Goal: Task Accomplishment & Management: Use online tool/utility

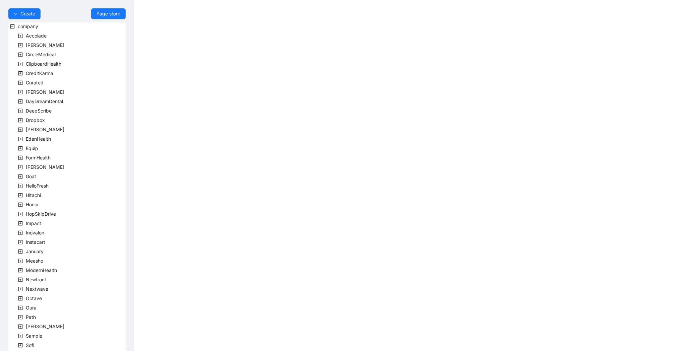
scroll to position [83, 0]
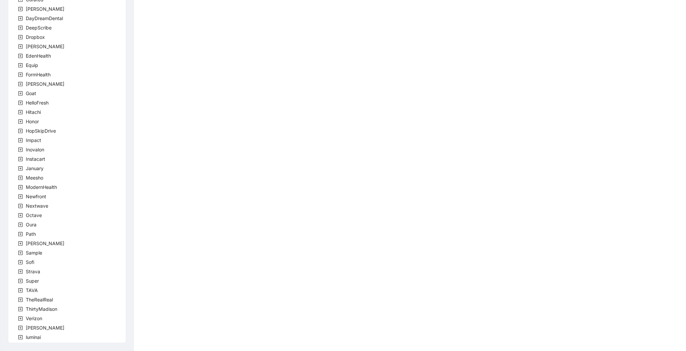
click at [22, 289] on icon "plus-square" at bounding box center [20, 290] width 5 height 5
click at [41, 297] on span "team" at bounding box center [39, 300] width 11 height 6
click at [53, 306] on span "TavaTeam" at bounding box center [53, 309] width 22 height 6
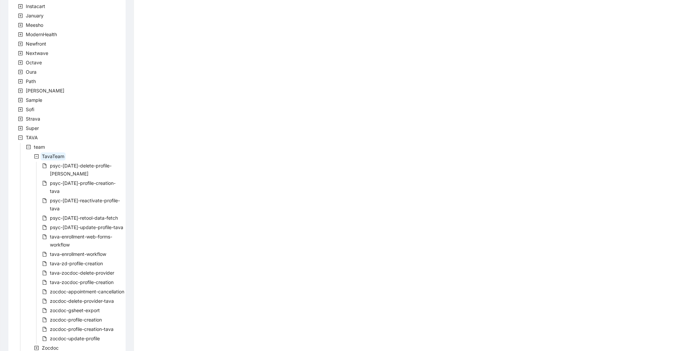
scroll to position [295, 0]
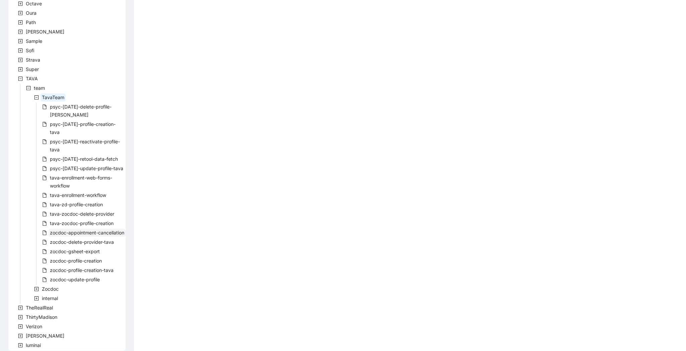
click at [86, 229] on span "zocdoc-appointment-cancellation" at bounding box center [87, 233] width 77 height 8
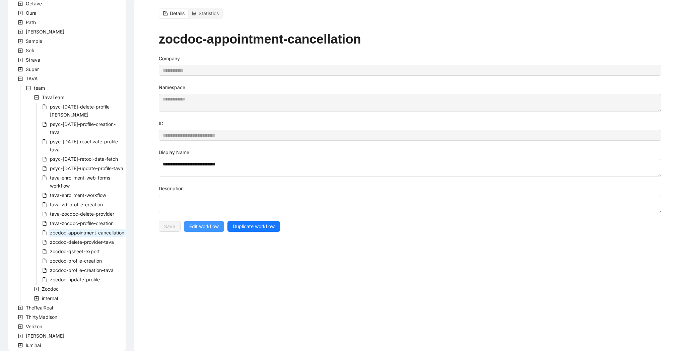
click at [219, 223] on button "Edit workflow" at bounding box center [204, 226] width 40 height 11
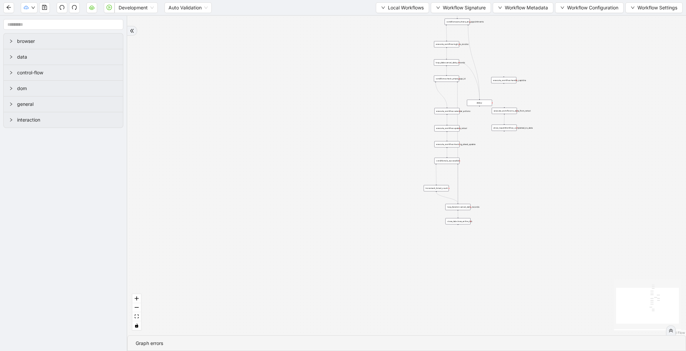
drag, startPoint x: 247, startPoint y: 93, endPoint x: 237, endPoint y: 141, distance: 49.2
click at [237, 141] on div "trigger execute_workflow:fetch_metabase_data execute_workflow:login_to_zocdoc e…" at bounding box center [406, 175] width 558 height 319
click at [91, 8] on icon "cloud-server" at bounding box center [91, 8] width 2 height 2
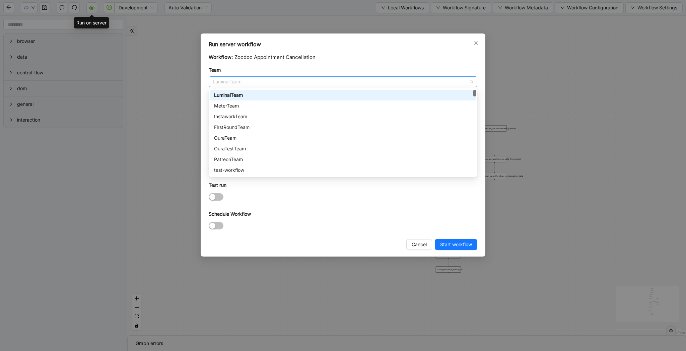
click at [235, 78] on span "LuminaiTeam" at bounding box center [343, 82] width 260 height 10
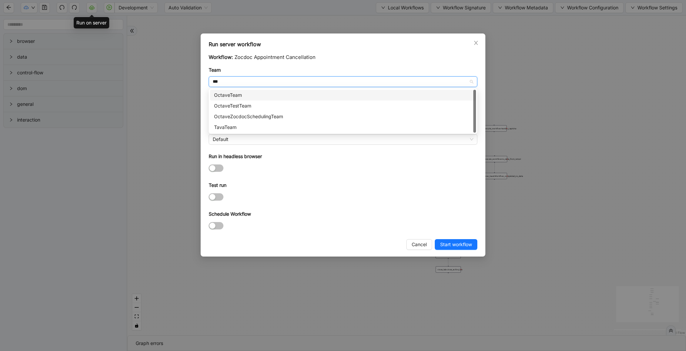
type input "****"
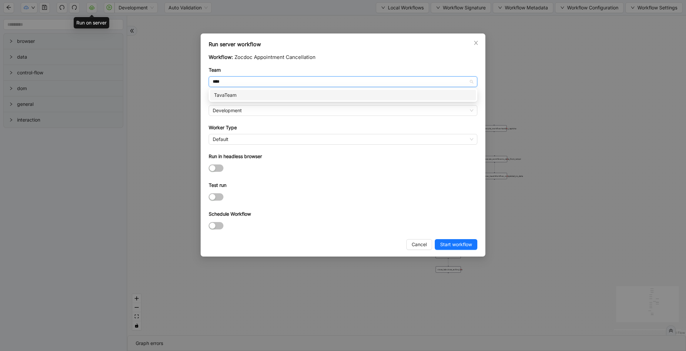
click at [237, 94] on div "TavaTeam" at bounding box center [343, 94] width 258 height 7
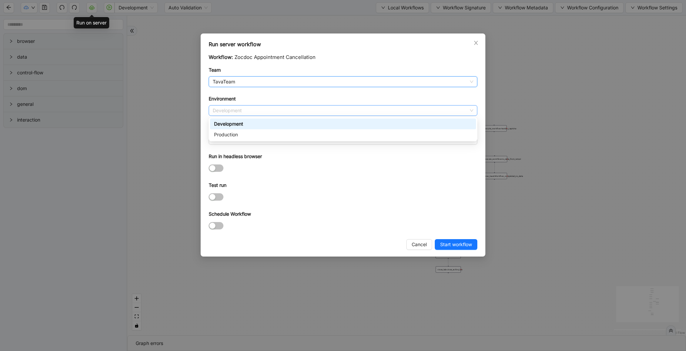
click at [237, 107] on span "Development" at bounding box center [343, 110] width 260 height 10
click at [236, 132] on div "Production" at bounding box center [343, 134] width 258 height 7
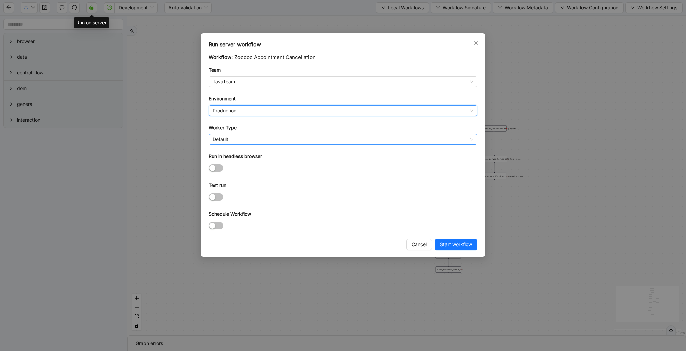
click at [237, 137] on span "Default" at bounding box center [343, 139] width 260 height 10
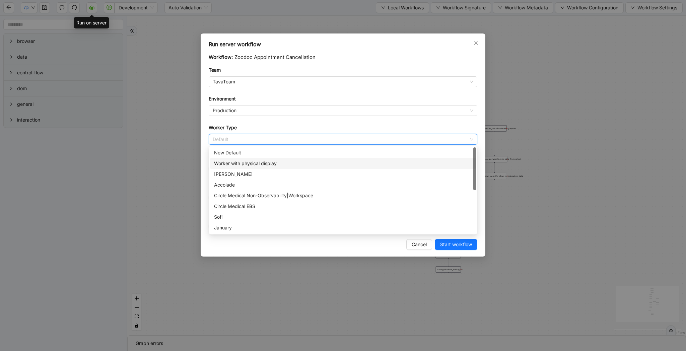
click at [254, 161] on div "Worker with physical display" at bounding box center [343, 163] width 258 height 7
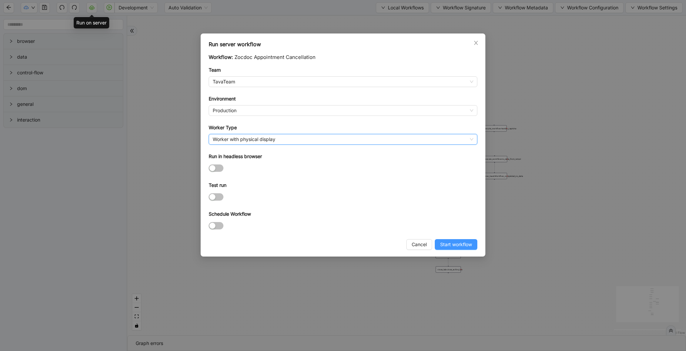
click at [448, 242] on span "Start workflow" at bounding box center [456, 244] width 32 height 7
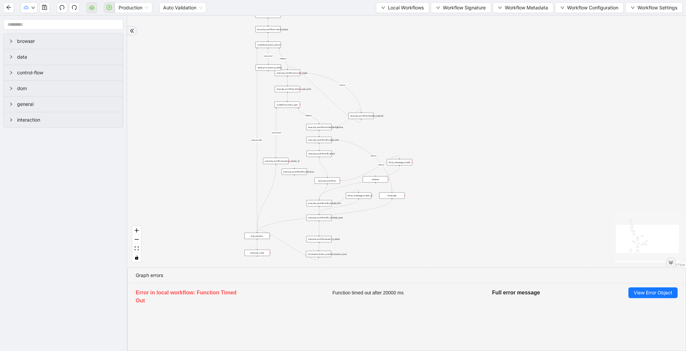
drag, startPoint x: 587, startPoint y: 239, endPoint x: 509, endPoint y: 175, distance: 100.9
click at [509, 175] on div "fallback raise-error skip-provider fallback fallback user_found onError onError…" at bounding box center [406, 141] width 558 height 251
click at [193, 12] on span "Auto Validation" at bounding box center [182, 8] width 39 height 10
click at [189, 31] on div "Manual Validation" at bounding box center [183, 31] width 36 height 7
click at [225, 11] on span "Validate" at bounding box center [231, 7] width 18 height 7
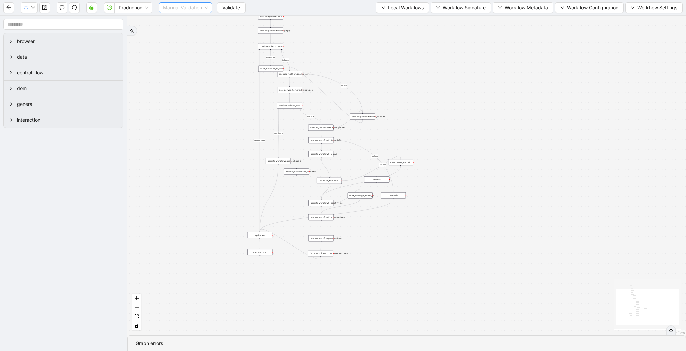
click at [194, 2] on div "Manual Validation" at bounding box center [185, 7] width 53 height 11
click at [190, 19] on div "Auto Validation" at bounding box center [186, 20] width 43 height 7
click at [108, 11] on button "button" at bounding box center [109, 7] width 11 height 11
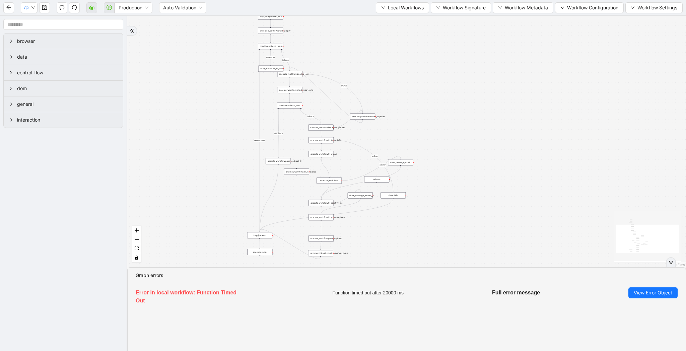
click at [653, 286] on li "Error in local workflow: Function Timed Out Function timed out after 20000 ms F…" at bounding box center [407, 297] width 558 height 28
click at [653, 292] on span "View Error Object" at bounding box center [652, 292] width 38 height 7
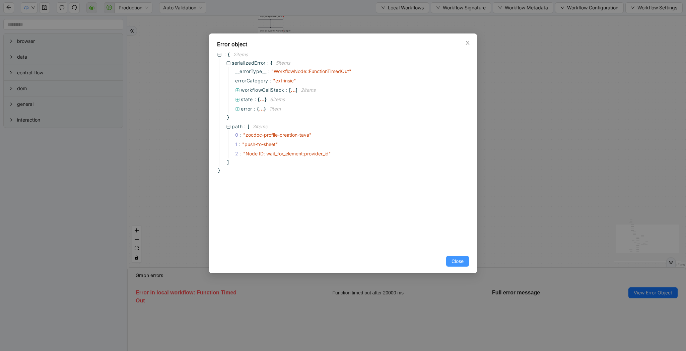
click at [457, 258] on span "Close" at bounding box center [457, 260] width 12 height 7
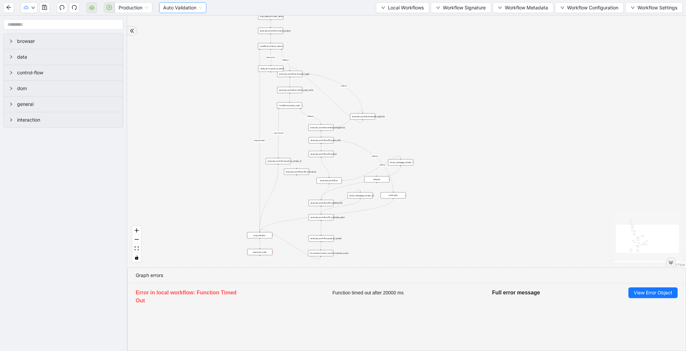
click at [179, 9] on span "Auto Validation" at bounding box center [182, 8] width 39 height 10
click at [192, 28] on div "Manual Validation" at bounding box center [183, 31] width 36 height 7
click at [229, 7] on span "Validate" at bounding box center [231, 7] width 18 height 7
click at [186, 12] on span "Manual Validation" at bounding box center [185, 8] width 45 height 10
click at [189, 10] on span "Manual Validation" at bounding box center [185, 8] width 45 height 10
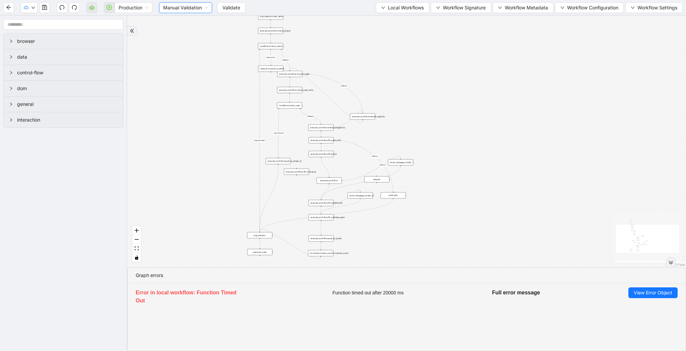
click at [206, 8] on span "Manual Validation" at bounding box center [185, 8] width 45 height 10
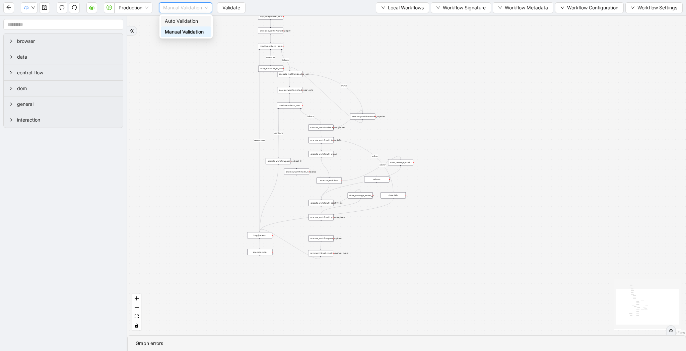
click at [200, 20] on div "Auto Validation" at bounding box center [186, 20] width 43 height 7
click at [112, 8] on button "button" at bounding box center [109, 7] width 11 height 11
click at [107, 7] on icon "play-circle" at bounding box center [108, 7] width 5 height 5
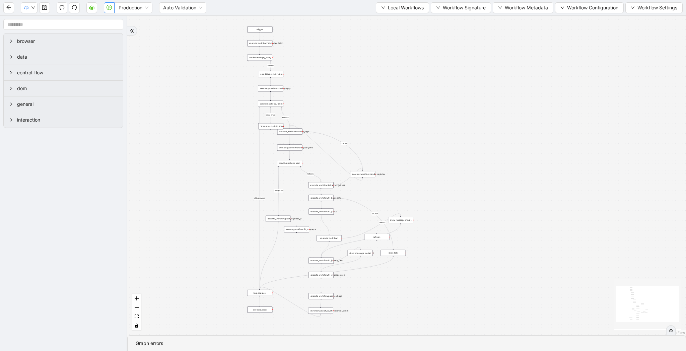
drag, startPoint x: 381, startPoint y: 28, endPoint x: 381, endPoint y: 106, distance: 78.0
click at [381, 106] on div "fallback raise-error skip-provider fallback fallback user_found onError onError…" at bounding box center [406, 175] width 558 height 319
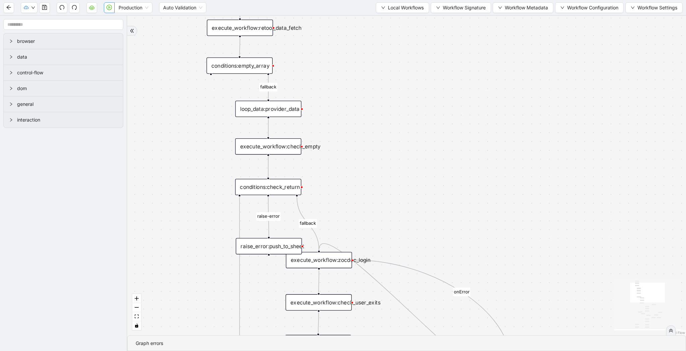
drag, startPoint x: 428, startPoint y: 112, endPoint x: 427, endPoint y: 163, distance: 51.2
click at [427, 163] on div "fallback raise-error skip-provider fallback fallback user_found onError onError…" at bounding box center [406, 175] width 558 height 319
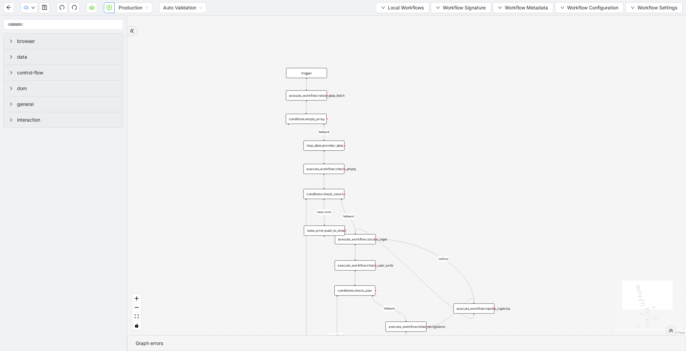
drag, startPoint x: 444, startPoint y: 212, endPoint x: 384, endPoint y: 44, distance: 178.1
click at [384, 44] on div "fallback raise-error skip-provider fallback fallback user_found onError onError…" at bounding box center [406, 175] width 558 height 319
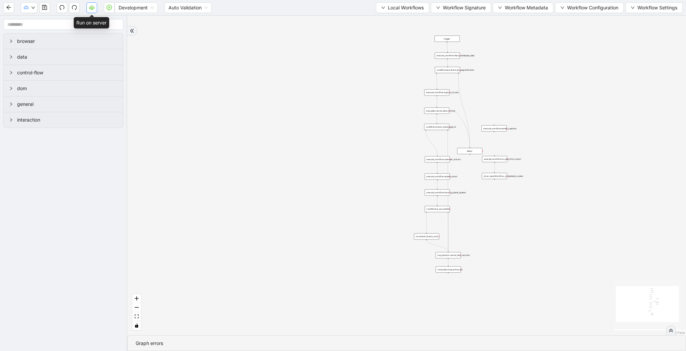
click at [96, 9] on button "button" at bounding box center [91, 7] width 11 height 11
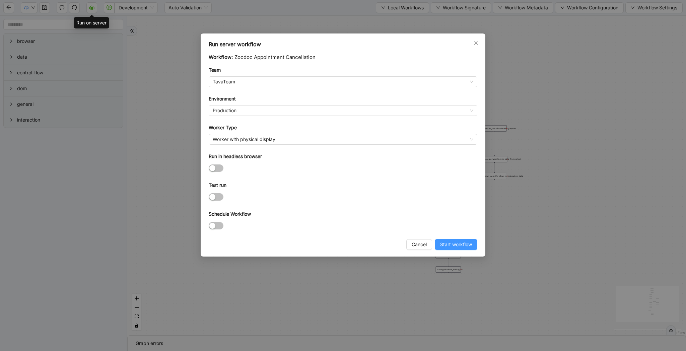
click at [457, 244] on span "Start workflow" at bounding box center [456, 244] width 32 height 7
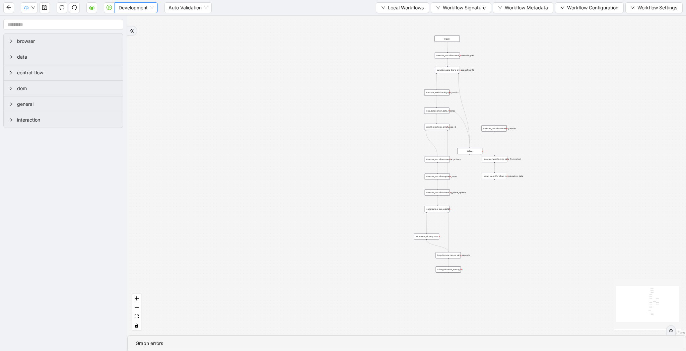
click at [127, 4] on span "Development" at bounding box center [135, 8] width 35 height 10
click at [129, 33] on div "Production" at bounding box center [136, 31] width 32 height 7
click at [90, 7] on icon "cloud-server" at bounding box center [91, 7] width 5 height 4
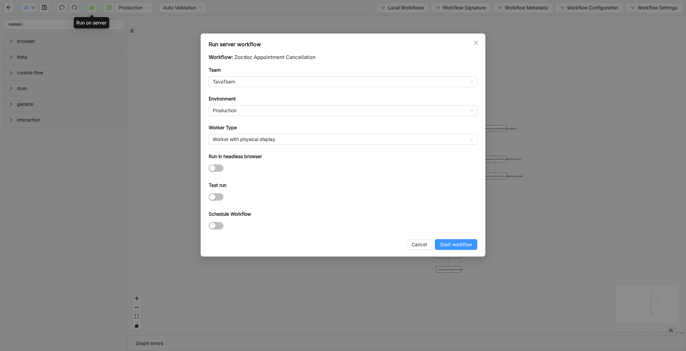
click at [454, 244] on span "Start workflow" at bounding box center [456, 244] width 32 height 7
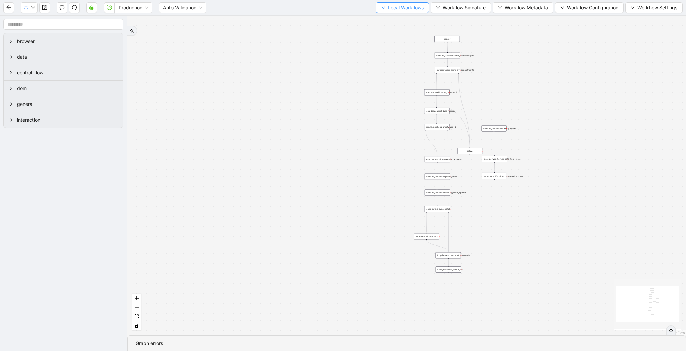
click at [400, 9] on span "Local Workflows" at bounding box center [406, 7] width 36 height 7
click at [396, 19] on span "Select" at bounding box center [399, 20] width 44 height 7
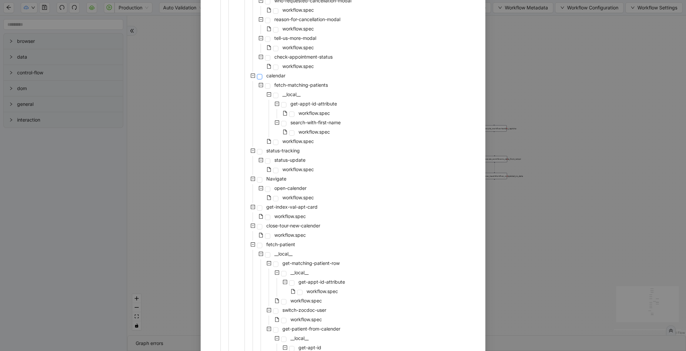
scroll to position [416, 0]
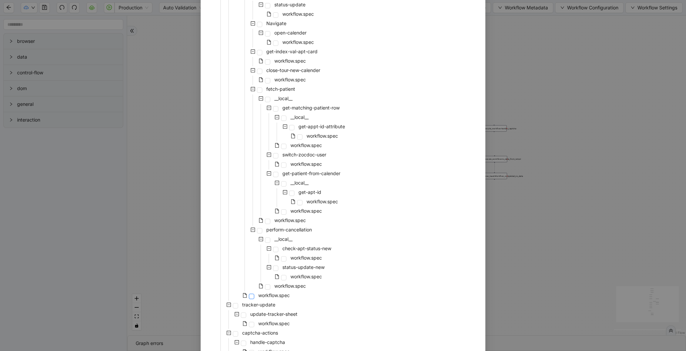
click at [250, 297] on span at bounding box center [251, 296] width 5 height 5
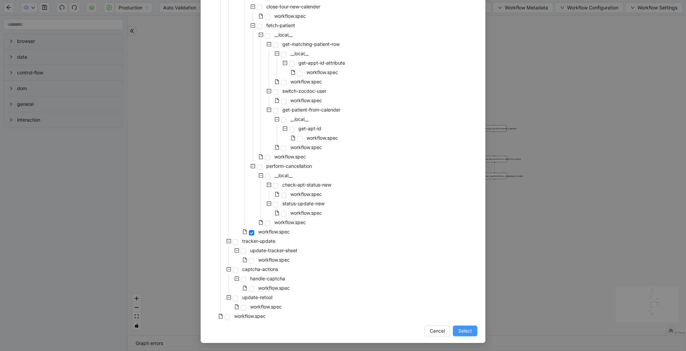
click at [460, 330] on span "Select" at bounding box center [465, 330] width 14 height 7
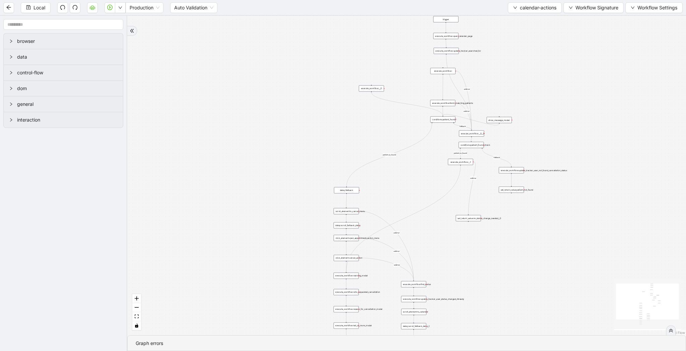
drag, startPoint x: 320, startPoint y: 135, endPoint x: 241, endPoint y: 150, distance: 80.6
click at [241, 150] on div "patient_is_found fallback fallback patient_is_found onError onError onError onE…" at bounding box center [406, 175] width 558 height 319
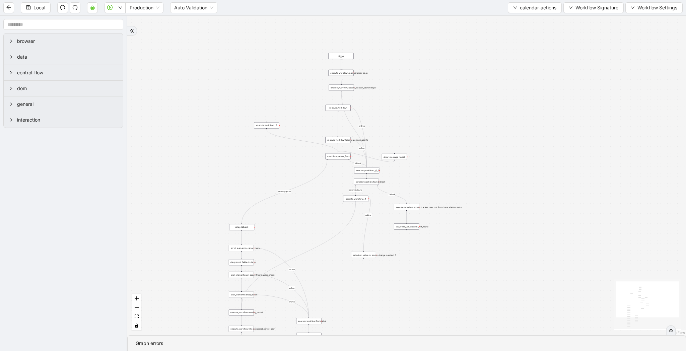
drag, startPoint x: 461, startPoint y: 71, endPoint x: 428, endPoint y: 95, distance: 40.6
click at [428, 95] on div "patient_is_found fallback fallback patient_is_found onError onError onError onE…" at bounding box center [406, 175] width 558 height 319
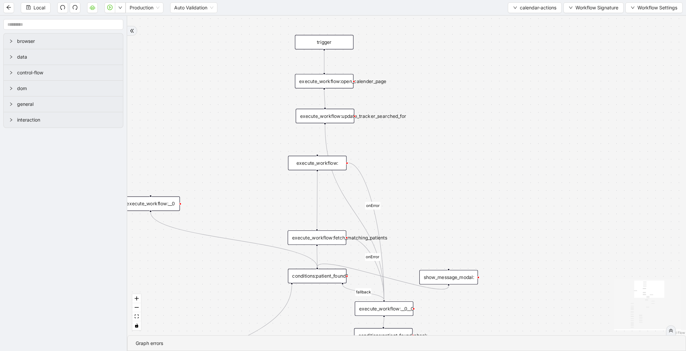
drag, startPoint x: 436, startPoint y: 114, endPoint x: 435, endPoint y: 134, distance: 20.5
click at [435, 134] on div "patient_is_found fallback fallback patient_is_found onError onError onError onE…" at bounding box center [406, 175] width 558 height 319
click at [344, 116] on div "execute_workflow:update_tracker_searched_for" at bounding box center [325, 116] width 59 height 14
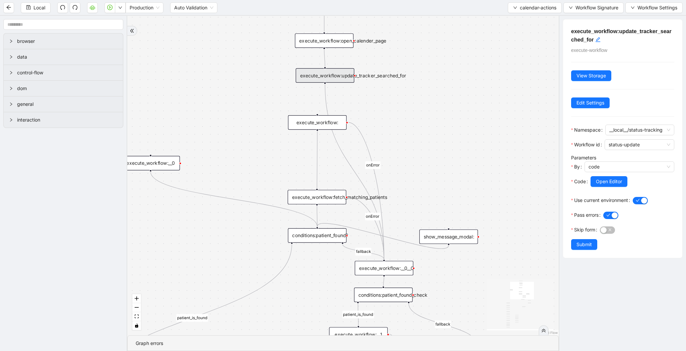
drag, startPoint x: 413, startPoint y: 159, endPoint x: 413, endPoint y: 119, distance: 40.5
click at [413, 119] on div "patient_is_found fallback fallback patient_is_found onError onError onError onE…" at bounding box center [342, 175] width 431 height 319
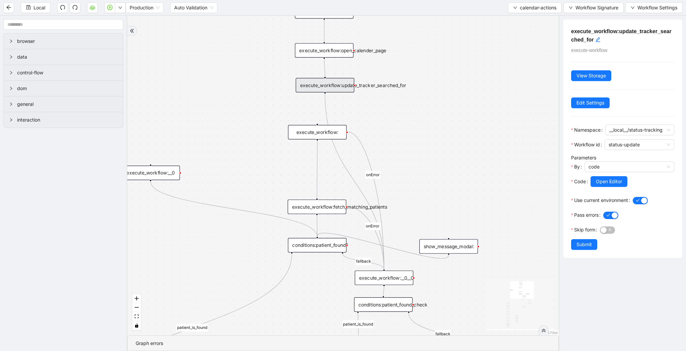
drag, startPoint x: 413, startPoint y: 119, endPoint x: 413, endPoint y: 129, distance: 9.7
click at [413, 129] on div "patient_is_found fallback fallback patient_is_found onError onError onError onE…" at bounding box center [342, 175] width 431 height 319
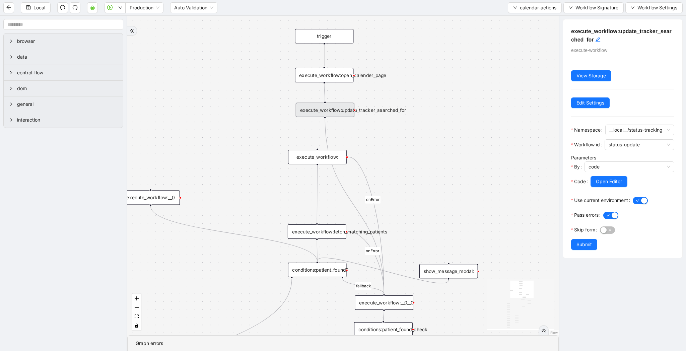
drag, startPoint x: 413, startPoint y: 129, endPoint x: 413, endPoint y: 153, distance: 24.4
click at [413, 153] on div "patient_is_found fallback fallback patient_is_found onError onError onError onE…" at bounding box center [342, 175] width 431 height 319
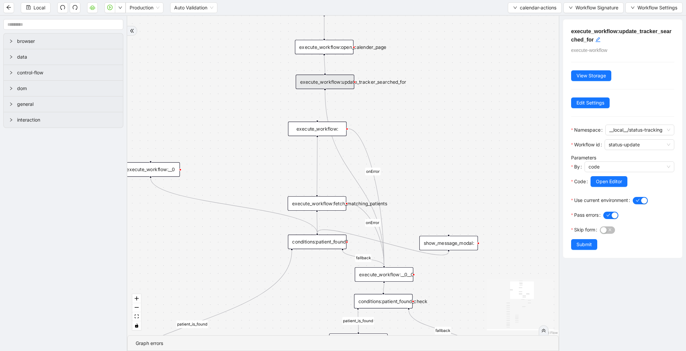
drag, startPoint x: 413, startPoint y: 199, endPoint x: 413, endPoint y: 171, distance: 27.8
click at [413, 171] on div "patient_is_found fallback fallback patient_is_found onError onError onError onE…" at bounding box center [342, 175] width 431 height 319
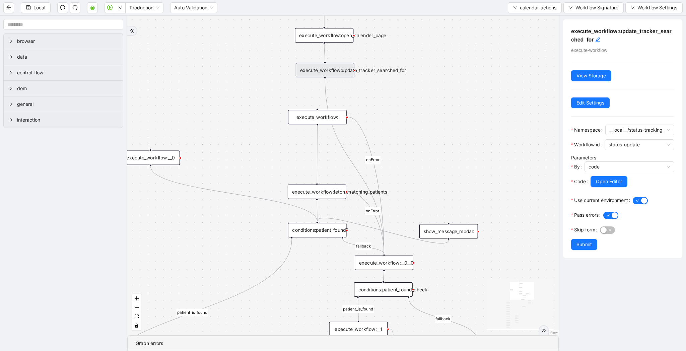
drag, startPoint x: 423, startPoint y: 213, endPoint x: 423, endPoint y: 171, distance: 41.8
click at [423, 171] on div "patient_is_found fallback fallback patient_is_found onError onError onError onE…" at bounding box center [342, 175] width 431 height 319
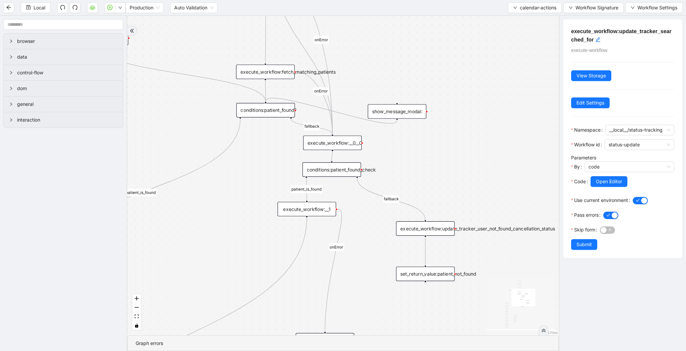
drag, startPoint x: 436, startPoint y: 156, endPoint x: 363, endPoint y: 71, distance: 112.0
click at [363, 71] on div "patient_is_found fallback fallback patient_is_found onError onError onError onE…" at bounding box center [342, 175] width 431 height 319
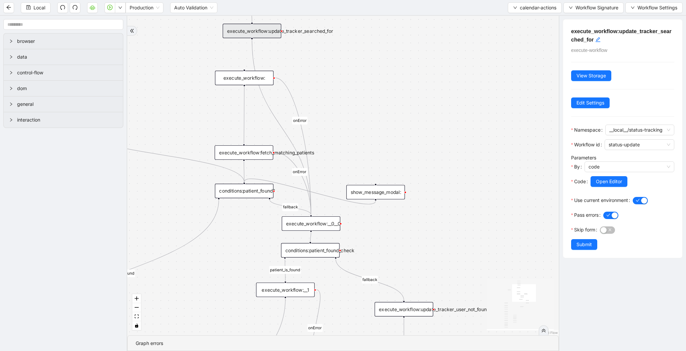
drag, startPoint x: 374, startPoint y: 144, endPoint x: 374, endPoint y: 219, distance: 74.3
click at [374, 219] on div "patient_is_found fallback fallback patient_is_found onError onError onError onE…" at bounding box center [342, 175] width 431 height 319
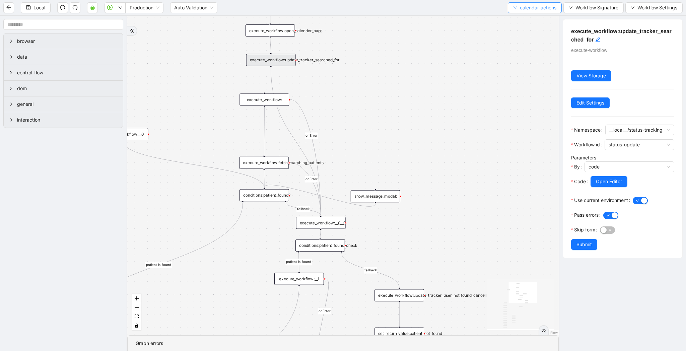
click at [517, 6] on button "calendar-actions" at bounding box center [534, 7] width 54 height 11
click at [517, 17] on span "Select" at bounding box center [533, 20] width 44 height 7
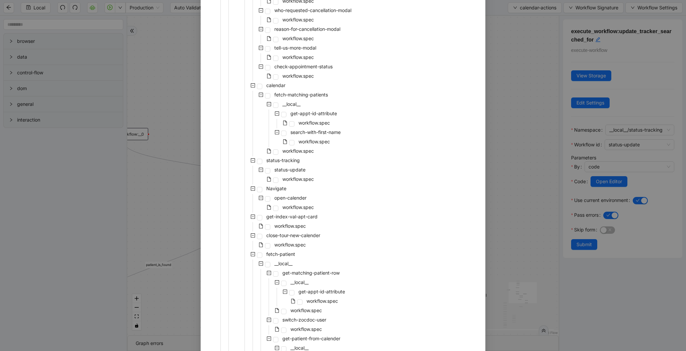
scroll to position [259, 0]
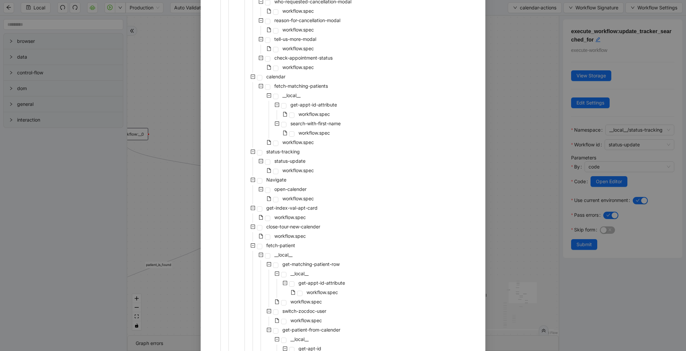
click at [511, 192] on div "Select Local Workflow zocdoc-appointment-cancellation __local__ metabase fetch-…" at bounding box center [343, 175] width 686 height 351
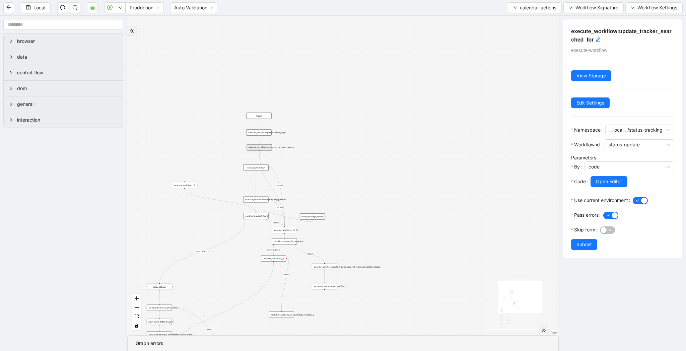
drag, startPoint x: 511, startPoint y: 192, endPoint x: 380, endPoint y: 218, distance: 132.9
click at [380, 218] on div "patient_is_found fallback fallback patient_is_found onError onError onError onE…" at bounding box center [342, 175] width 431 height 319
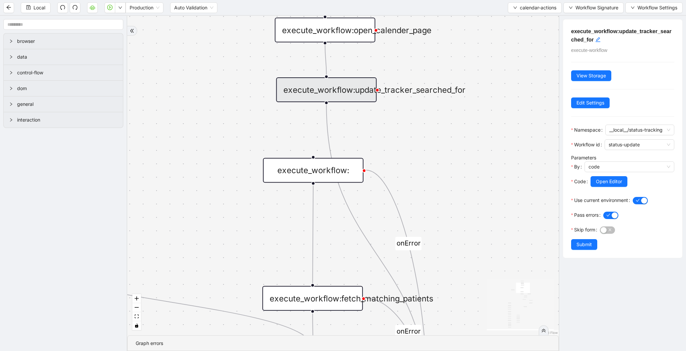
click at [302, 164] on div "execute_workflow:" at bounding box center [313, 170] width 100 height 25
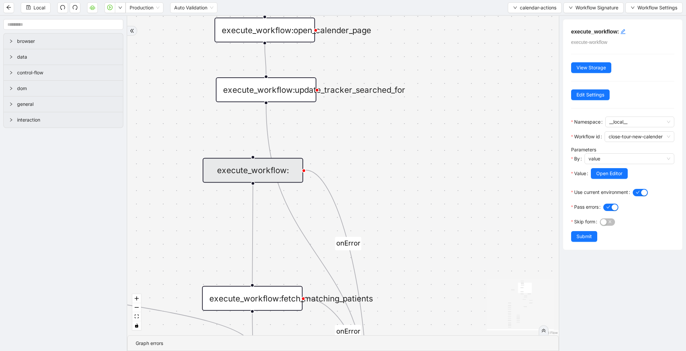
drag, startPoint x: 467, startPoint y: 150, endPoint x: 391, endPoint y: 150, distance: 75.6
click at [392, 150] on div "patient_is_found fallback fallback patient_is_found onError onError onError onE…" at bounding box center [342, 175] width 431 height 319
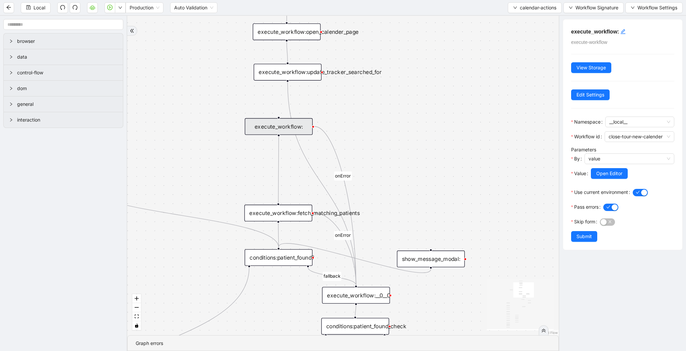
drag, startPoint x: 386, startPoint y: 147, endPoint x: 377, endPoint y: 110, distance: 38.2
click at [377, 110] on div "patient_is_found fallback fallback patient_is_found onError onError onError onE…" at bounding box center [342, 175] width 431 height 319
click at [294, 80] on div "execute_workflow:update_tracker_searched_for" at bounding box center [286, 73] width 68 height 17
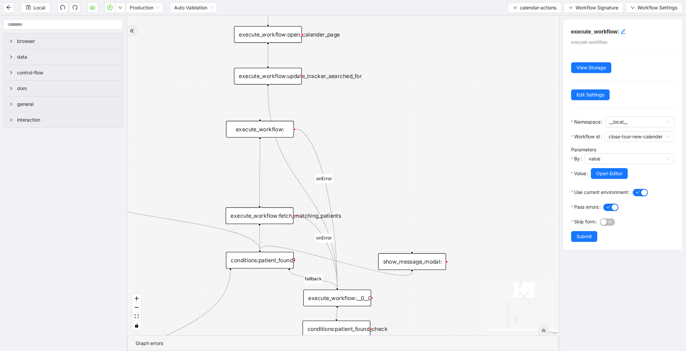
drag, startPoint x: 387, startPoint y: 116, endPoint x: 369, endPoint y: 119, distance: 18.9
click at [369, 119] on div "patient_is_found fallback fallback patient_is_found onError onError onError onE…" at bounding box center [342, 175] width 431 height 319
drag, startPoint x: 268, startPoint y: 85, endPoint x: 262, endPoint y: 120, distance: 35.3
click at [262, 120] on div "patient_is_found fallback fallback patient_is_found onError onError onError onE…" at bounding box center [342, 175] width 431 height 319
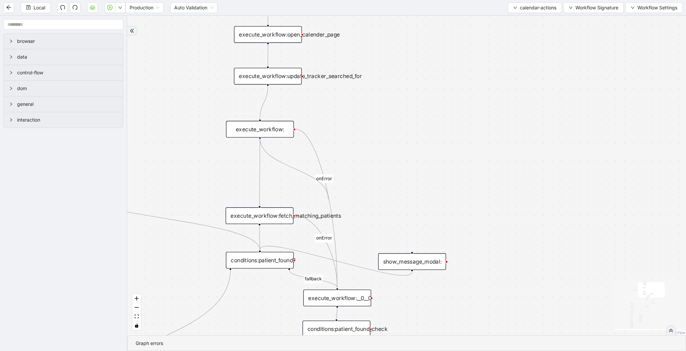
drag, startPoint x: 260, startPoint y: 137, endPoint x: 326, endPoint y: 197, distance: 89.3
click at [327, 197] on div "patient_is_found fallback fallback patient_is_found onError onError onError onE…" at bounding box center [603, 249] width 754 height 431
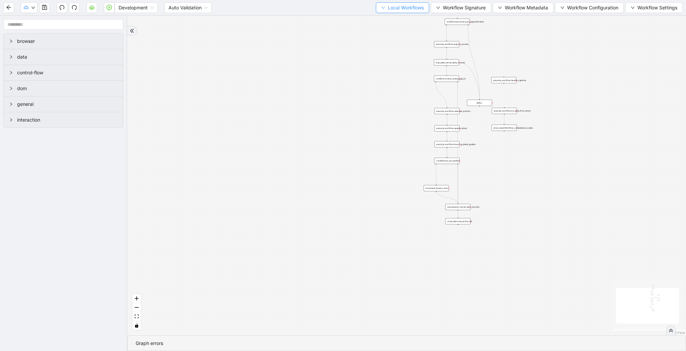
click at [402, 9] on span "Local Workflows" at bounding box center [406, 7] width 36 height 7
click at [401, 18] on span "Select" at bounding box center [399, 20] width 44 height 7
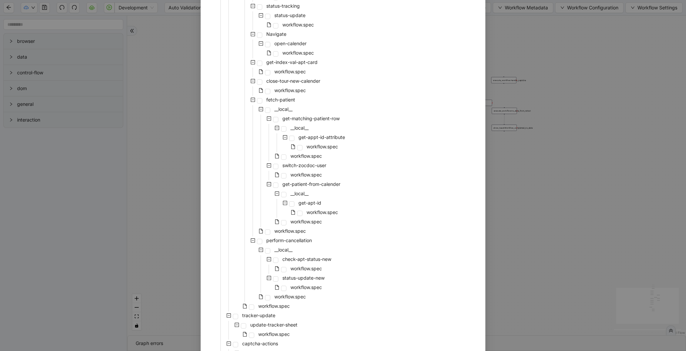
scroll to position [479, 0]
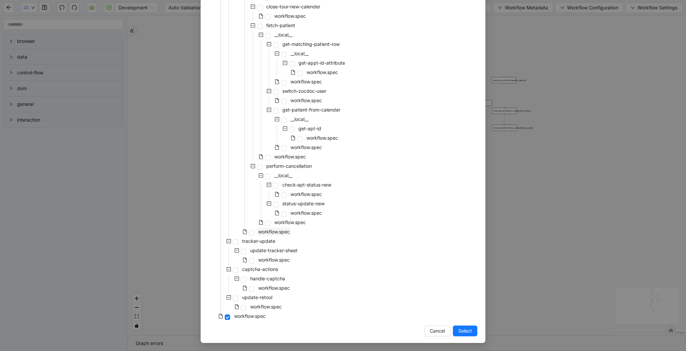
click at [281, 231] on span "workflow.spec" at bounding box center [273, 232] width 31 height 6
click at [471, 330] on span "Select" at bounding box center [465, 330] width 14 height 7
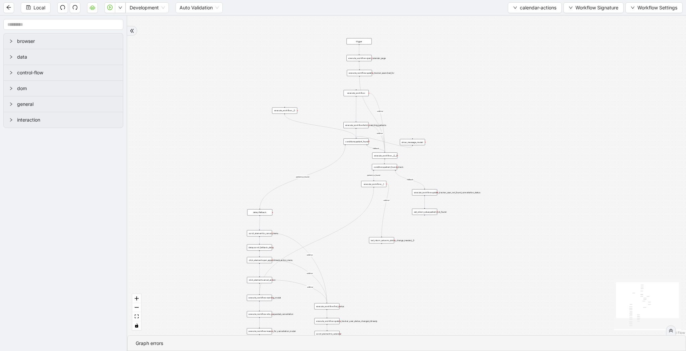
drag, startPoint x: 373, startPoint y: 96, endPoint x: 251, endPoint y: 190, distance: 153.9
click at [251, 190] on div "patient_is_found fallback fallback patient_is_found onError onError onError onE…" at bounding box center [406, 175] width 558 height 319
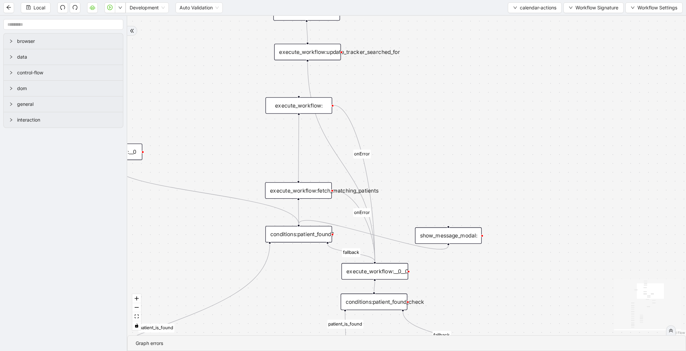
drag, startPoint x: 388, startPoint y: 133, endPoint x: 370, endPoint y: 133, distance: 17.4
click at [370, 133] on div "patient_is_found fallback fallback patient_is_found onError onError onError onE…" at bounding box center [406, 175] width 558 height 319
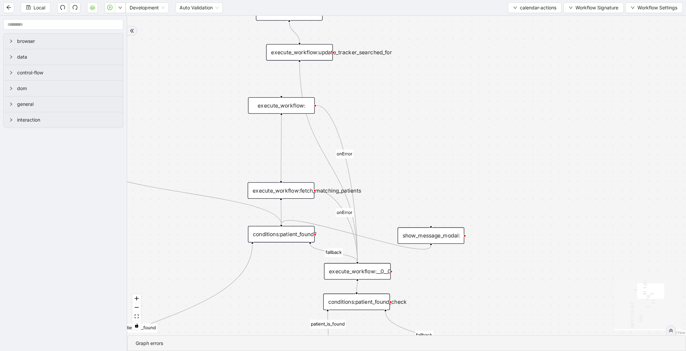
click at [305, 59] on div "execute_workflow:update_tracker_searched_for" at bounding box center [299, 52] width 67 height 16
drag, startPoint x: 281, startPoint y: 114, endPoint x: 358, endPoint y: 257, distance: 162.9
click at [358, 257] on div "patient_is_found fallback fallback patient_is_found onError onError onError onE…" at bounding box center [618, 224] width 741 height 424
drag, startPoint x: 291, startPoint y: 61, endPoint x: 315, endPoint y: 52, distance: 25.9
click at [280, 97] on div "trigger click_element:open_appointment_action_menu click_element:cancel_action …" at bounding box center [618, 224] width 741 height 424
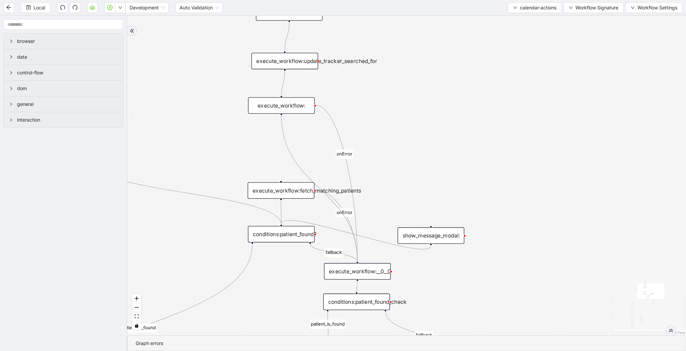
drag, startPoint x: 315, startPoint y: 52, endPoint x: 309, endPoint y: 60, distance: 10.0
click at [309, 60] on div "execute_workflow:update_tracker_searched_for" at bounding box center [284, 61] width 67 height 16
click at [39, 8] on span "Local" at bounding box center [39, 7] width 12 height 7
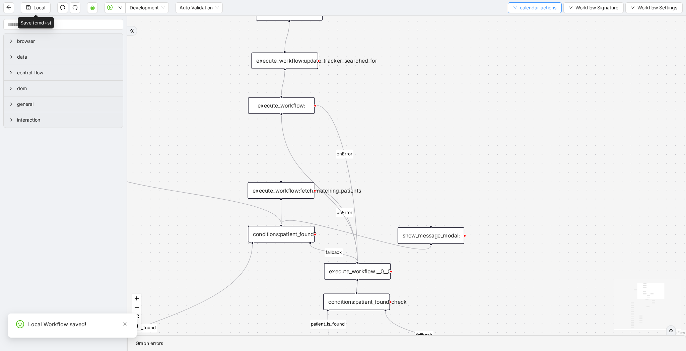
click at [516, 7] on button "calendar-actions" at bounding box center [534, 7] width 54 height 11
click at [516, 20] on span "Select" at bounding box center [533, 20] width 44 height 7
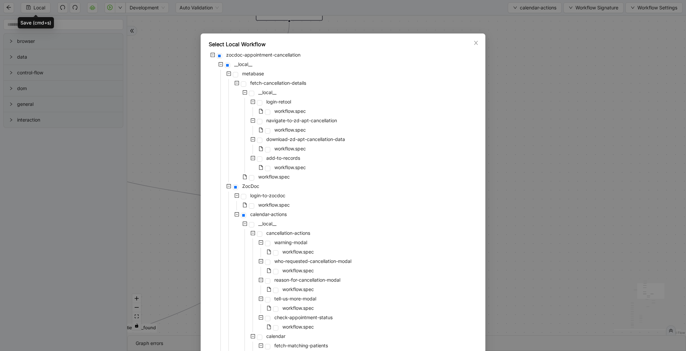
scroll to position [311, 0]
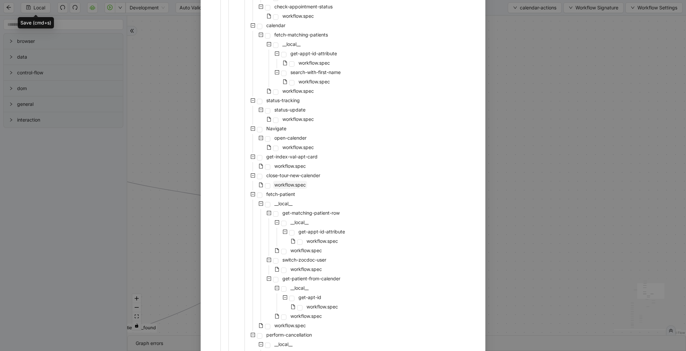
click at [296, 181] on span "workflow.spec" at bounding box center [290, 185] width 34 height 8
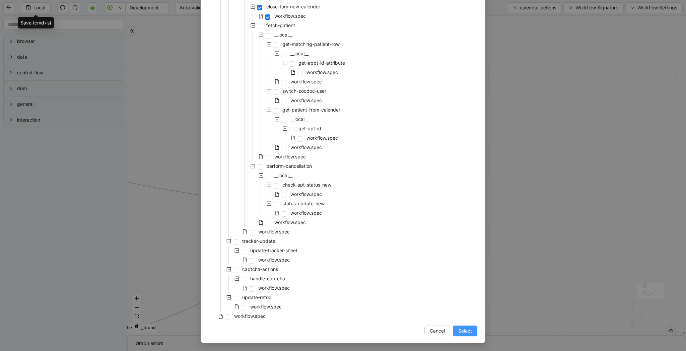
click at [460, 329] on span "Select" at bounding box center [465, 330] width 14 height 7
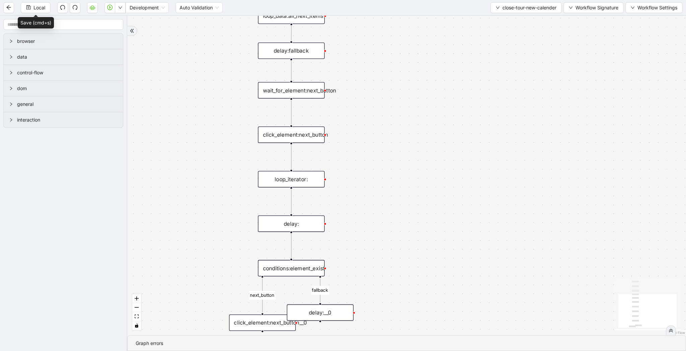
drag, startPoint x: 460, startPoint y: 329, endPoint x: 469, endPoint y: 201, distance: 127.9
click at [469, 201] on div "next_button fallback trigger wait_for_element:tour_message click_element:take_t…" at bounding box center [406, 175] width 558 height 319
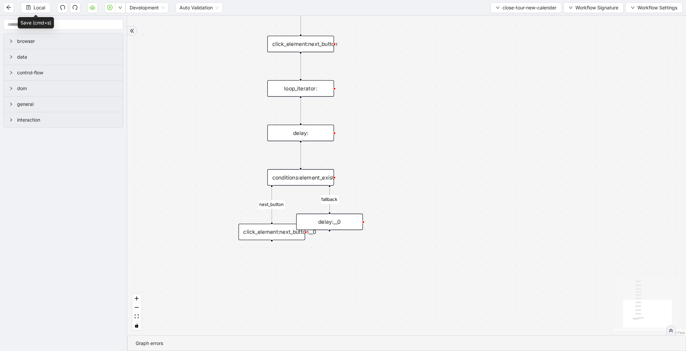
drag, startPoint x: 466, startPoint y: 274, endPoint x: 475, endPoint y: 183, distance: 91.2
click at [475, 183] on div "next_button fallback trigger wait_for_element:tour_message click_element:take_t…" at bounding box center [406, 175] width 558 height 319
click at [322, 182] on div "conditions:element_exist" at bounding box center [300, 177] width 67 height 16
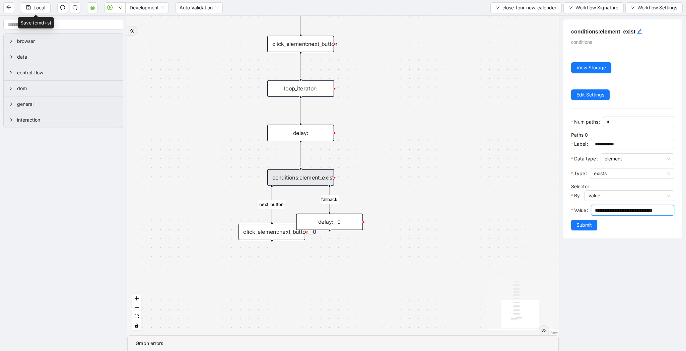
click at [646, 211] on input "**********" at bounding box center [631, 210] width 74 height 7
click at [450, 176] on div "next_button fallback trigger wait_for_element:tour_message click_element:take_t…" at bounding box center [342, 175] width 431 height 319
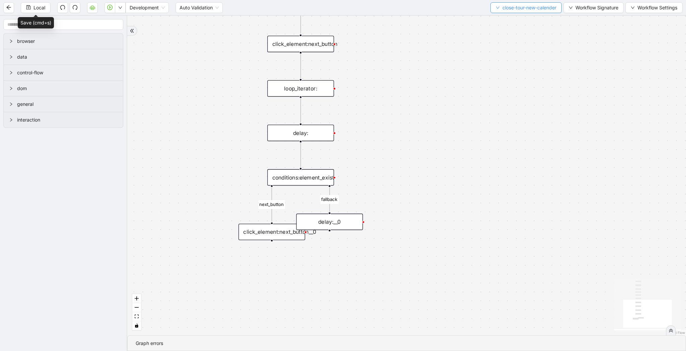
click at [554, 4] on span "close-tour-new-calender" at bounding box center [529, 7] width 54 height 7
click at [551, 19] on span "Select" at bounding box center [523, 20] width 62 height 7
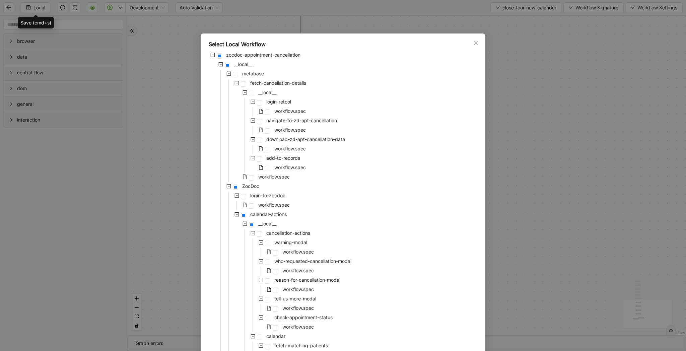
scroll to position [479, 0]
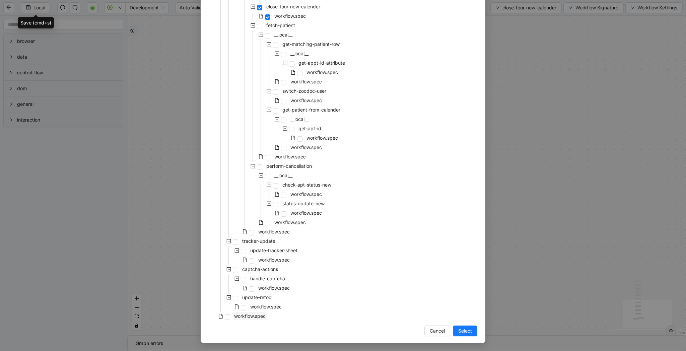
click at [247, 319] on span "workflow.spec" at bounding box center [249, 316] width 31 height 6
click at [462, 332] on span "Select" at bounding box center [465, 330] width 14 height 7
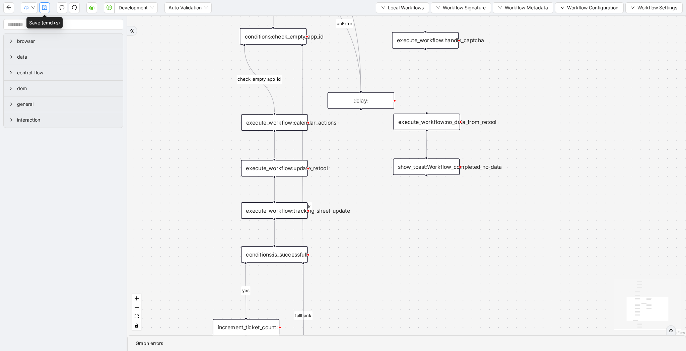
click at [41, 7] on button "button" at bounding box center [44, 7] width 11 height 11
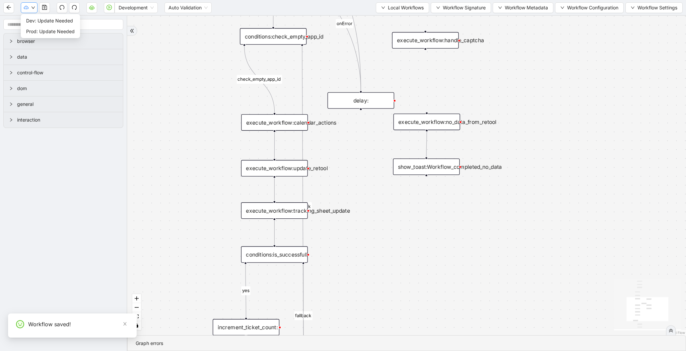
click at [33, 7] on icon "down" at bounding box center [33, 8] width 4 height 4
click at [35, 18] on span "Dev: Update Needed" at bounding box center [50, 20] width 49 height 7
click at [31, 11] on button "button" at bounding box center [29, 7] width 17 height 11
click at [33, 28] on span "Prod: Update Needed" at bounding box center [50, 31] width 49 height 7
click at [88, 7] on button "button" at bounding box center [91, 7] width 11 height 11
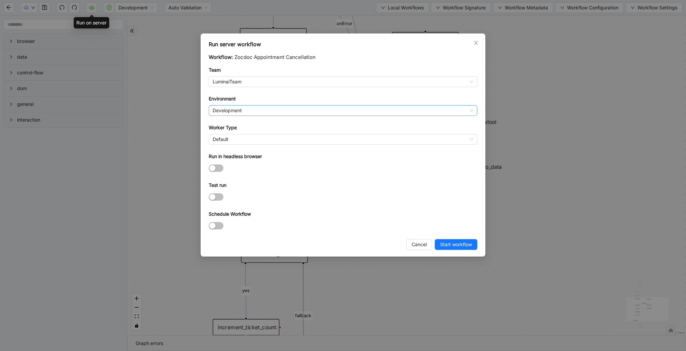
click at [361, 109] on span "Development" at bounding box center [343, 110] width 260 height 10
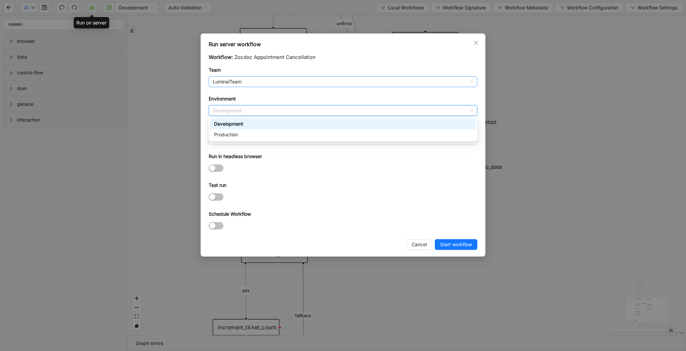
click at [361, 76] on div "LuminaiTeam" at bounding box center [343, 81] width 268 height 11
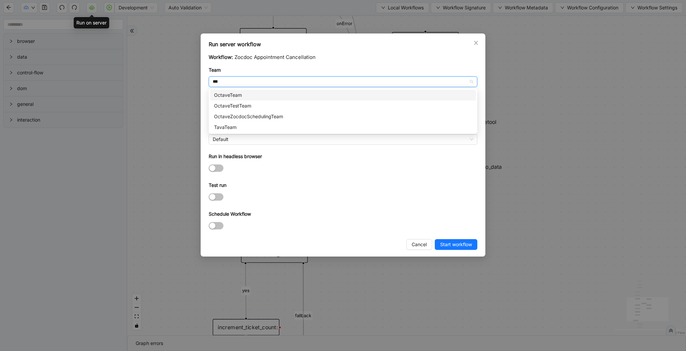
type input "****"
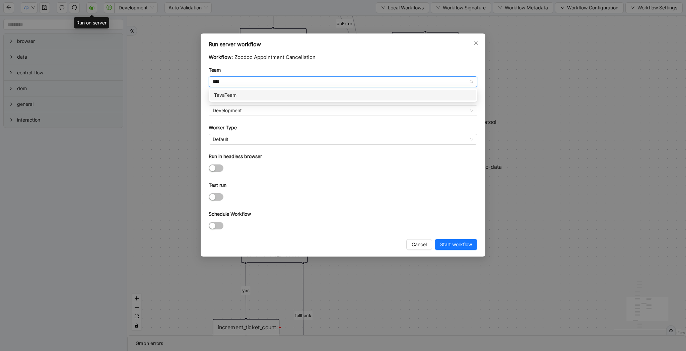
click at [347, 94] on div "TavaTeam" at bounding box center [343, 94] width 258 height 7
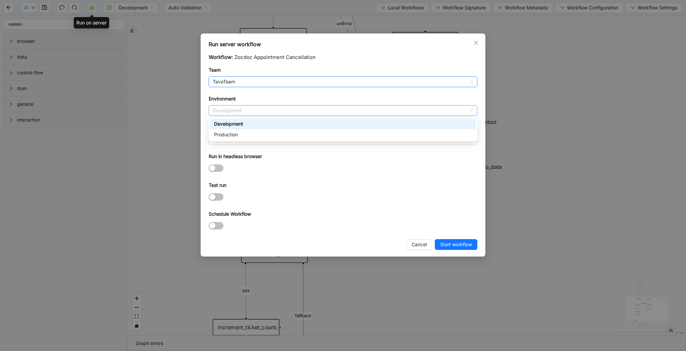
click at [347, 107] on span "Development" at bounding box center [343, 110] width 260 height 10
click at [343, 136] on div "Production" at bounding box center [343, 134] width 258 height 7
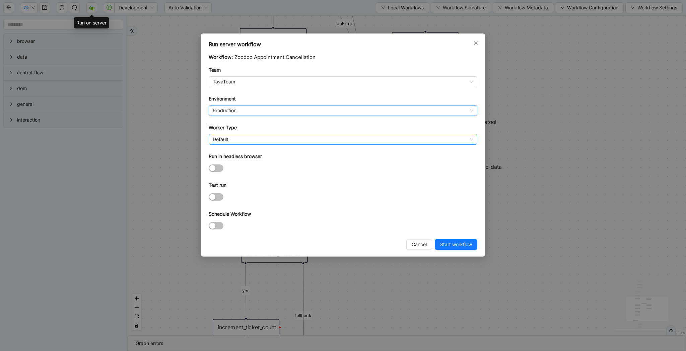
click at [345, 140] on span "Default" at bounding box center [343, 139] width 260 height 10
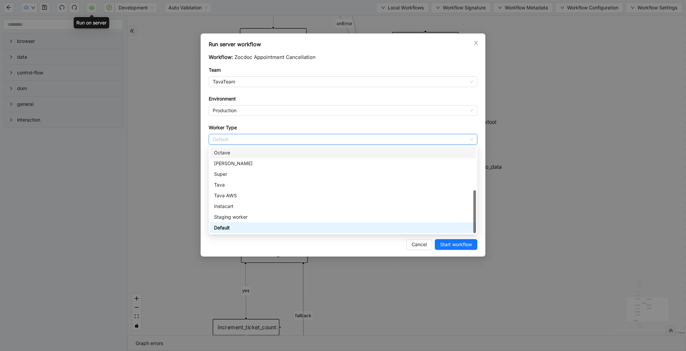
scroll to position [0, 0]
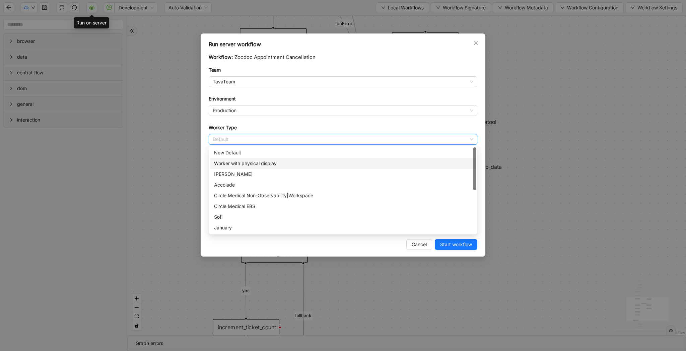
click at [338, 163] on div "Worker with physical display" at bounding box center [343, 163] width 258 height 7
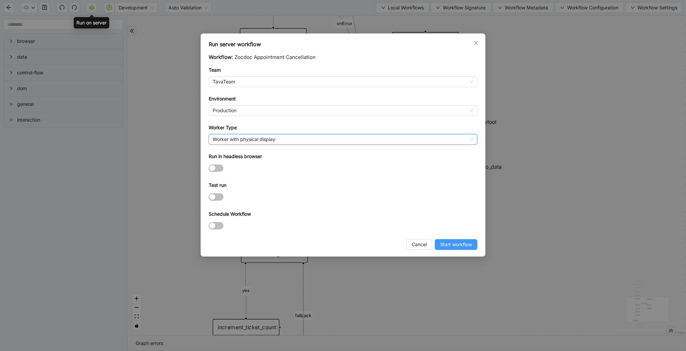
click at [451, 246] on span "Start workflow" at bounding box center [456, 244] width 32 height 7
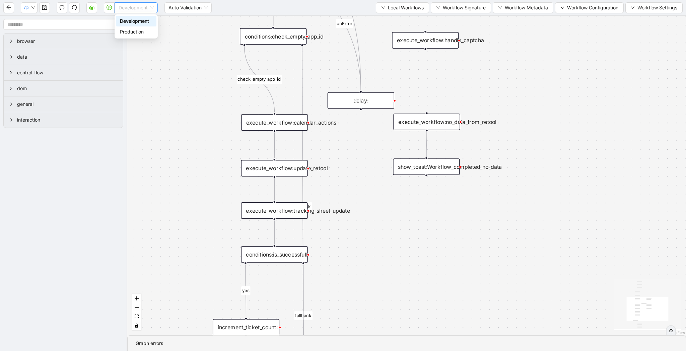
click at [137, 10] on span "Development" at bounding box center [135, 8] width 35 height 10
click at [138, 31] on div "Production" at bounding box center [136, 31] width 32 height 7
click at [34, 8] on icon "down" at bounding box center [33, 8] width 4 height 4
click at [108, 7] on icon "play-circle" at bounding box center [108, 7] width 5 height 5
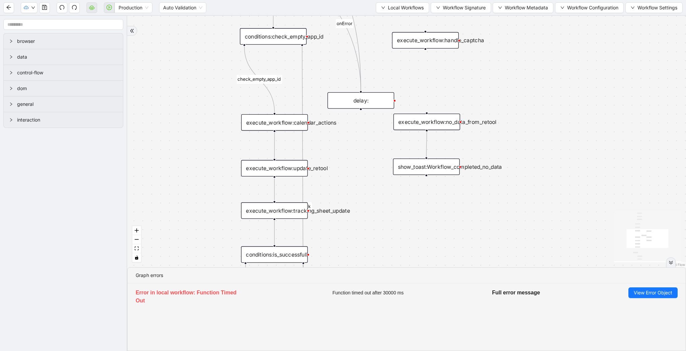
drag, startPoint x: 471, startPoint y: 75, endPoint x: 426, endPoint y: 164, distance: 99.4
click at [426, 164] on div "Yes yes fallback fallback fallback check_empty_app_id onError trigger execute_w…" at bounding box center [406, 141] width 558 height 251
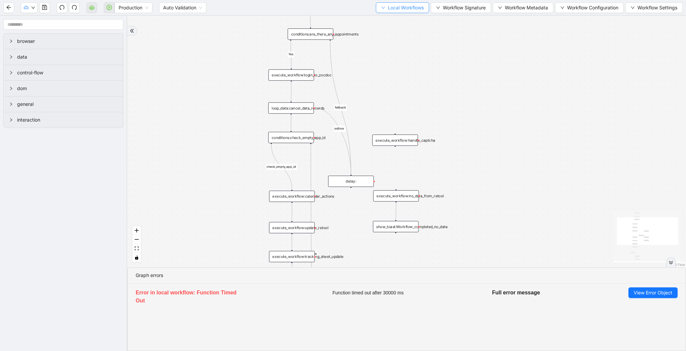
click at [405, 6] on span "Local Workflows" at bounding box center [406, 7] width 36 height 7
click at [405, 15] on li "Select" at bounding box center [399, 20] width 52 height 11
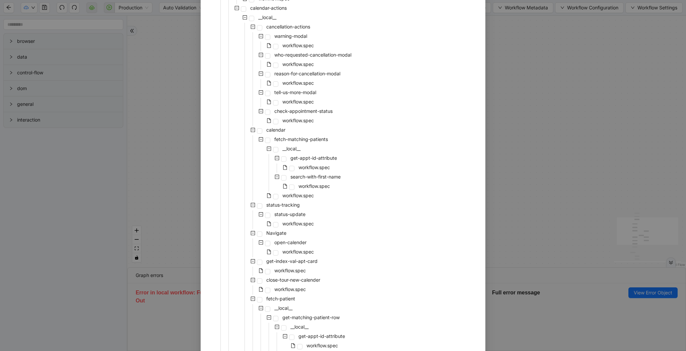
scroll to position [479, 0]
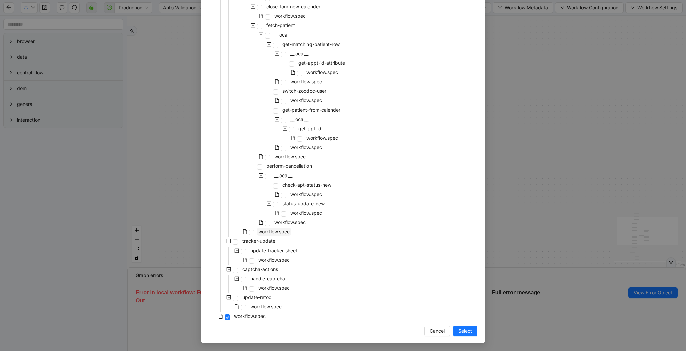
click at [271, 233] on span "workflow.spec" at bounding box center [273, 232] width 31 height 6
click at [463, 327] on span "Select" at bounding box center [465, 330] width 14 height 7
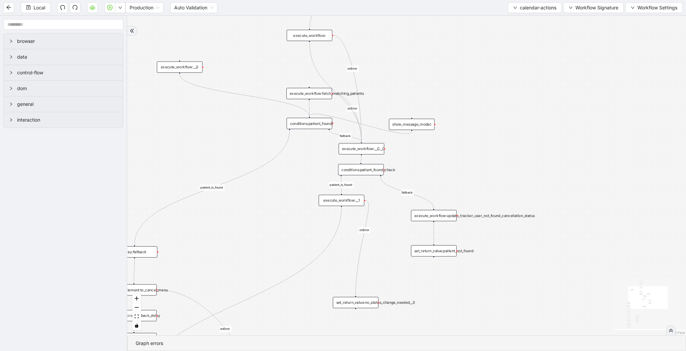
click at [366, 149] on div "execute_workflow:__0__0" at bounding box center [361, 148] width 46 height 11
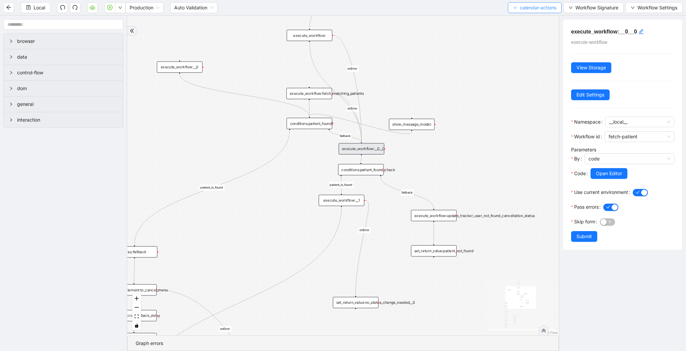
click at [531, 11] on button "calendar-actions" at bounding box center [534, 7] width 54 height 11
click at [531, 20] on span "Select" at bounding box center [533, 20] width 44 height 7
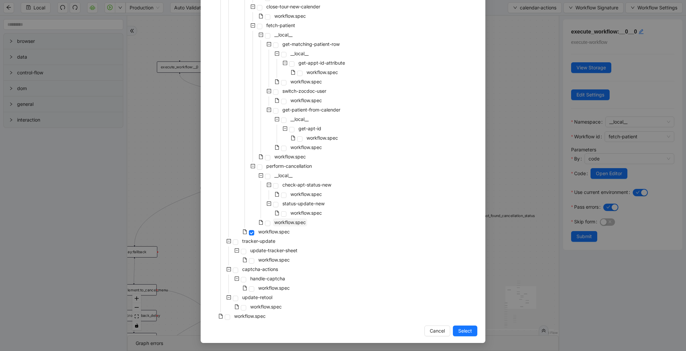
click at [303, 222] on span "workflow.spec" at bounding box center [289, 222] width 31 height 6
click at [296, 159] on span "workflow.spec" at bounding box center [289, 157] width 31 height 6
click at [470, 331] on span "Select" at bounding box center [465, 330] width 14 height 7
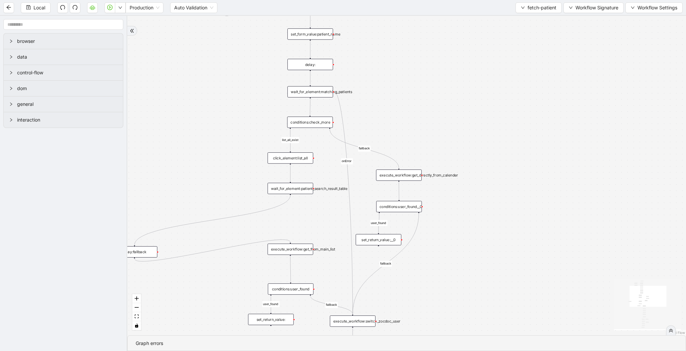
drag, startPoint x: 477, startPoint y: 291, endPoint x: 510, endPoint y: 236, distance: 64.3
click at [510, 236] on div "list_all_exist fallback list_all_exist fallback fallback fallback user_found us…" at bounding box center [406, 175] width 558 height 319
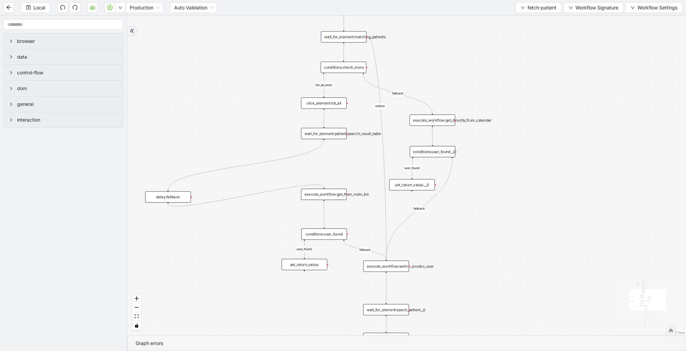
drag, startPoint x: 224, startPoint y: 247, endPoint x: 258, endPoint y: 248, distance: 34.5
click at [258, 248] on div "list_all_exist fallback list_all_exist fallback fallback fallback user_found us…" at bounding box center [406, 175] width 558 height 319
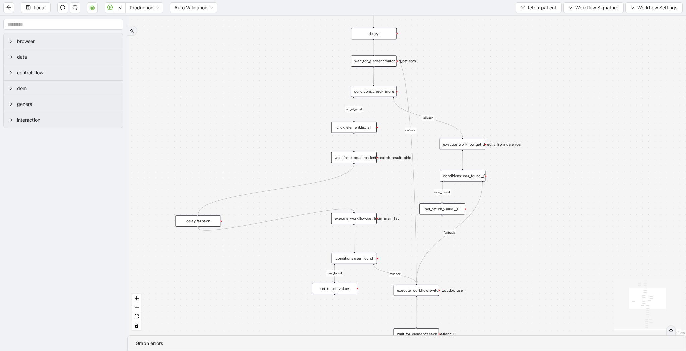
drag, startPoint x: 261, startPoint y: 110, endPoint x: 252, endPoint y: 147, distance: 38.5
click at [252, 147] on div "list_all_exist fallback list_all_exist fallback fallback fallback user_found us…" at bounding box center [406, 175] width 558 height 319
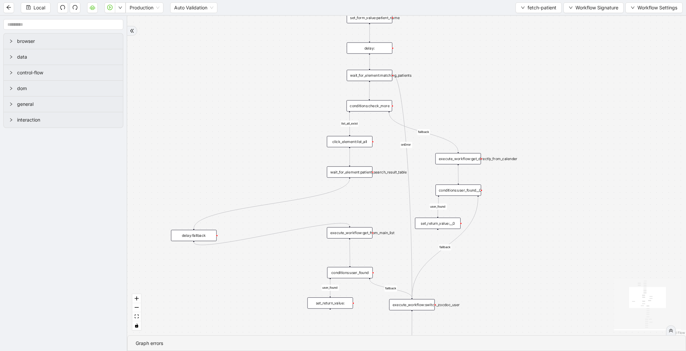
drag, startPoint x: 552, startPoint y: 51, endPoint x: 499, endPoint y: 102, distance: 73.6
click at [499, 102] on div "list_all_exist fallback list_all_exist fallback fallback fallback user_found us…" at bounding box center [406, 175] width 558 height 319
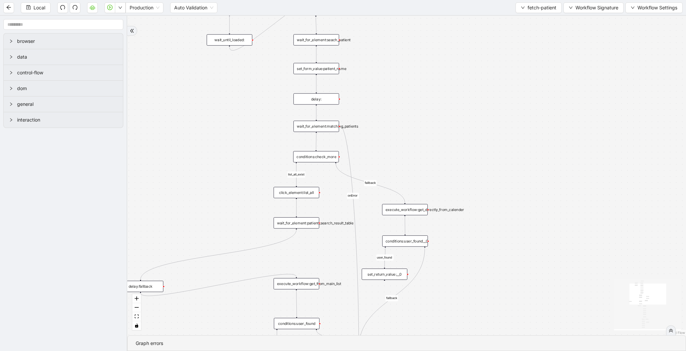
click at [414, 214] on div "execute_workflow:get_directly_from_calender" at bounding box center [405, 209] width 46 height 11
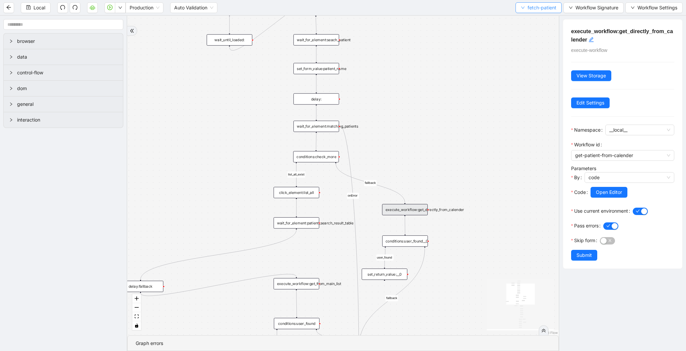
click at [543, 8] on span "fetch-patient" at bounding box center [541, 7] width 29 height 7
click at [543, 17] on span "Select" at bounding box center [536, 20] width 35 height 7
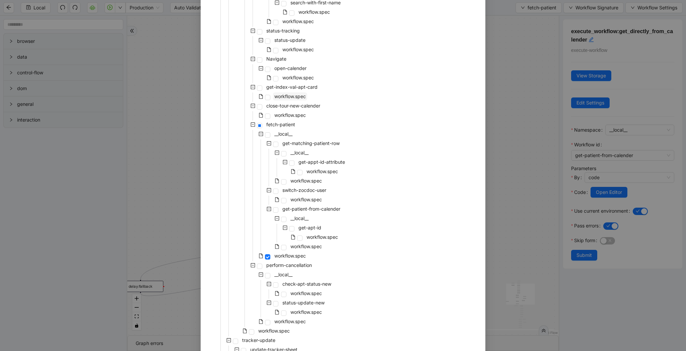
scroll to position [442, 0]
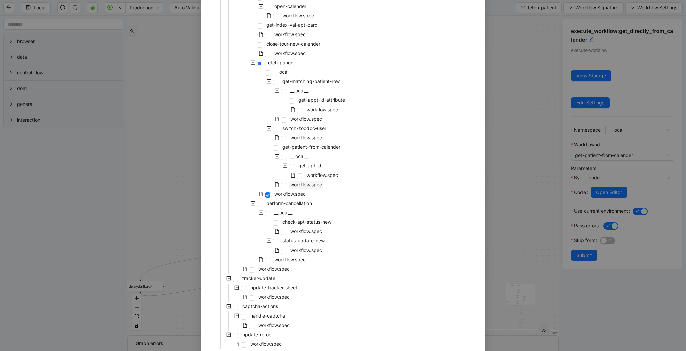
click at [295, 184] on span "workflow.spec" at bounding box center [305, 184] width 31 height 6
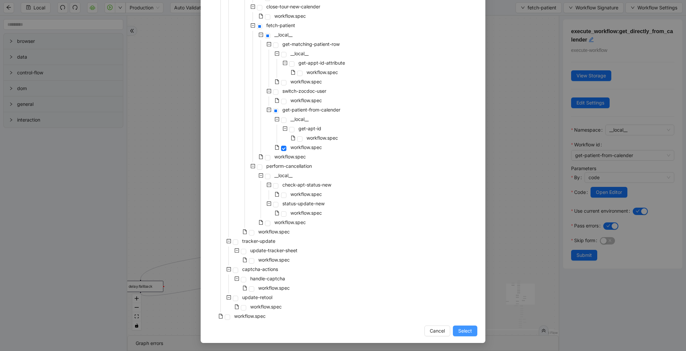
click at [463, 328] on span "Select" at bounding box center [465, 330] width 14 height 7
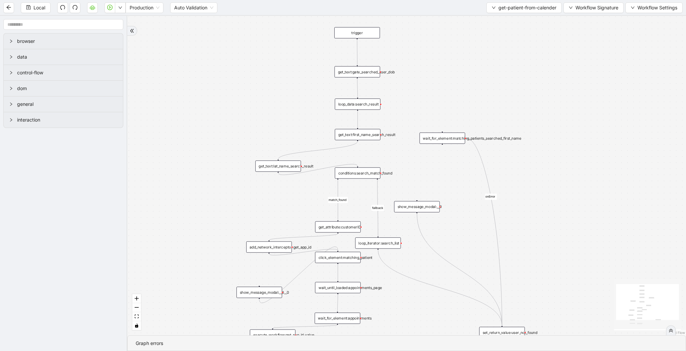
drag, startPoint x: 449, startPoint y: 153, endPoint x: 449, endPoint y: 183, distance: 30.8
click at [449, 183] on div "match_found fallback onError trigger click_element:matching_patient wait_until_…" at bounding box center [406, 175] width 558 height 319
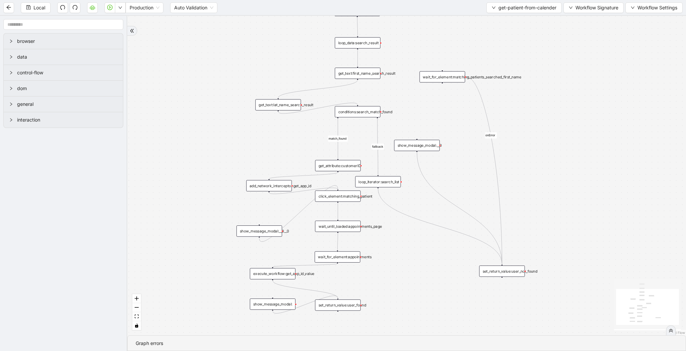
drag, startPoint x: 420, startPoint y: 184, endPoint x: 420, endPoint y: 120, distance: 63.9
click at [420, 120] on div "match_found fallback onError trigger click_element:matching_patient wait_until_…" at bounding box center [406, 175] width 558 height 319
click at [64, 24] on input "text" at bounding box center [63, 24] width 120 height 11
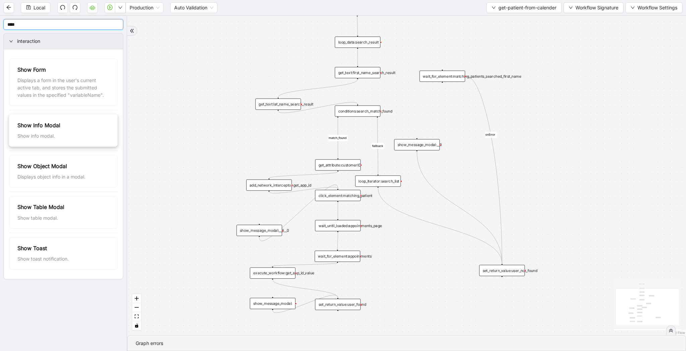
type input "****"
click at [250, 140] on div "show_message_modal:__1" at bounding box center [259, 141] width 46 height 11
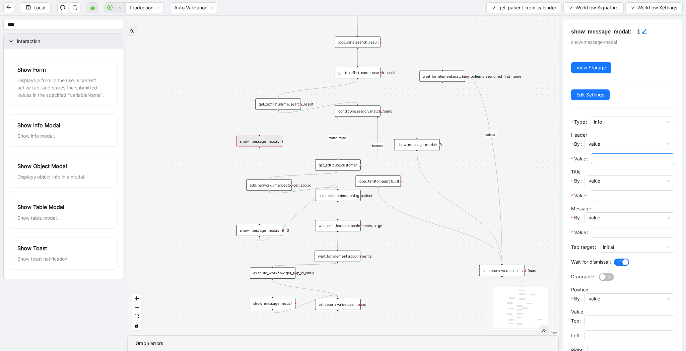
click at [599, 159] on input "Value" at bounding box center [631, 158] width 74 height 7
type input "*"
click at [602, 193] on input "Value" at bounding box center [631, 195] width 74 height 7
type input "*"
click at [604, 236] on input "Value" at bounding box center [631, 232] width 74 height 7
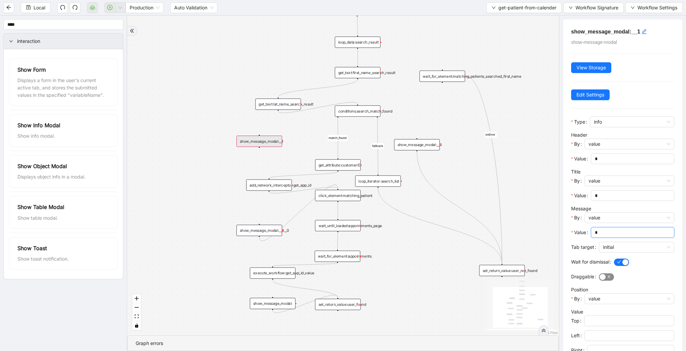
type input "*"
click at [602, 275] on div "button" at bounding box center [602, 277] width 6 height 6
click at [612, 246] on span "initial" at bounding box center [635, 247] width 67 height 10
click at [612, 266] on div "current" at bounding box center [633, 271] width 69 height 11
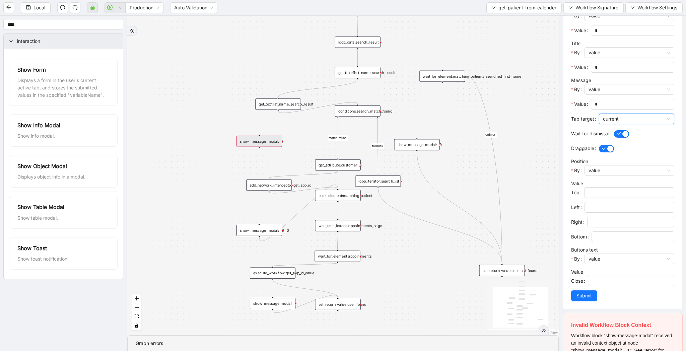
scroll to position [168, 0]
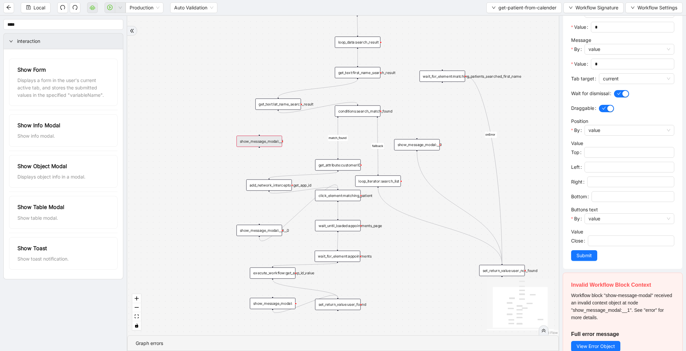
click at [583, 249] on div "Close" at bounding box center [579, 242] width 17 height 15
click at [583, 253] on span "Submit" at bounding box center [583, 255] width 15 height 7
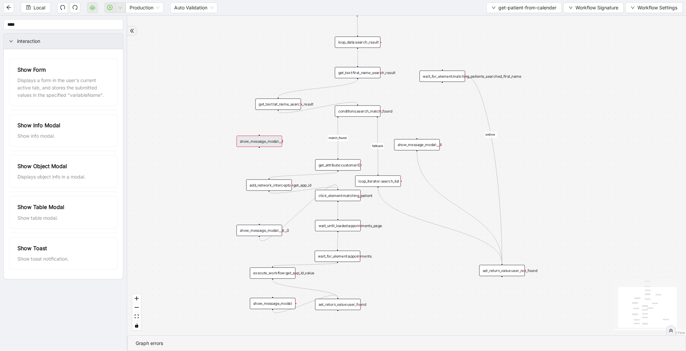
scroll to position [0, 0]
drag, startPoint x: 338, startPoint y: 117, endPoint x: 260, endPoint y: 132, distance: 79.4
click at [260, 132] on div "match_found fallback onError trigger click_element:matching_patient wait_until_…" at bounding box center [406, 175] width 558 height 319
drag, startPoint x: 259, startPoint y: 147, endPoint x: 338, endPoint y: 157, distance: 79.3
click at [338, 157] on div "fallback onError match_found trigger click_element:matching_patient wait_until_…" at bounding box center [406, 175] width 558 height 319
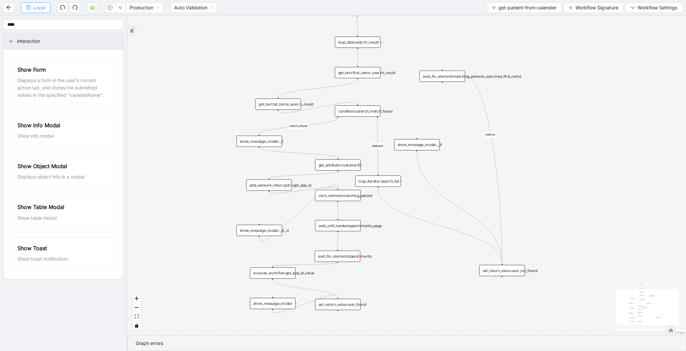
click at [41, 8] on span "Local" at bounding box center [39, 7] width 12 height 7
click at [37, 9] on span "Local" at bounding box center [39, 7] width 12 height 7
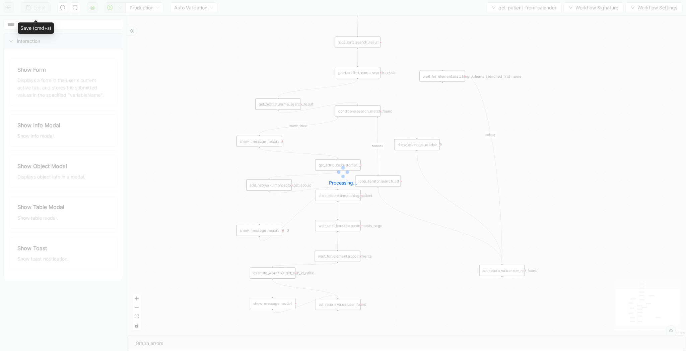
click at [110, 9] on div "Local Production Auto Validation get-patient-from-calender Workflow Signature W…" at bounding box center [343, 175] width 686 height 351
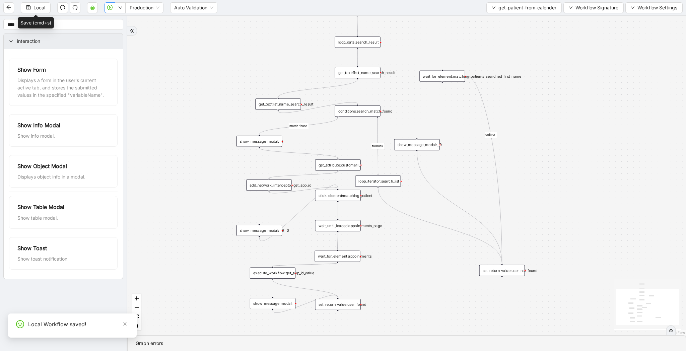
click at [108, 9] on icon "play-circle" at bounding box center [109, 7] width 5 height 5
click at [288, 103] on div "get_text:lat_name_search_result" at bounding box center [278, 103] width 46 height 11
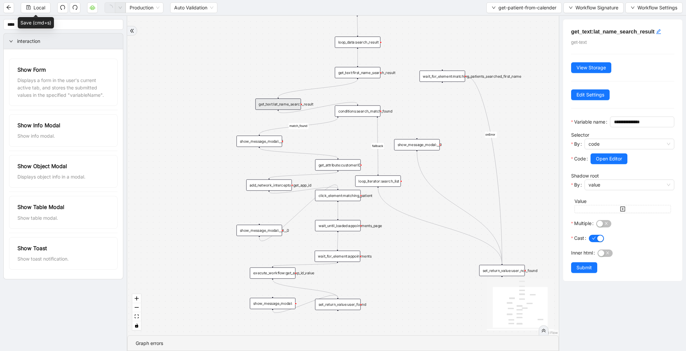
click at [269, 143] on div "show_message_modal:__1" at bounding box center [259, 141] width 46 height 11
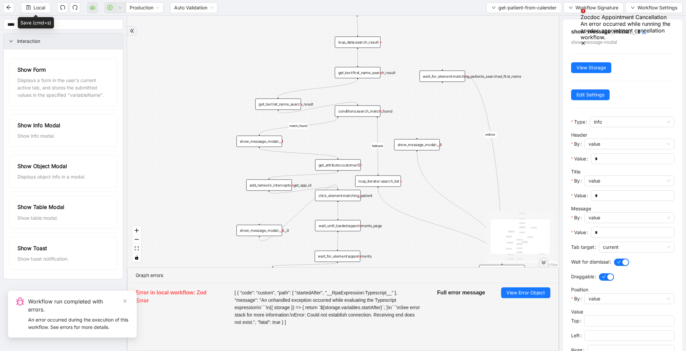
click at [540, 260] on div at bounding box center [543, 262] width 10 height 10
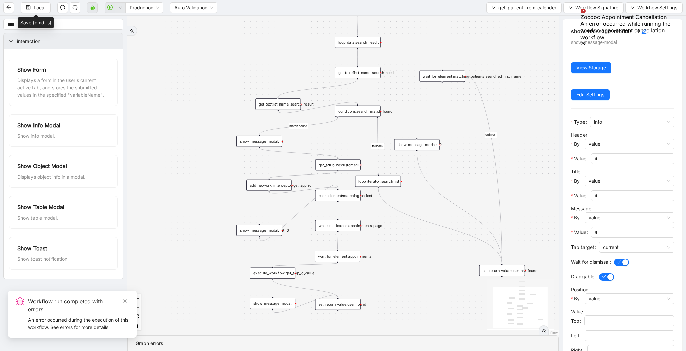
click at [363, 141] on div "fallback onError match_found trigger click_element:matching_patient wait_until_…" at bounding box center [342, 175] width 431 height 319
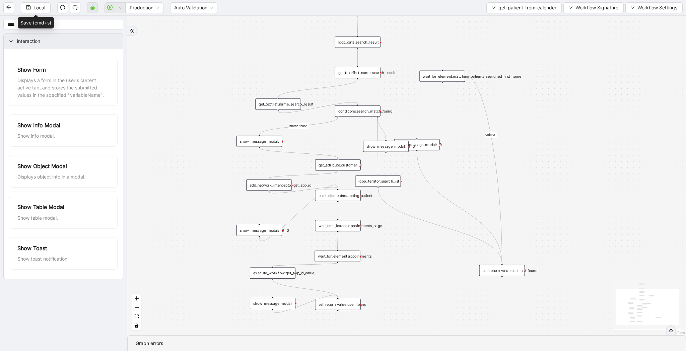
drag, startPoint x: 377, startPoint y: 116, endPoint x: 385, endPoint y: 147, distance: 31.7
click at [386, 138] on div "fallback onError match_found trigger click_element:matching_patient wait_until_…" at bounding box center [406, 175] width 558 height 319
drag, startPoint x: 385, startPoint y: 147, endPoint x: 367, endPoint y: 140, distance: 19.5
click at [367, 140] on div "show_message_modal:__1__0" at bounding box center [368, 138] width 46 height 11
drag, startPoint x: 367, startPoint y: 144, endPoint x: 377, endPoint y: 174, distance: 31.3
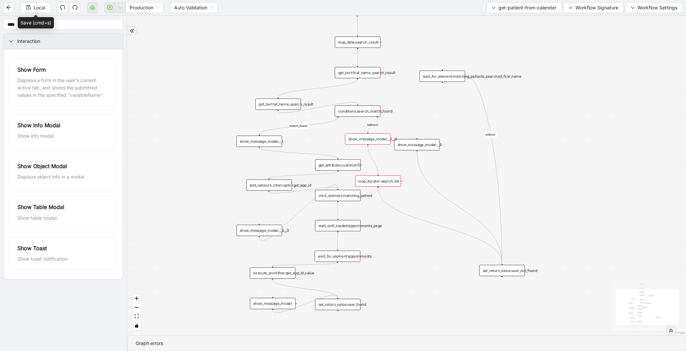
click at [377, 174] on div "trigger click_element:matching_patient wait_until_loaded:appointments_page wait…" at bounding box center [546, 118] width 507 height 290
drag, startPoint x: 375, startPoint y: 140, endPoint x: 379, endPoint y: 140, distance: 4.0
click at [379, 140] on div "show_message_modal:__1__0" at bounding box center [370, 138] width 46 height 11
click at [360, 112] on div "conditions:search_match_found" at bounding box center [358, 110] width 46 height 11
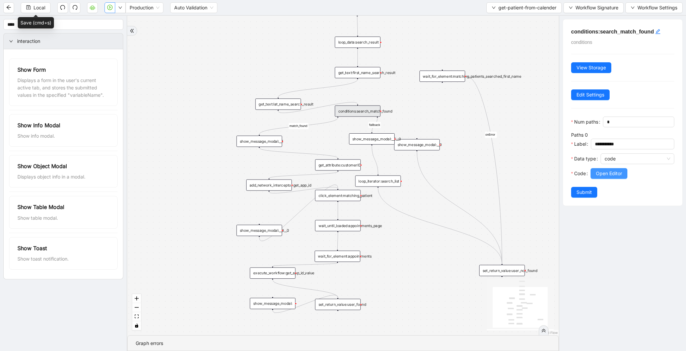
click at [619, 172] on span "Open Editor" at bounding box center [608, 173] width 26 height 7
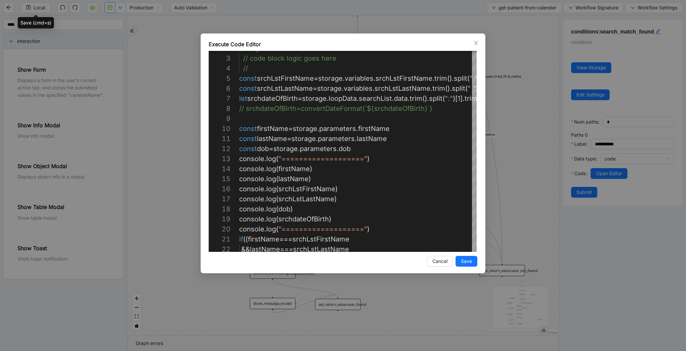
click at [499, 129] on div "Execute Code Editor 2 3 4 5 6 7 8 9 10 11 12 13 14 15 16 17 18 19 20 21 22 //#r…" at bounding box center [343, 175] width 686 height 351
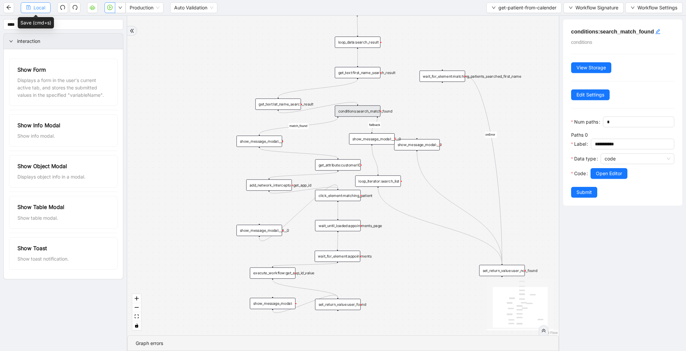
click at [30, 10] on button "Local" at bounding box center [36, 7] width 30 height 11
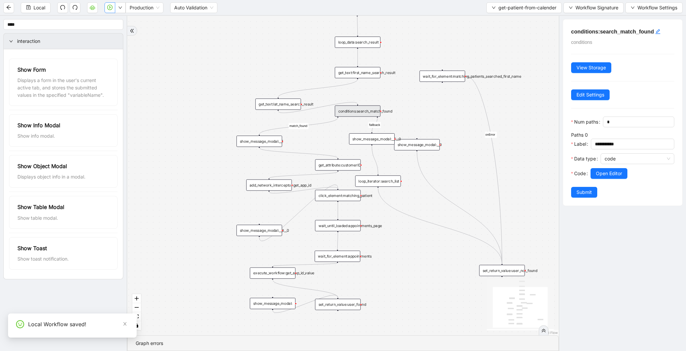
click at [110, 8] on icon "play-circle" at bounding box center [109, 7] width 5 height 5
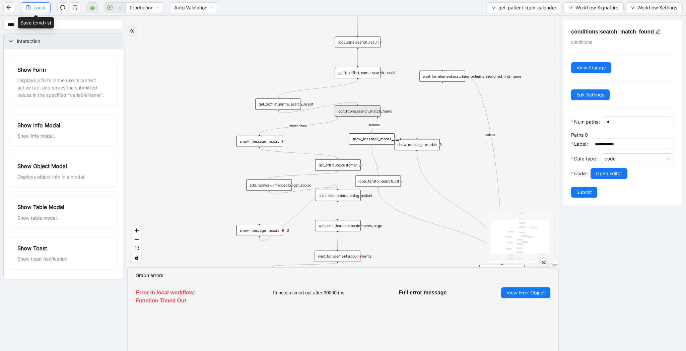
click at [42, 10] on span "Local" at bounding box center [39, 7] width 12 height 7
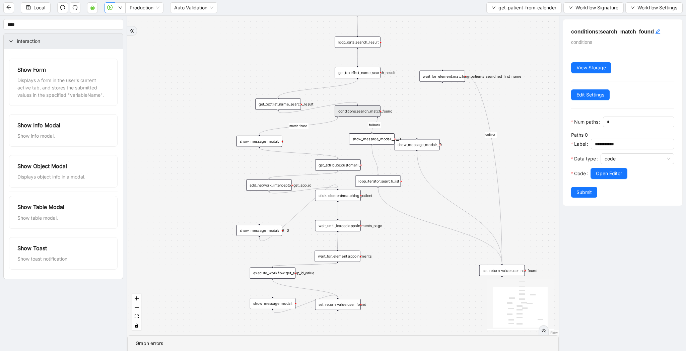
click at [109, 10] on button "button" at bounding box center [109, 7] width 11 height 11
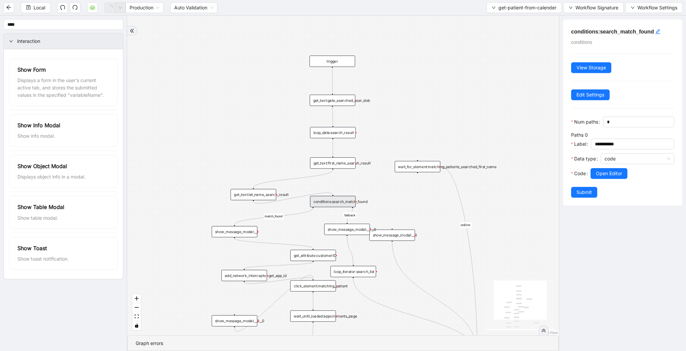
drag, startPoint x: 402, startPoint y: 53, endPoint x: 373, endPoint y: 183, distance: 133.2
click at [373, 183] on div "onError match_found fallback trigger click_element:matching_patient wait_until_…" at bounding box center [342, 175] width 431 height 319
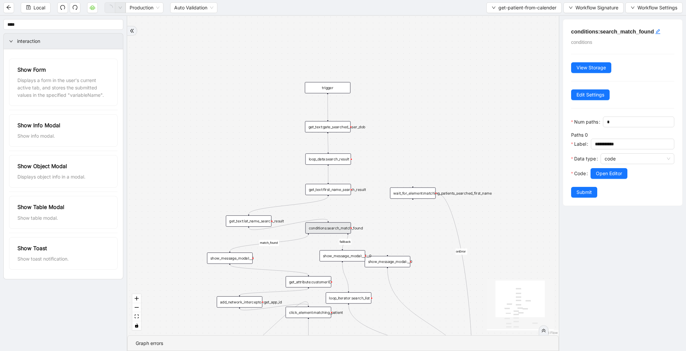
drag, startPoint x: 400, startPoint y: 157, endPoint x: 400, endPoint y: 107, distance: 49.2
click at [400, 107] on div "onError match_found fallback trigger click_element:matching_patient wait_until_…" at bounding box center [342, 175] width 431 height 319
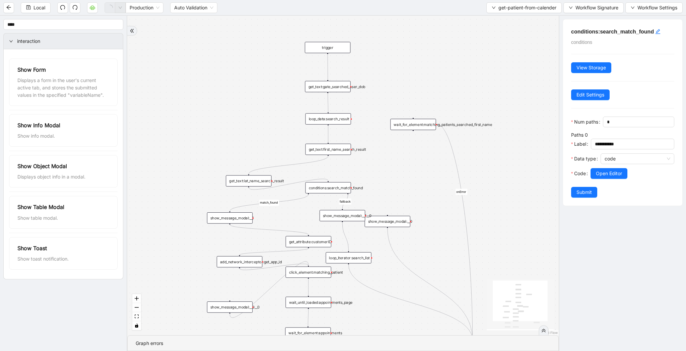
drag, startPoint x: 389, startPoint y: 148, endPoint x: 391, endPoint y: 127, distance: 20.5
click at [391, 127] on div "onError match_found fallback trigger click_element:matching_patient wait_until_…" at bounding box center [342, 175] width 431 height 319
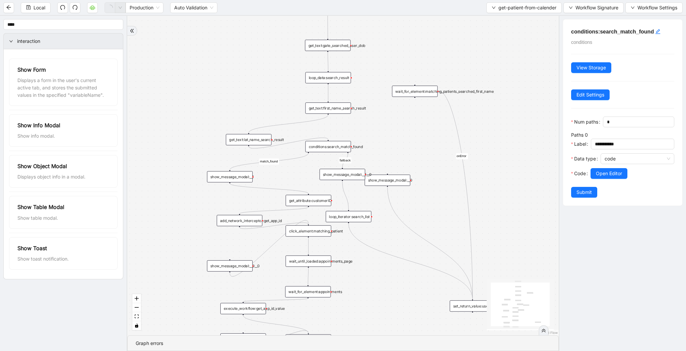
drag, startPoint x: 386, startPoint y: 88, endPoint x: 386, endPoint y: 75, distance: 13.1
click at [386, 75] on div "onError match_found fallback trigger click_element:matching_patient wait_until_…" at bounding box center [342, 175] width 431 height 319
click at [258, 140] on div "get_text:lat_name_search_result" at bounding box center [249, 139] width 46 height 11
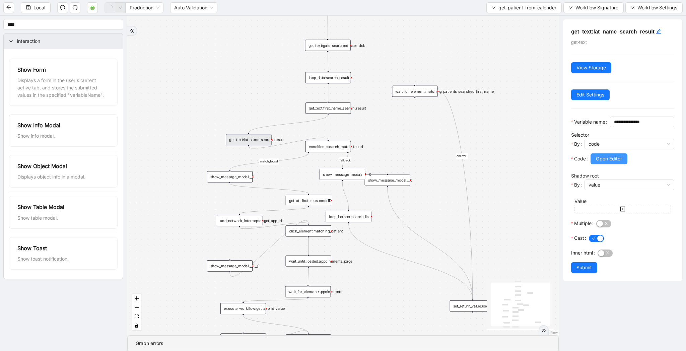
click at [609, 162] on span "Open Editor" at bounding box center [608, 158] width 26 height 7
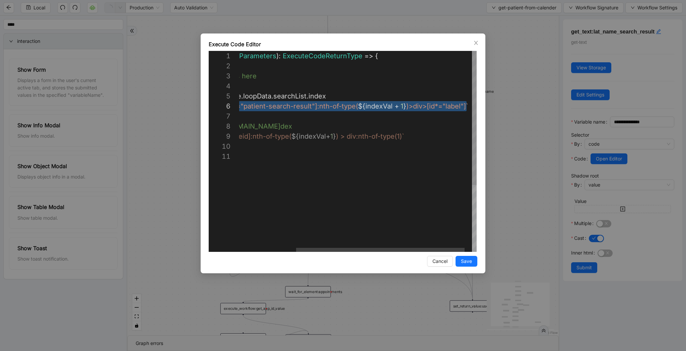
scroll to position [50, 290]
drag, startPoint x: 265, startPoint y: 105, endPoint x: 449, endPoint y: 104, distance: 183.1
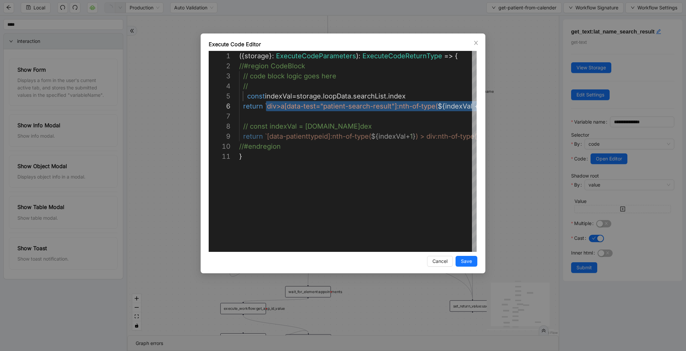
click at [497, 163] on div "**********" at bounding box center [343, 175] width 686 height 351
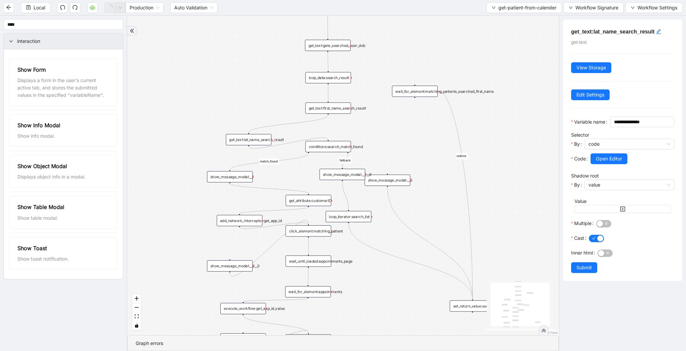
click at [332, 148] on div "conditions:search_match_found" at bounding box center [328, 146] width 46 height 11
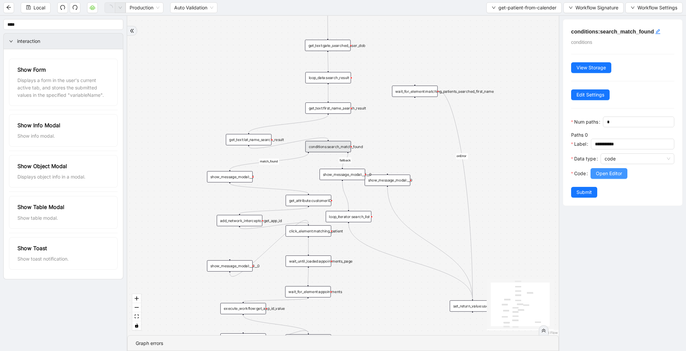
click at [607, 173] on span "Open Editor" at bounding box center [608, 173] width 26 height 7
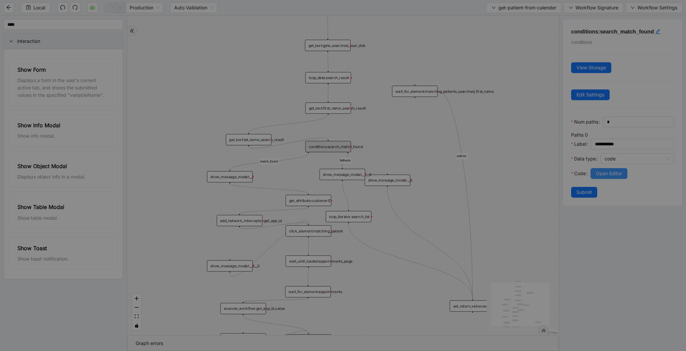
scroll to position [100, 0]
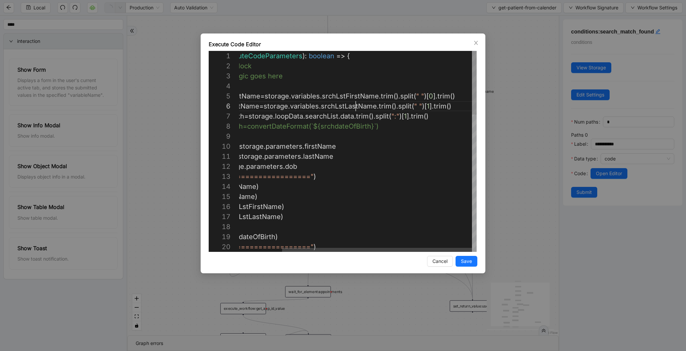
scroll to position [50, 194]
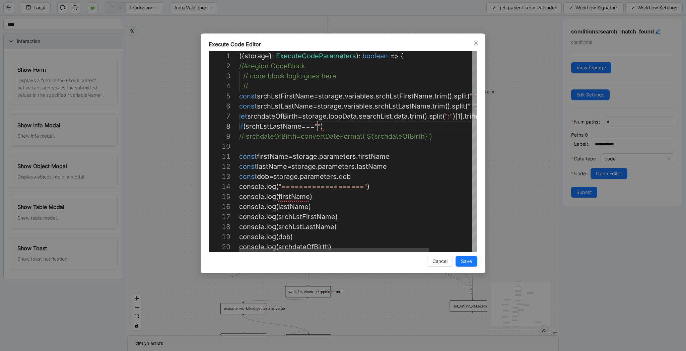
scroll to position [70, 78]
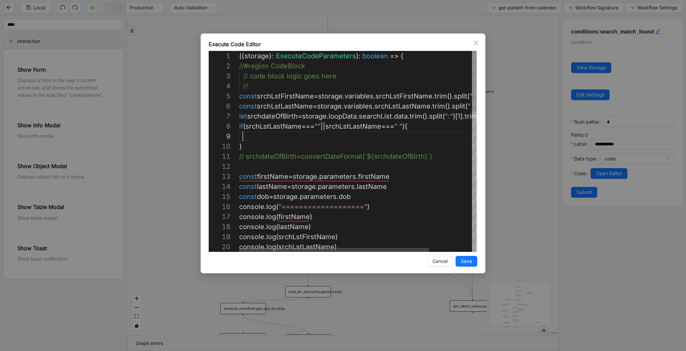
paste textarea "**********"
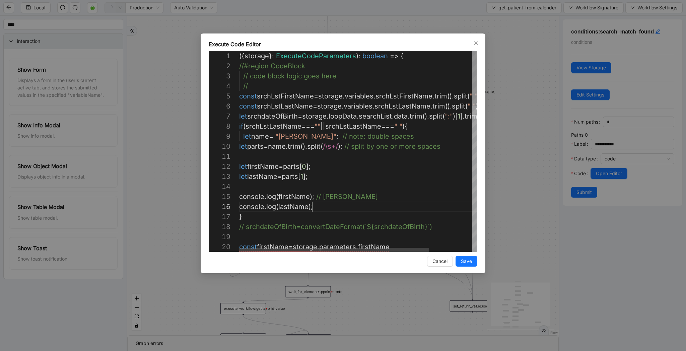
scroll to position [50, 73]
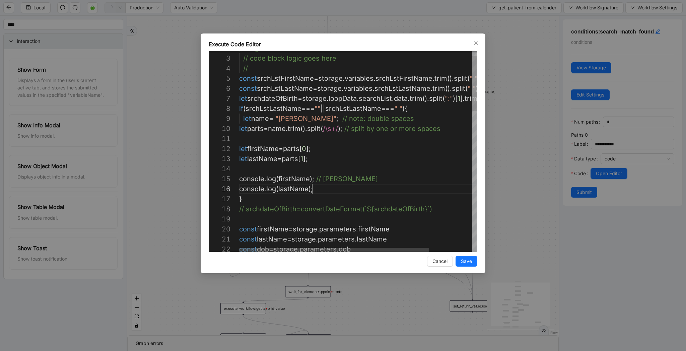
drag, startPoint x: 320, startPoint y: 159, endPoint x: 232, endPoint y: 153, distance: 88.3
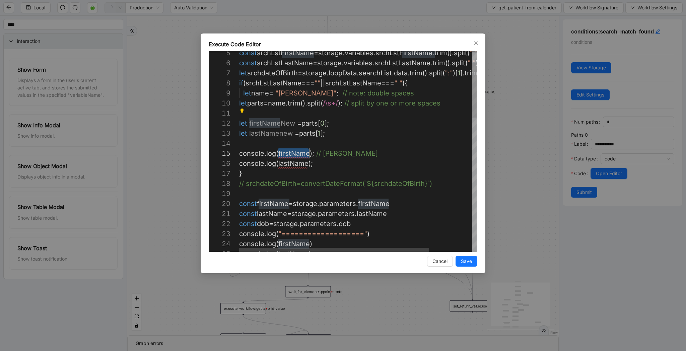
paste textarea "***"
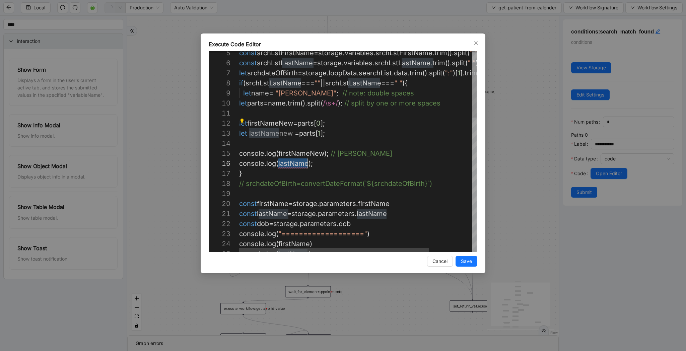
paste textarea "***"
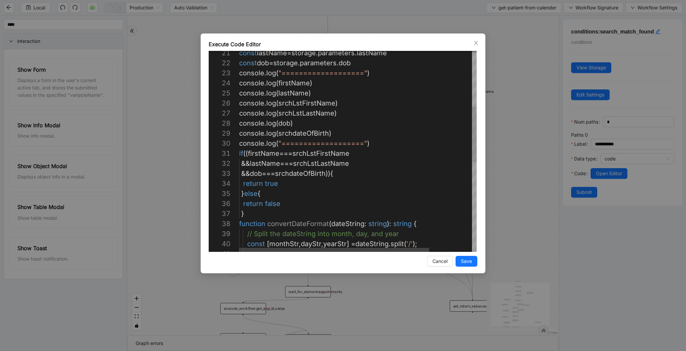
click at [323, 159] on div "const lastName = storage . parameters . lastName const dob = storage . paramete…" at bounding box center [384, 213] width 291 height 733
paste textarea "Editor content;Press Alt+F1 for Accessibility Options."
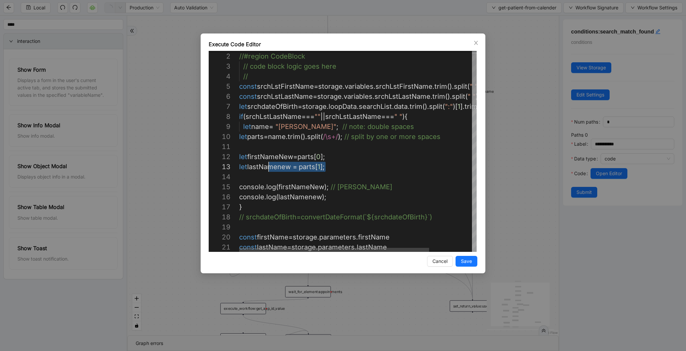
drag, startPoint x: 342, startPoint y: 169, endPoint x: 267, endPoint y: 169, distance: 75.3
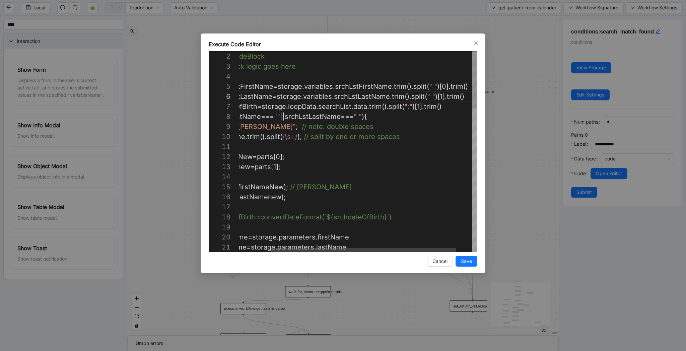
scroll to position [60, 0]
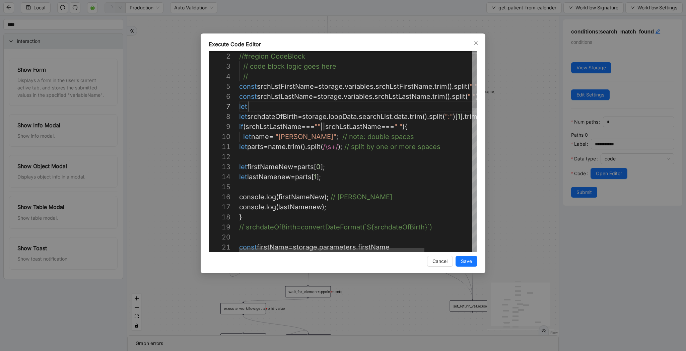
paste textarea "**********"
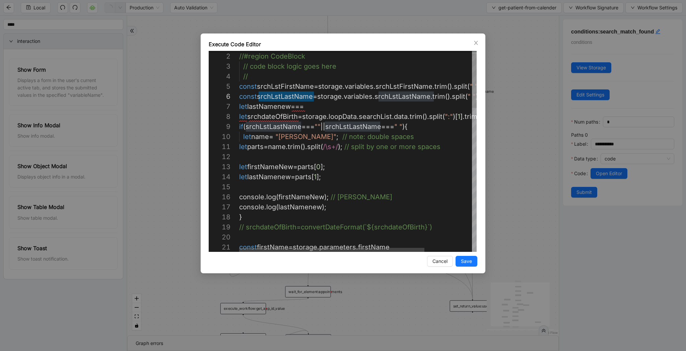
paste textarea "**********"
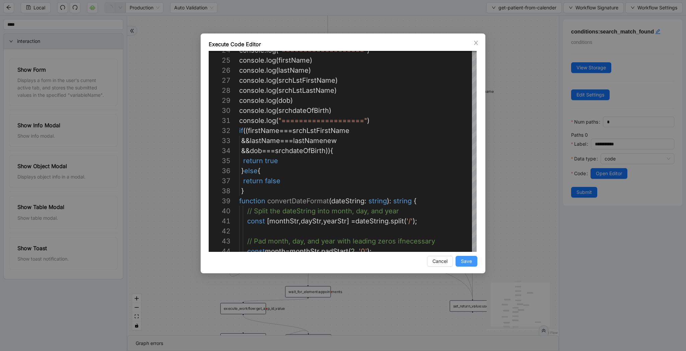
type textarea "**********"
click at [469, 259] on span "Save" at bounding box center [466, 260] width 11 height 7
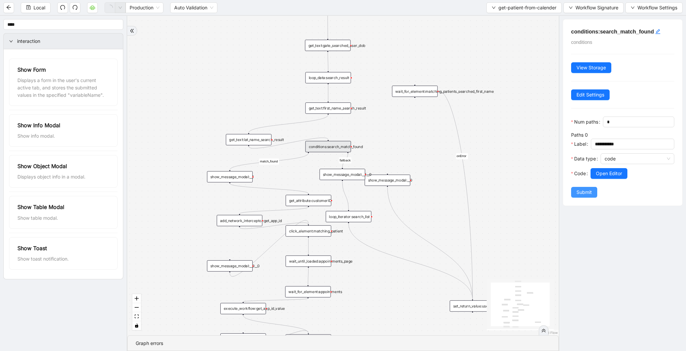
click at [587, 188] on button "Submit" at bounding box center [584, 192] width 26 height 11
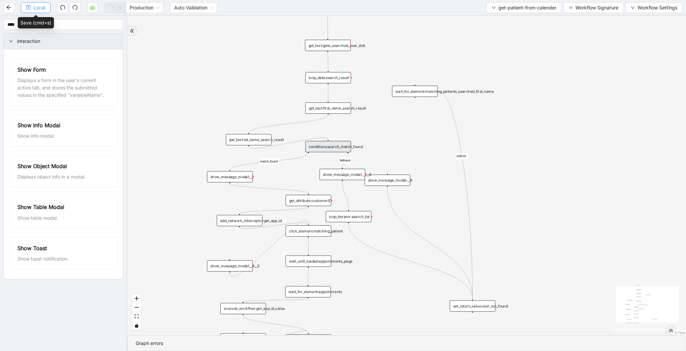
click at [37, 8] on span "Local" at bounding box center [39, 7] width 12 height 7
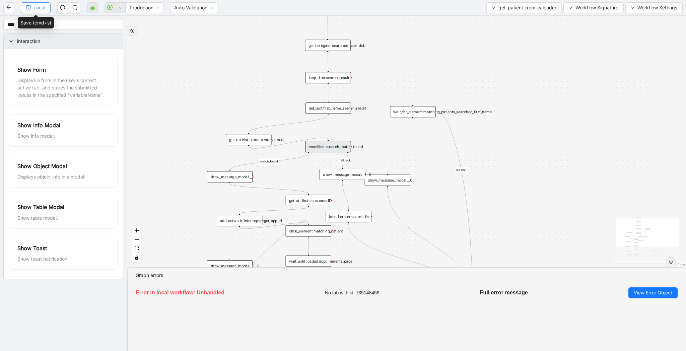
click at [42, 8] on span "Local" at bounding box center [39, 7] width 12 height 7
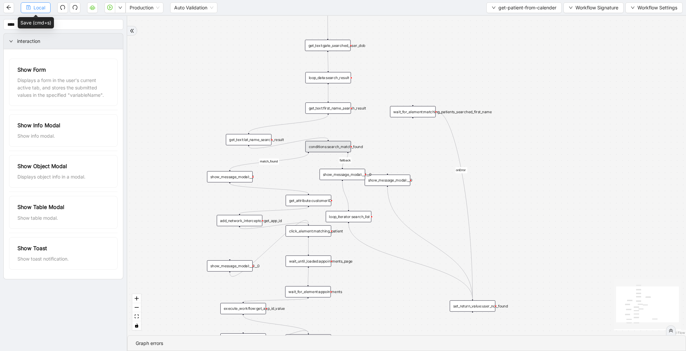
click at [37, 11] on span "Local" at bounding box center [39, 7] width 12 height 7
click at [113, 9] on button "button" at bounding box center [109, 7] width 11 height 11
click at [340, 143] on div "conditions:search_match_found" at bounding box center [328, 146] width 46 height 11
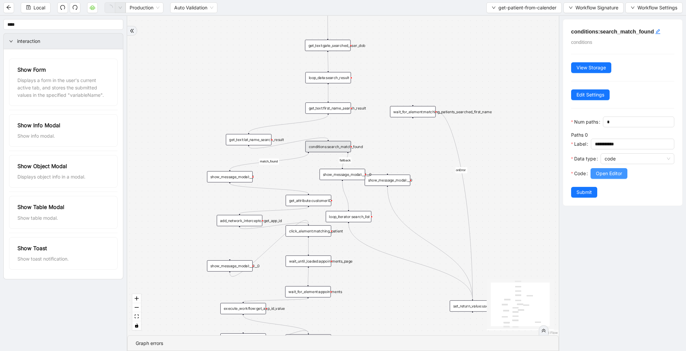
click at [610, 170] on span "Open Editor" at bounding box center [608, 173] width 26 height 7
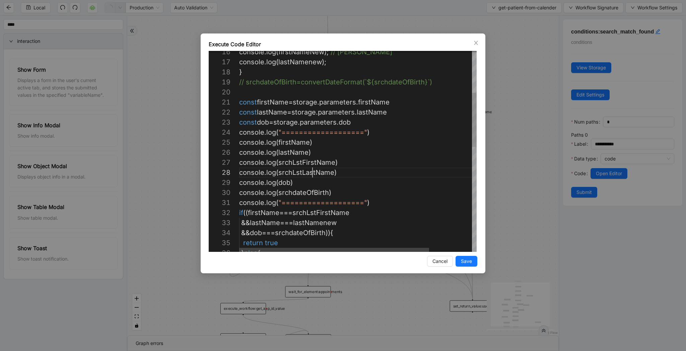
click at [311, 175] on div "console . log ( lastNamenew ); } // srchdateOfBirth=convertDateFormat(`${srchda…" at bounding box center [384, 267] width 291 height 743
paste textarea "Editor content;Press Alt+F1 for Accessibility Options."
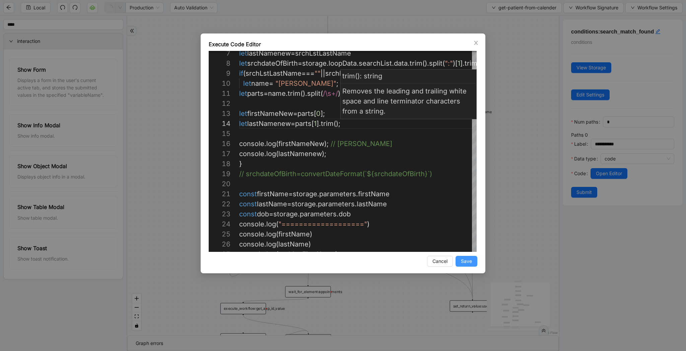
type textarea "**********"
click at [461, 257] on button "Save" at bounding box center [466, 261] width 22 height 11
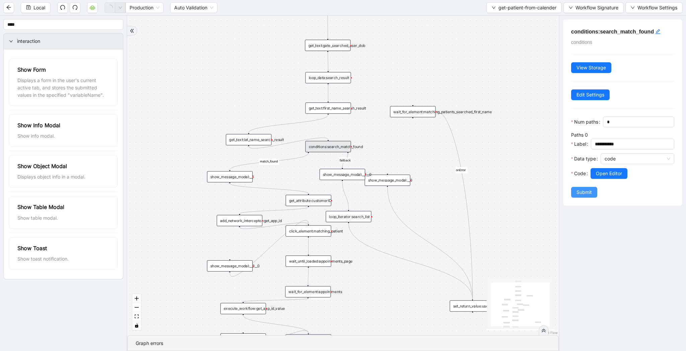
click at [571, 192] on button "Submit" at bounding box center [584, 192] width 26 height 11
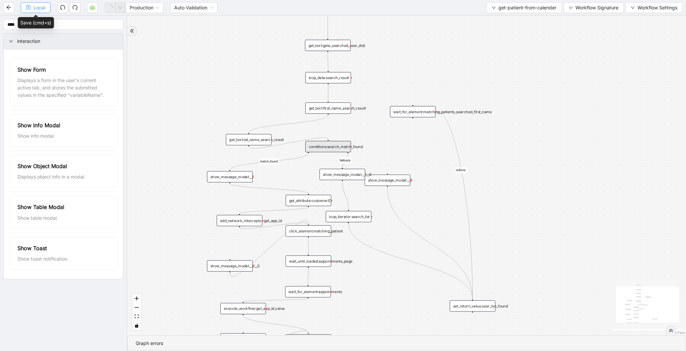
click at [36, 6] on span "Local" at bounding box center [39, 7] width 12 height 7
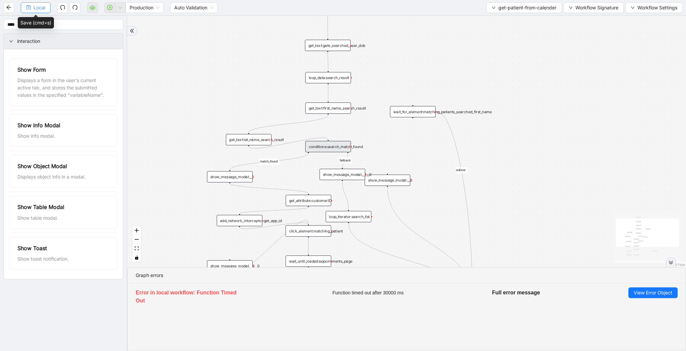
click at [36, 4] on span "Local" at bounding box center [39, 7] width 12 height 7
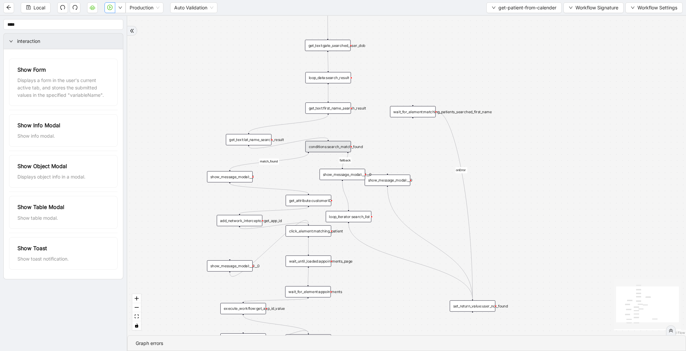
click at [108, 9] on icon "play-circle" at bounding box center [109, 7] width 5 height 5
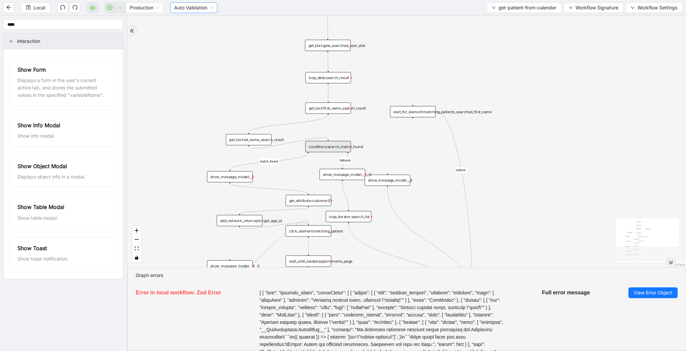
click at [196, 8] on span "Auto Validation" at bounding box center [193, 8] width 39 height 10
click at [196, 33] on div "Manual Validation" at bounding box center [194, 31] width 36 height 7
click at [236, 8] on span "Validate" at bounding box center [242, 7] width 18 height 7
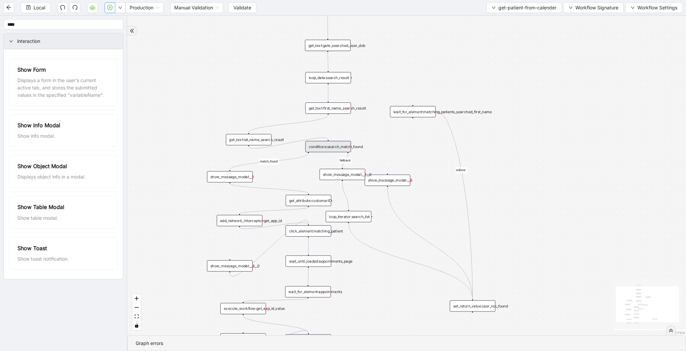
click at [111, 9] on icon "play-circle" at bounding box center [109, 7] width 5 height 5
click at [343, 144] on div "conditions:search_match_found" at bounding box center [328, 146] width 46 height 11
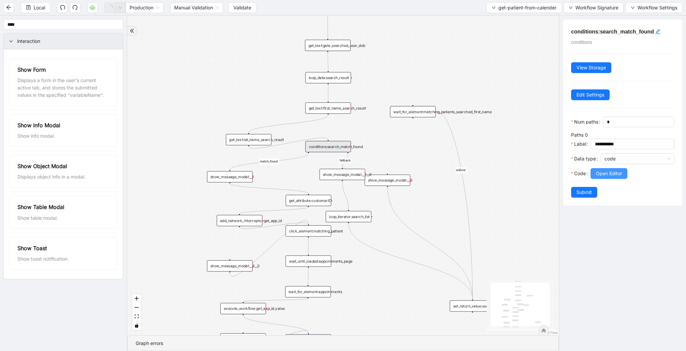
click at [617, 174] on span "Open Editor" at bounding box center [608, 173] width 26 height 7
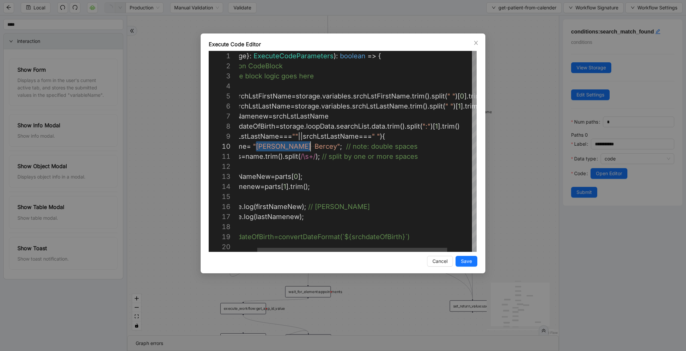
scroll to position [90, 96]
drag, startPoint x: 257, startPoint y: 145, endPoint x: 312, endPoint y: 145, distance: 54.9
paste textarea "**********"
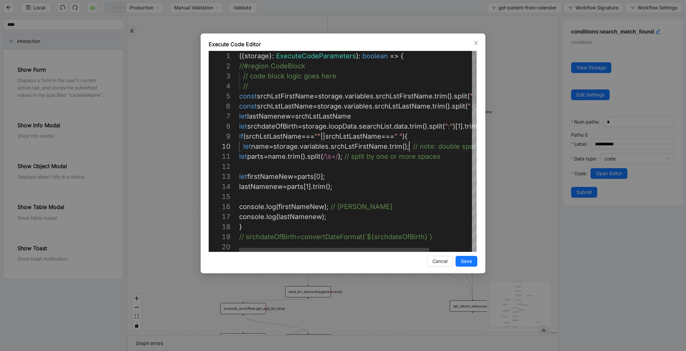
type textarea "**********"
click at [466, 261] on span "Save" at bounding box center [466, 260] width 11 height 7
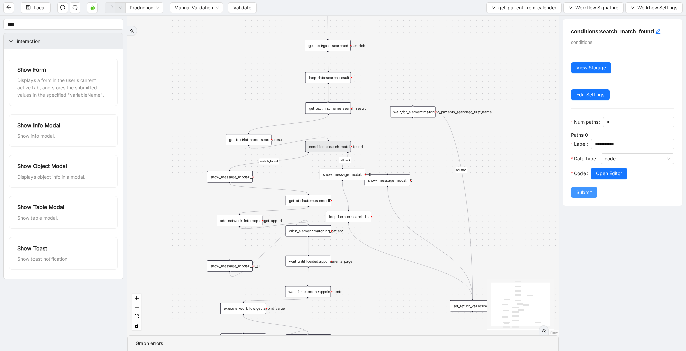
click at [582, 195] on span "Submit" at bounding box center [583, 191] width 15 height 7
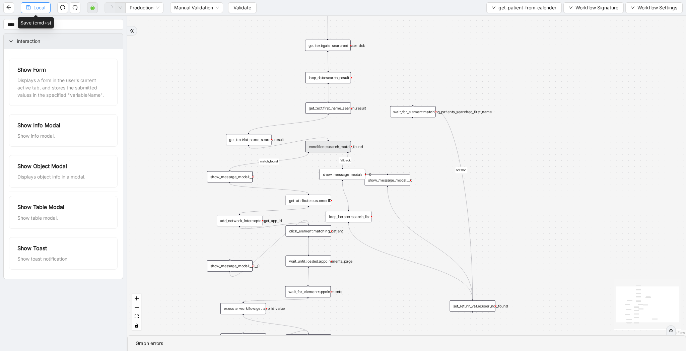
click at [40, 8] on span "Local" at bounding box center [39, 7] width 12 height 7
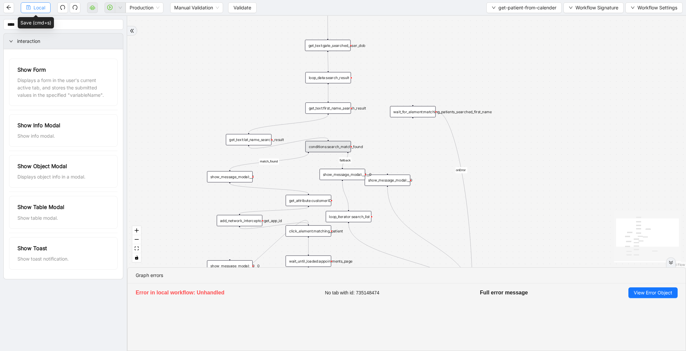
click at [44, 6] on span "Local" at bounding box center [39, 7] width 12 height 7
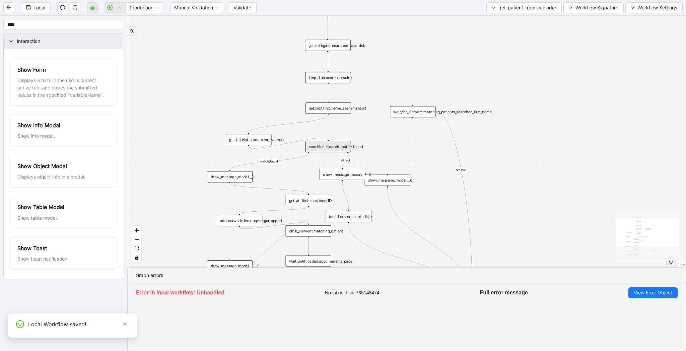
click at [204, 5] on span "Manual Validation" at bounding box center [196, 8] width 45 height 10
click at [204, 19] on div "Auto Validation" at bounding box center [197, 20] width 43 height 7
click at [39, 8] on span "Local" at bounding box center [39, 7] width 12 height 7
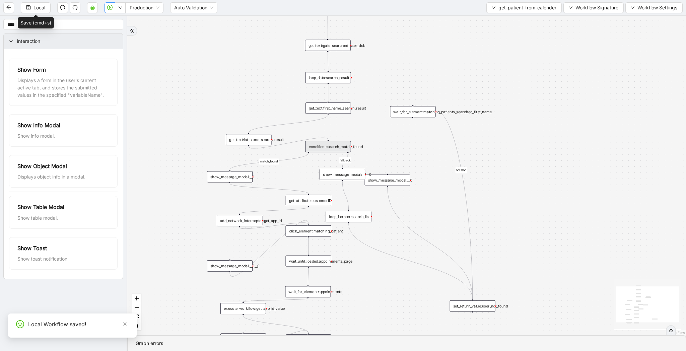
click at [113, 8] on button "button" at bounding box center [109, 7] width 11 height 11
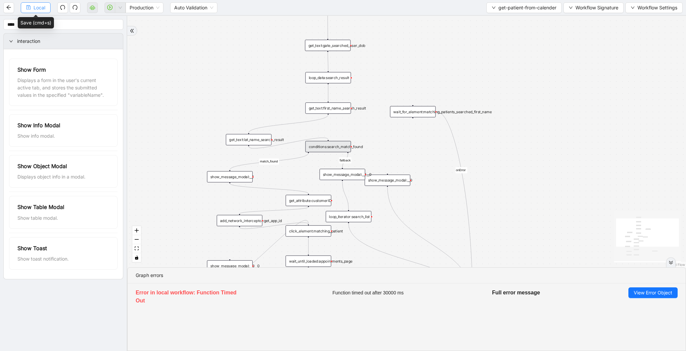
click at [38, 5] on span "Local" at bounding box center [39, 7] width 12 height 7
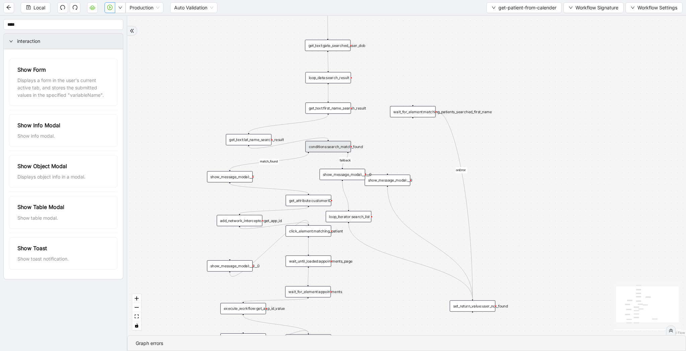
click at [109, 10] on button "button" at bounding box center [109, 7] width 11 height 11
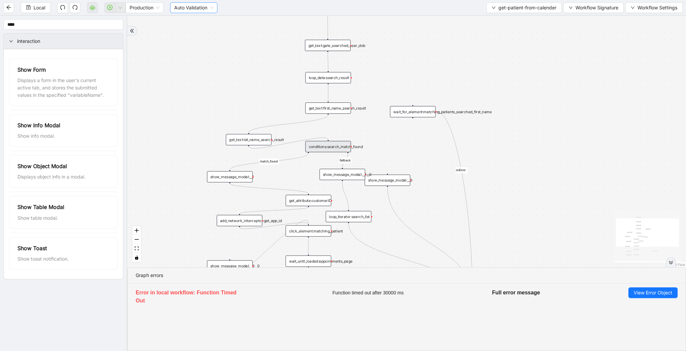
click at [207, 3] on span "Auto Validation" at bounding box center [193, 8] width 39 height 10
click at [207, 29] on div "Manual Validation" at bounding box center [194, 31] width 36 height 7
click at [239, 13] on button "Validate" at bounding box center [242, 7] width 28 height 11
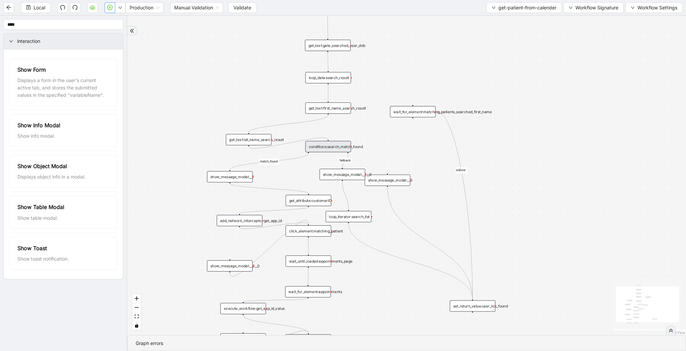
click at [108, 10] on button "button" at bounding box center [109, 7] width 11 height 11
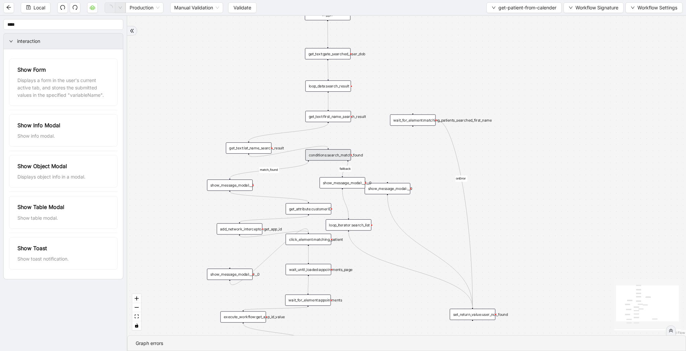
drag, startPoint x: 284, startPoint y: 67, endPoint x: 284, endPoint y: 89, distance: 21.4
click at [284, 89] on div "onError match_found fallback trigger click_element:matching_patient wait_until_…" at bounding box center [406, 175] width 558 height 319
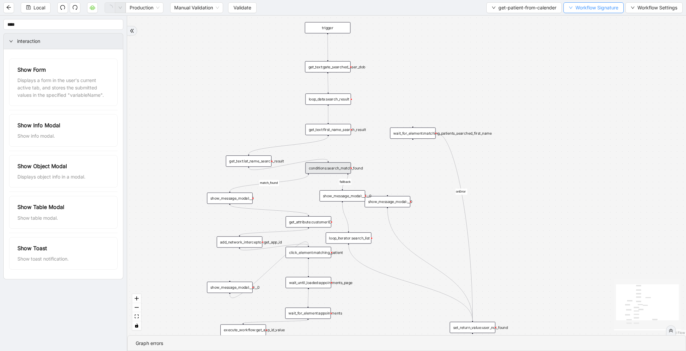
click at [578, 11] on button "Workflow Signature" at bounding box center [593, 7] width 60 height 11
click at [578, 19] on div "Parameters" at bounding box center [592, 20] width 58 height 11
click at [593, 56] on span "Defaults" at bounding box center [592, 52] width 45 height 7
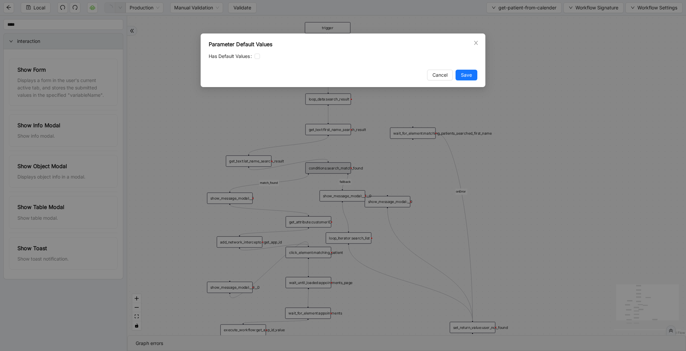
click at [538, 52] on div "Parameter Default Values Has Default Values Cancel Save" at bounding box center [343, 175] width 686 height 351
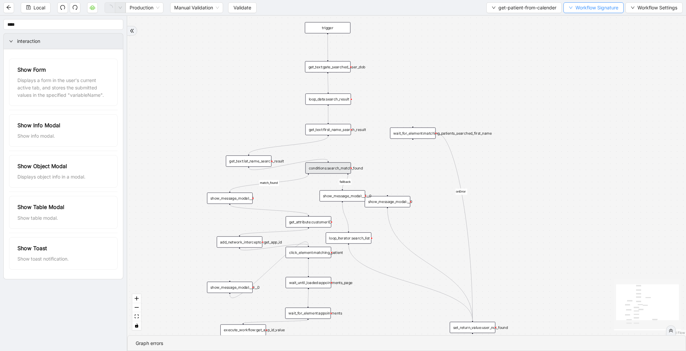
click at [585, 9] on span "Workflow Signature" at bounding box center [596, 7] width 43 height 7
click at [585, 25] on div "Parameters" at bounding box center [592, 20] width 58 height 11
click at [585, 30] on span "Type" at bounding box center [592, 31] width 45 height 7
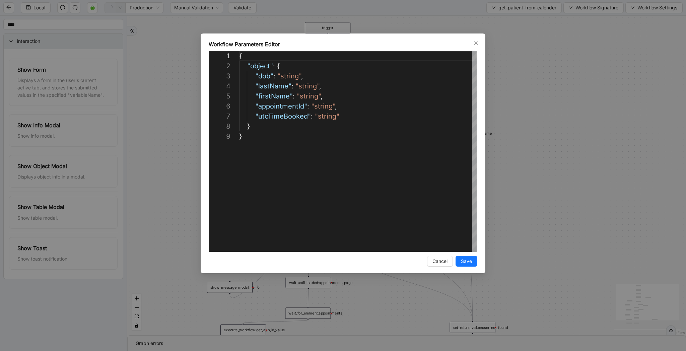
scroll to position [80, 0]
click at [585, 30] on div "**********" at bounding box center [343, 175] width 686 height 351
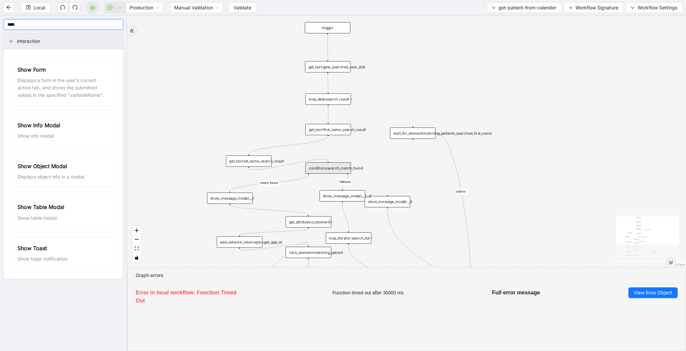
click at [100, 23] on input "****" at bounding box center [63, 24] width 120 height 11
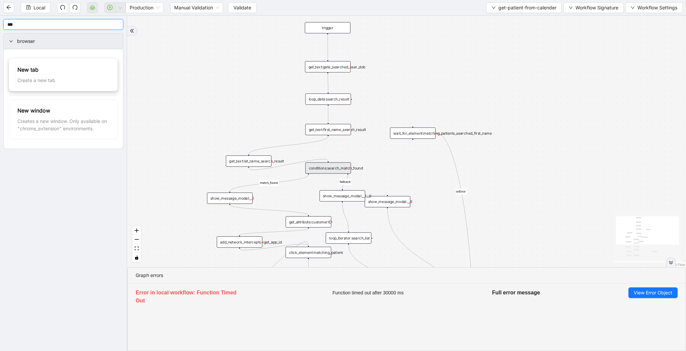
type input "***"
click at [228, 57] on div "new_tab:" at bounding box center [225, 57] width 46 height 11
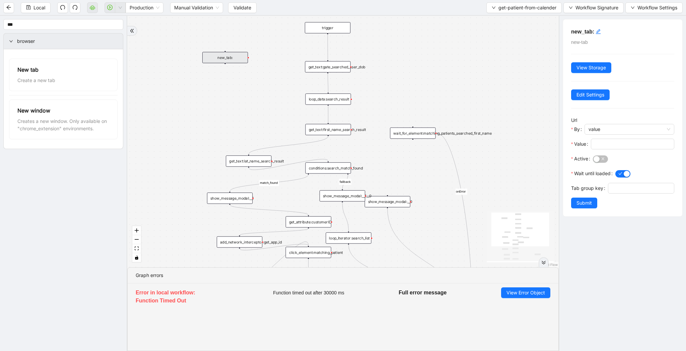
click at [592, 157] on div at bounding box center [632, 159] width 81 height 8
click at [602, 145] on input "Value" at bounding box center [631, 143] width 74 height 7
paste input "**********"
type input "**********"
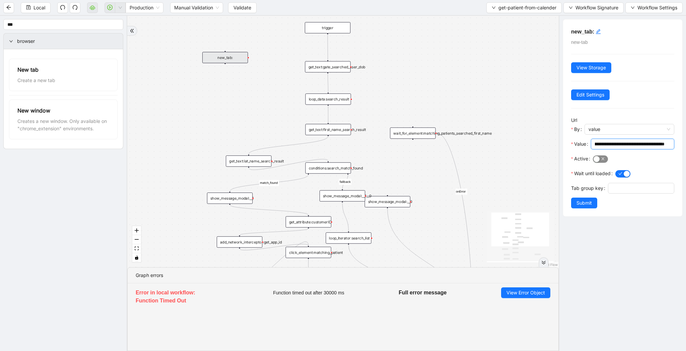
click at [599, 157] on div "button" at bounding box center [596, 159] width 6 height 6
click at [588, 203] on span "Submit" at bounding box center [583, 202] width 15 height 7
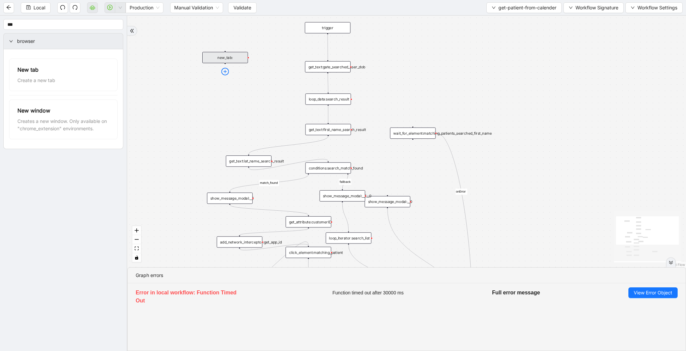
click at [225, 71] on icon "plus-circle" at bounding box center [225, 72] width 8 height 8
type input "********"
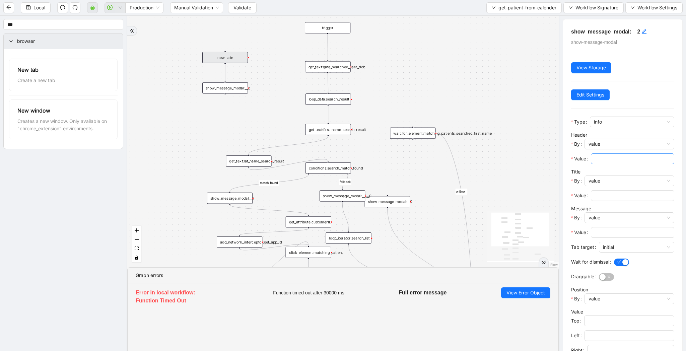
click at [607, 156] on input "Value" at bounding box center [631, 158] width 74 height 7
type input "******"
click at [611, 195] on input "Value" at bounding box center [631, 195] width 74 height 7
paste input "******"
type input "******"
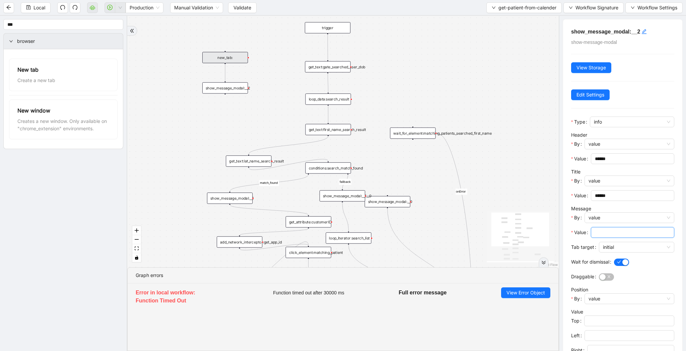
click at [613, 234] on input "Value" at bounding box center [631, 232] width 74 height 7
paste input "******"
click at [615, 246] on span "initial" at bounding box center [635, 247] width 67 height 10
type input "******"
click at [615, 268] on div "current" at bounding box center [633, 270] width 61 height 7
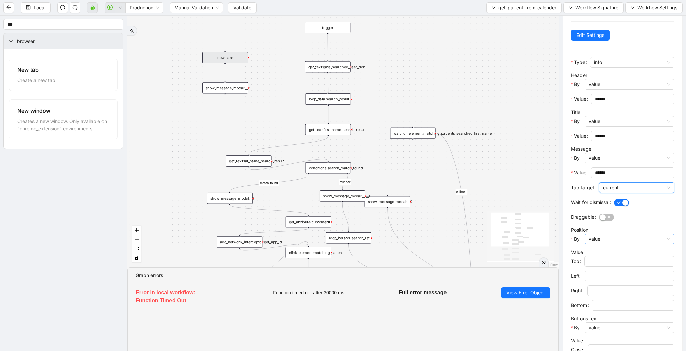
scroll to position [93, 0]
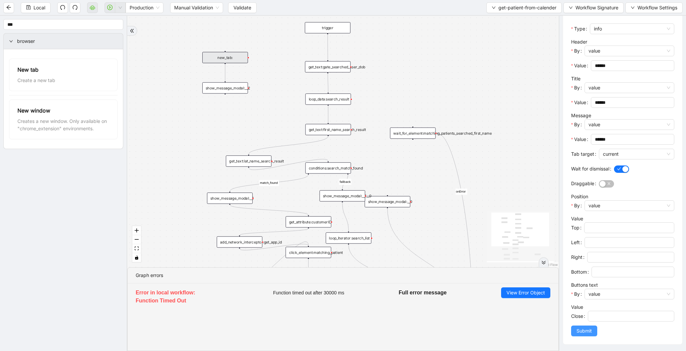
click at [589, 327] on span "Submit" at bounding box center [583, 330] width 15 height 7
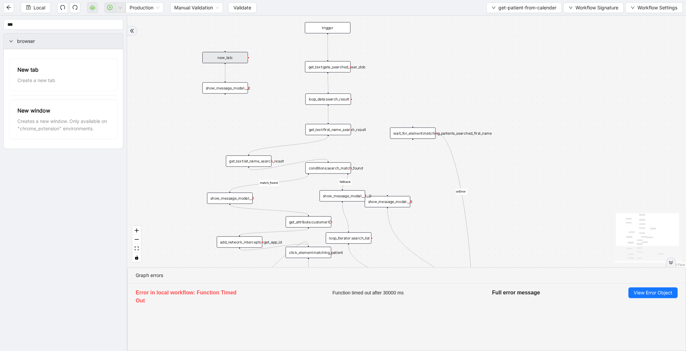
scroll to position [0, 0]
drag, startPoint x: 225, startPoint y: 93, endPoint x: 331, endPoint y: 60, distance: 111.5
click at [331, 60] on div "onError match_found fallback trigger click_element:matching_patient wait_until_…" at bounding box center [406, 141] width 558 height 251
drag, startPoint x: 327, startPoint y: 33, endPoint x: 226, endPoint y: 49, distance: 102.0
click at [226, 49] on div "onError match_found fallback trigger click_element:matching_patient wait_until_…" at bounding box center [406, 141] width 558 height 251
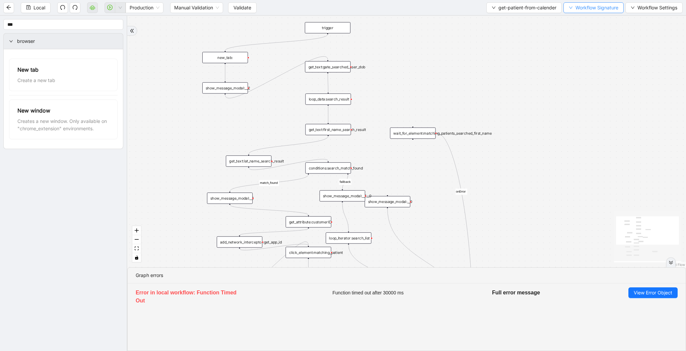
click at [588, 5] on span "Workflow Signature" at bounding box center [596, 7] width 43 height 7
click at [584, 34] on span "Type" at bounding box center [592, 31] width 45 height 7
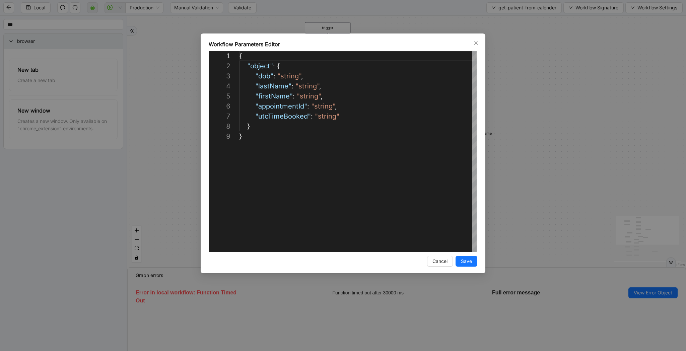
scroll to position [80, 0]
click at [375, 107] on div "{ "object" : { "dob" : "string" , "lastName" : "string" , "firstName" : "string…" at bounding box center [357, 191] width 237 height 281
paste textarea "**********"
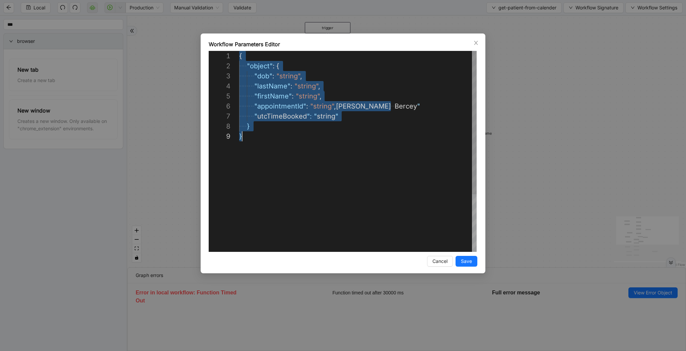
scroll to position [0, 3]
type textarea "**********"
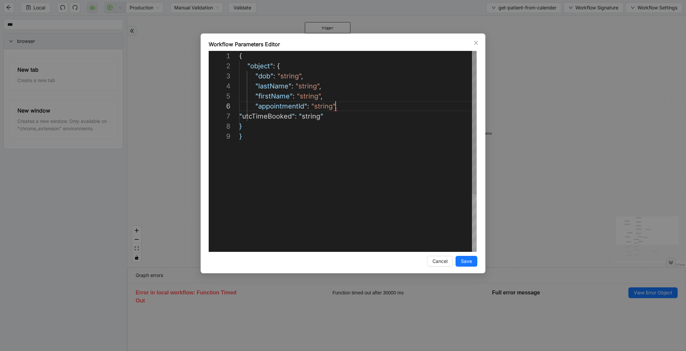
scroll to position [50, 96]
click at [530, 77] on div "**********" at bounding box center [343, 175] width 686 height 351
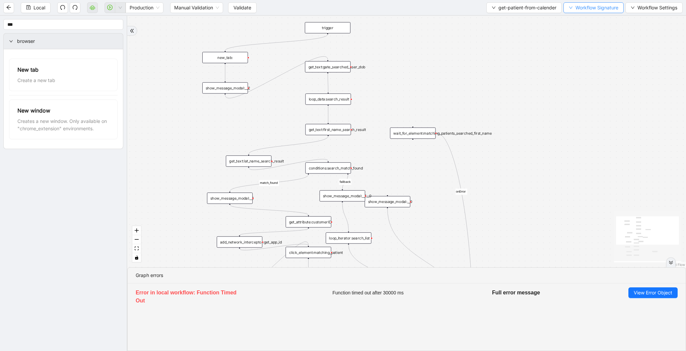
click at [591, 10] on span "Workflow Signature" at bounding box center [596, 7] width 43 height 7
click at [579, 55] on span "Defaults" at bounding box center [592, 52] width 45 height 7
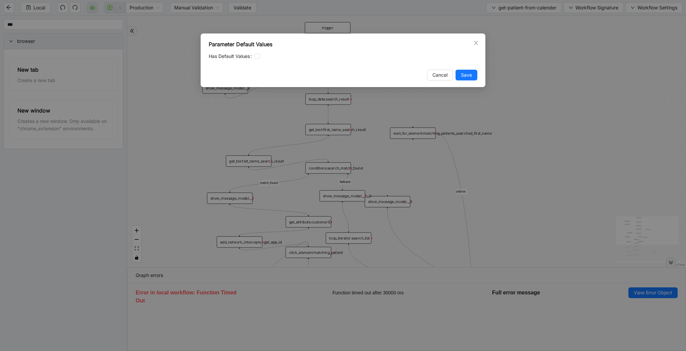
click at [254, 59] on label "Has Default Values" at bounding box center [232, 56] width 46 height 11
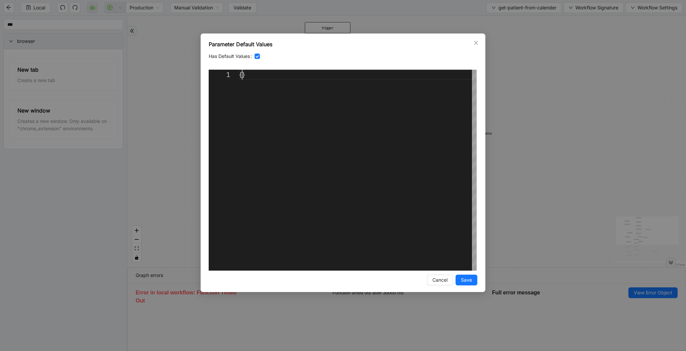
click at [242, 77] on div "{}" at bounding box center [357, 170] width 237 height 201
paste textarea "**********"
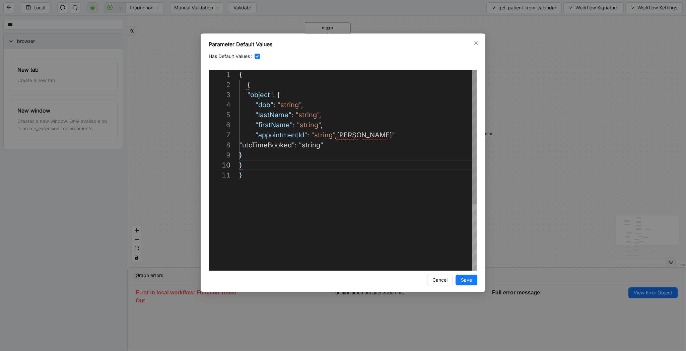
click at [258, 88] on div "{ { "object" : { "dob" : "string" , "lastName" : "string" , "firstName" : "stri…" at bounding box center [357, 220] width 237 height 301
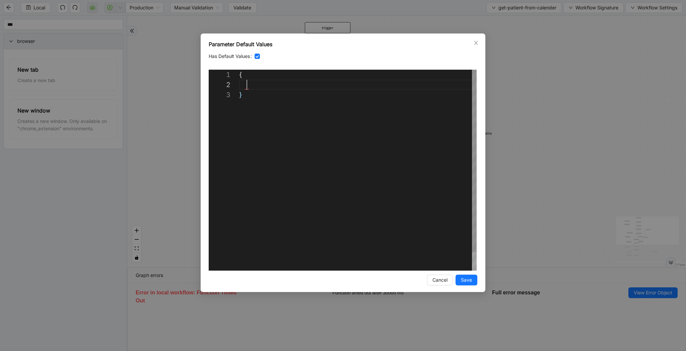
scroll to position [10, 8]
type textarea "**"
paste textarea "**********"
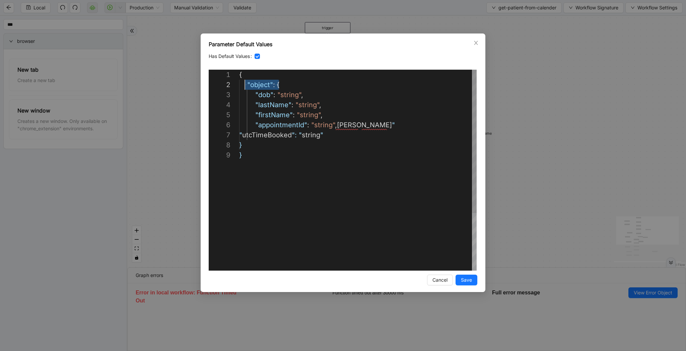
drag, startPoint x: 284, startPoint y: 83, endPoint x: 244, endPoint y: 83, distance: 40.5
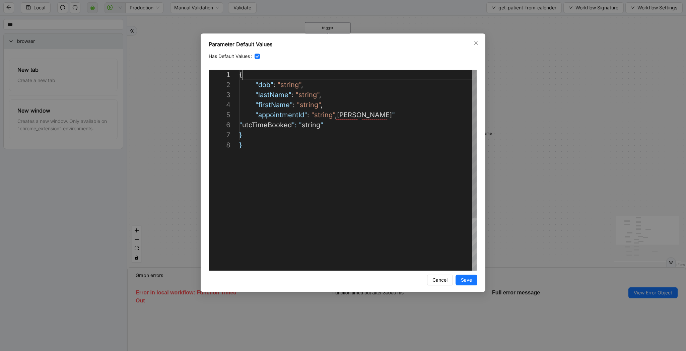
scroll to position [0, 3]
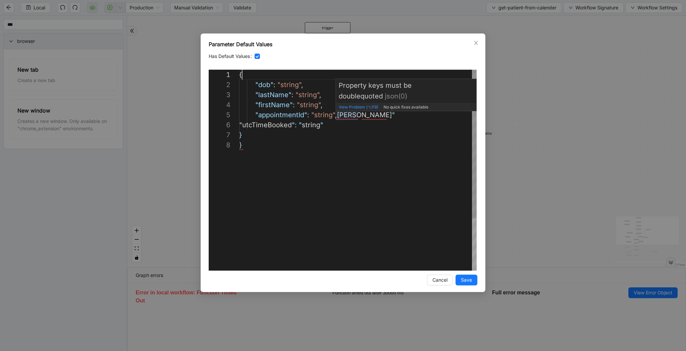
click at [336, 112] on div "{ "dob" : "string" , "lastName" : "string" , "firstName" : "string" , "appointm…" at bounding box center [357, 205] width 237 height 271
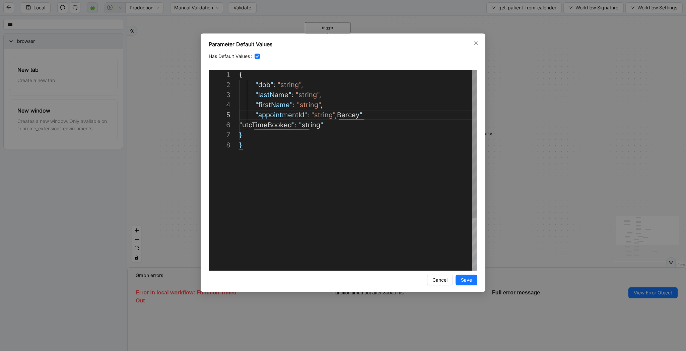
click at [309, 103] on div "{ "dob" : "string" , "lastName" : "string" , "firstName" : "string" , "appointm…" at bounding box center [357, 205] width 237 height 271
paste textarea "Editor content;Press Alt+F1 for Accessibility Options."
click at [360, 118] on div "{ "dob" : "string" , "lastName" : "string" , "firstName" : "Brandy" , "appointm…" at bounding box center [357, 205] width 237 height 271
click at [298, 94] on div "{ "dob" : "string" , "lastName" : "string" , "firstName" : "Brandy" , "appointm…" at bounding box center [357, 205] width 237 height 271
paste textarea "Editor content;Press Alt+F1 for Accessibility Options."
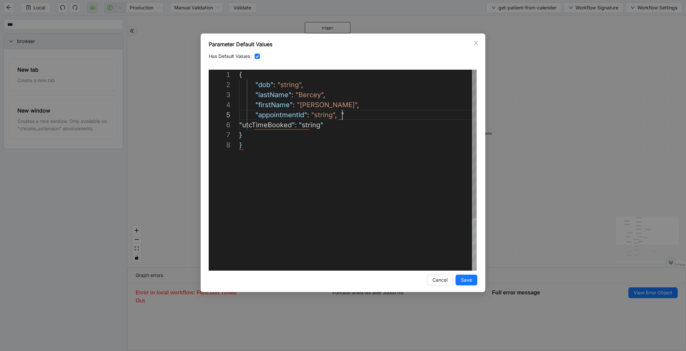
click at [343, 115] on div "{ "dob" : "string" , "lastName" : "Bercey" , "firstName" : "Brandy" , "appointm…" at bounding box center [357, 205] width 237 height 271
click at [269, 137] on div "{ "dob" : "string" , "lastName" : "Bercey" , "firstName" : "Brandy" , "appointm…" at bounding box center [357, 205] width 237 height 271
click at [289, 82] on div "{ "dob" : "string" , "lastName" : "Bercey" , "firstName" : "Brandy" , "appointm…" at bounding box center [357, 205] width 237 height 271
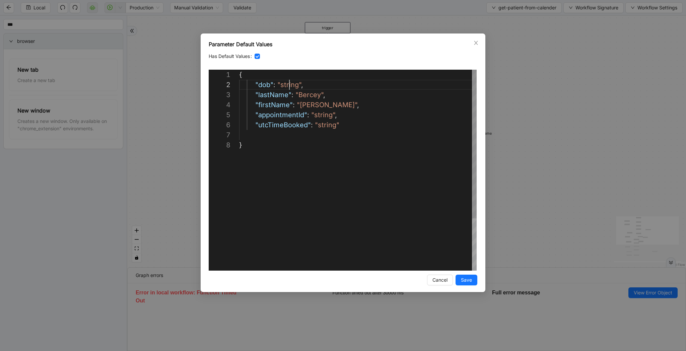
click at [289, 82] on div "{ "dob" : "string" , "lastName" : "Bercey" , "firstName" : "Brandy" , "appointm…" at bounding box center [357, 205] width 237 height 271
click at [307, 94] on div "{ "dob" : "string" , "lastName" : "Bercey" , "firstName" : "Brandy" , "appointm…" at bounding box center [357, 205] width 237 height 271
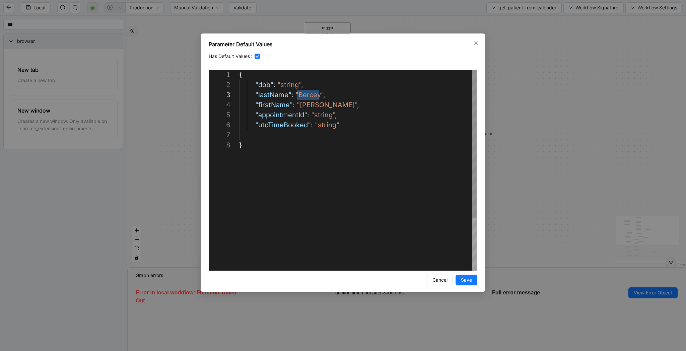
click at [284, 86] on div "{ "dob" : "string" , "lastName" : "Bercey" , "firstName" : "Brandy" , "appointm…" at bounding box center [357, 205] width 237 height 271
type textarea "**********"
click at [466, 279] on span "Save" at bounding box center [466, 279] width 11 height 7
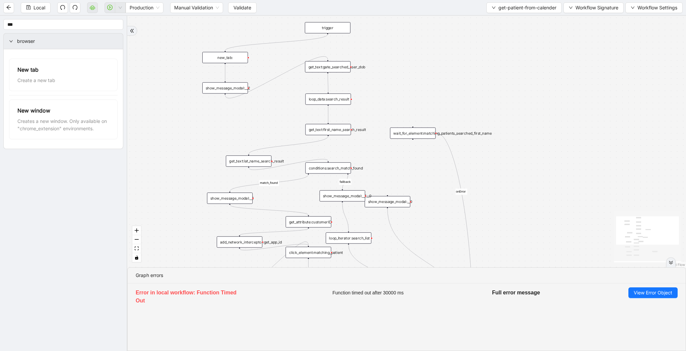
click at [672, 262] on icon "double-right" at bounding box center [670, 262] width 5 height 5
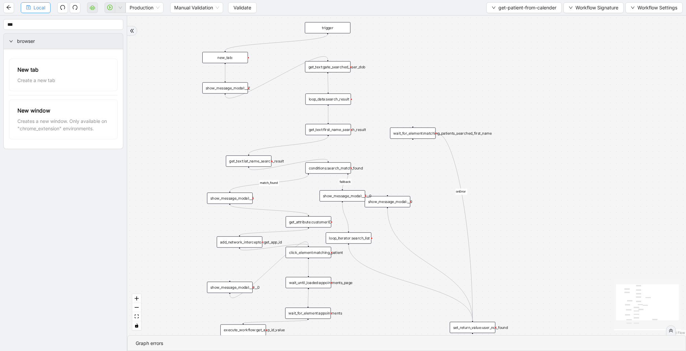
click at [45, 7] on button "Local" at bounding box center [36, 7] width 30 height 11
click at [236, 3] on button "Validate" at bounding box center [242, 7] width 28 height 11
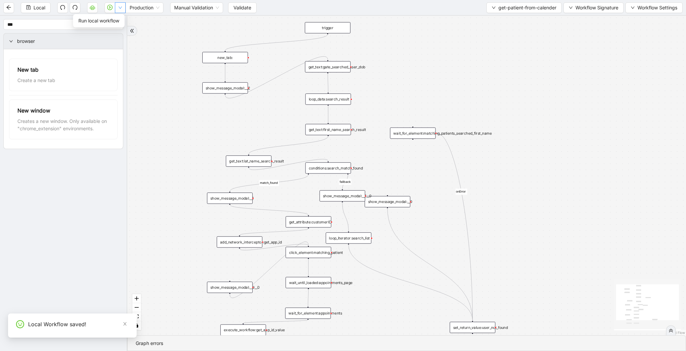
click at [123, 7] on button "button" at bounding box center [120, 7] width 11 height 11
click at [118, 17] on li "Run local workflow" at bounding box center [98, 20] width 49 height 11
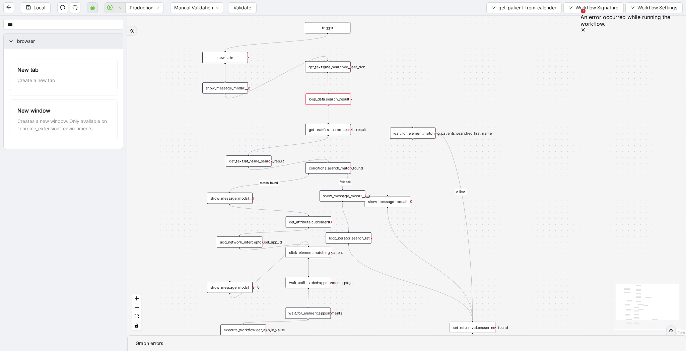
click at [233, 86] on div "show_message_modal:__2" at bounding box center [225, 87] width 46 height 11
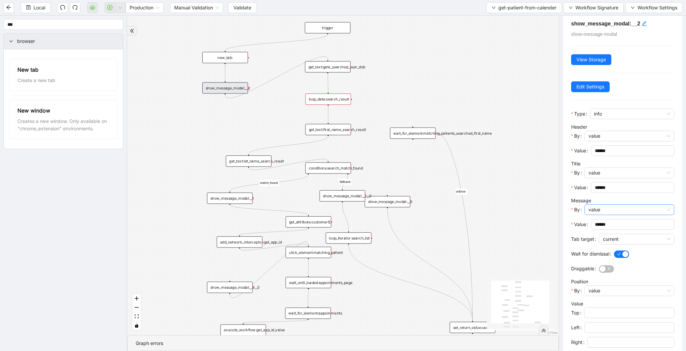
scroll to position [12, 0]
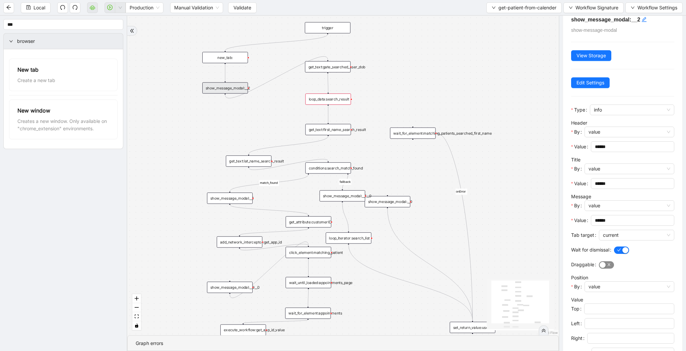
click at [610, 263] on span "button" at bounding box center [605, 264] width 15 height 7
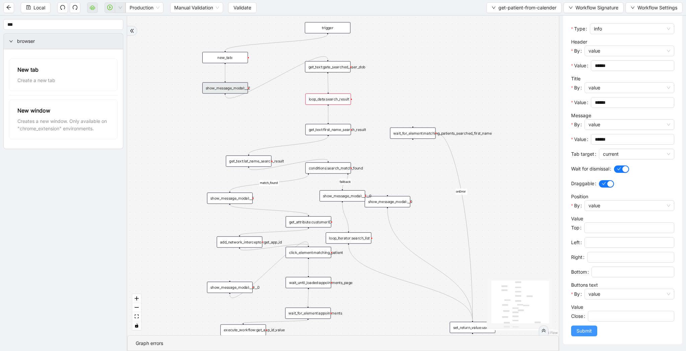
click at [586, 333] on span "Submit" at bounding box center [583, 330] width 15 height 7
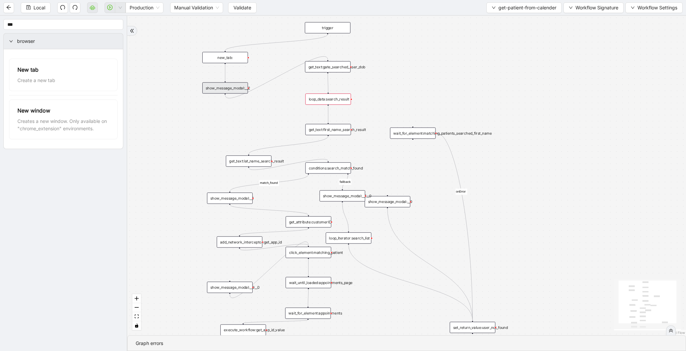
scroll to position [0, 0]
click at [256, 9] on button "Validate" at bounding box center [242, 7] width 28 height 11
click at [121, 9] on icon "down" at bounding box center [120, 8] width 4 height 4
click at [122, 17] on li "Run local workflow" at bounding box center [98, 20] width 49 height 11
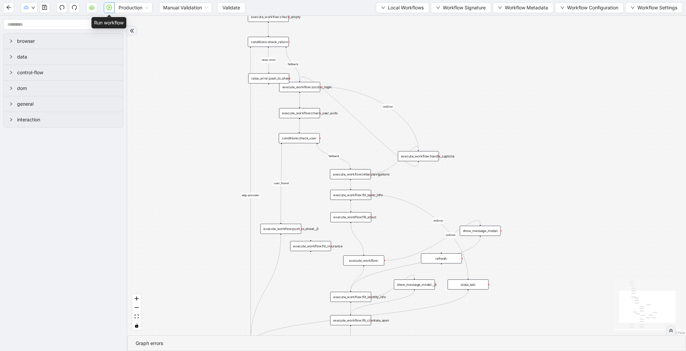
click at [110, 6] on icon "play-circle" at bounding box center [108, 7] width 5 height 5
click at [395, 12] on button "Local Workflows" at bounding box center [402, 7] width 53 height 11
click at [395, 22] on span "Select" at bounding box center [399, 20] width 44 height 7
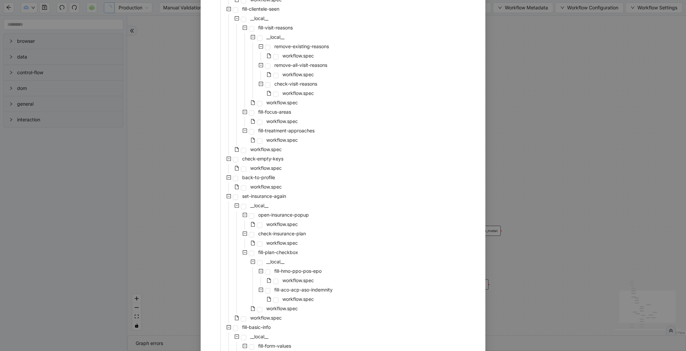
scroll to position [1125, 0]
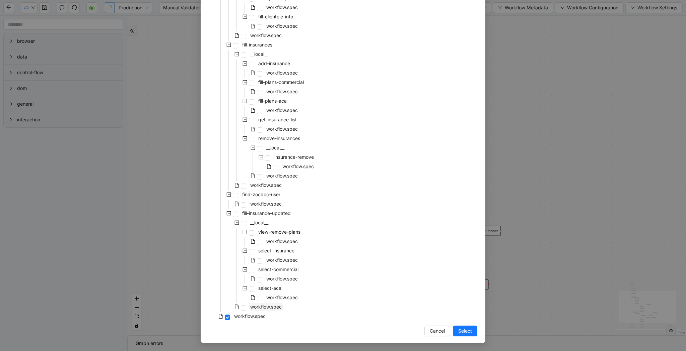
click at [268, 306] on span "workflow.spec" at bounding box center [265, 307] width 31 height 6
click at [458, 330] on span "Select" at bounding box center [465, 331] width 14 height 7
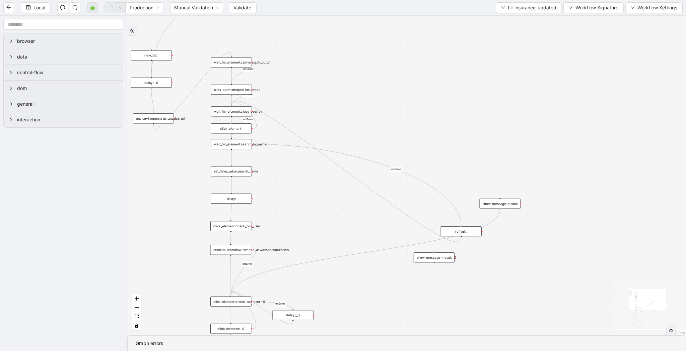
drag, startPoint x: 423, startPoint y: 195, endPoint x: 466, endPoint y: 155, distance: 58.7
click at [466, 155] on div "loopFrom review fallback onError onError onError onError onError onError onErro…" at bounding box center [406, 176] width 558 height 320
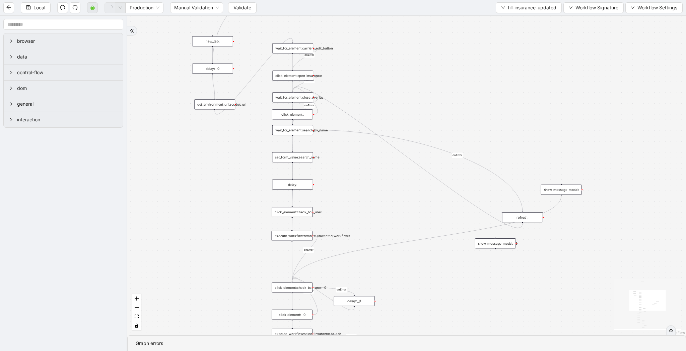
drag, startPoint x: 352, startPoint y: 196, endPoint x: 390, endPoint y: 196, distance: 37.8
click at [390, 196] on div "loopFrom review fallback onError onError onError onError onError onError onErro…" at bounding box center [406, 176] width 558 height 320
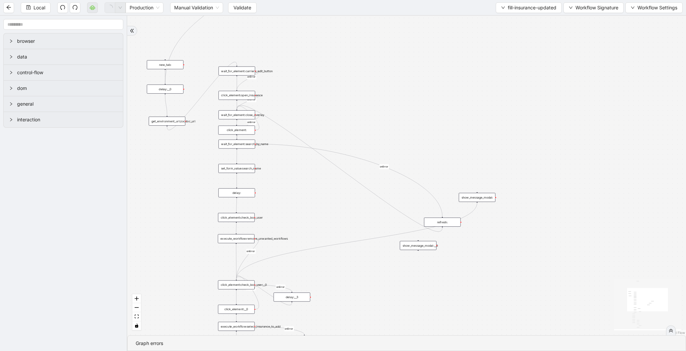
drag, startPoint x: 378, startPoint y: 219, endPoint x: 323, endPoint y: 221, distance: 55.3
click at [323, 221] on div "loopFrom review fallback onError onError onError onError onError onError onErro…" at bounding box center [406, 176] width 558 height 320
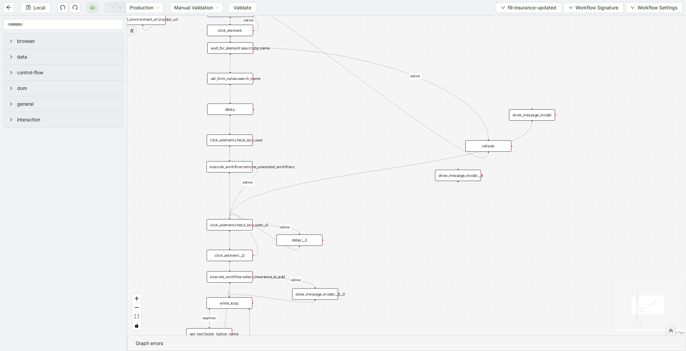
drag, startPoint x: 340, startPoint y: 281, endPoint x: 355, endPoint y: 216, distance: 66.9
click at [355, 216] on div "loopFrom review fallback onError onError onError onError onError onError onErro…" at bounding box center [406, 176] width 558 height 320
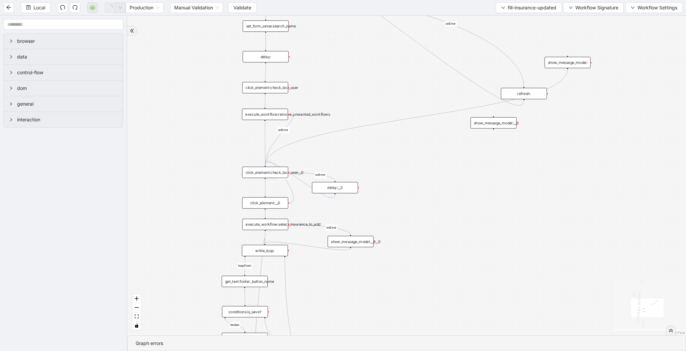
drag, startPoint x: 382, startPoint y: 217, endPoint x: 412, endPoint y: 180, distance: 47.2
click at [412, 180] on div "loopFrom review fallback onError onError onError onError onError onError onErro…" at bounding box center [406, 176] width 558 height 320
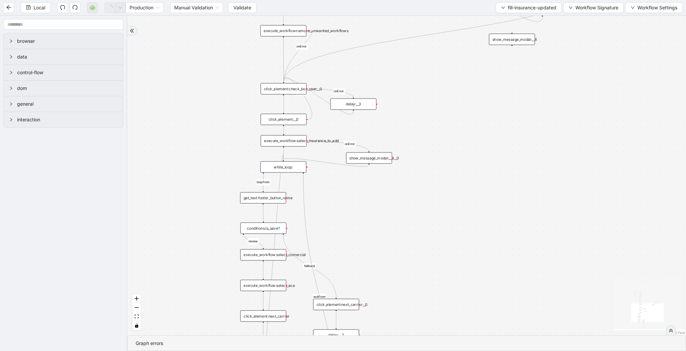
drag, startPoint x: 400, startPoint y: 200, endPoint x: 419, endPoint y: 110, distance: 91.4
click at [419, 110] on div "loopFrom review fallback onError onError onError onError onError onError onErro…" at bounding box center [406, 176] width 558 height 320
click at [382, 152] on div "show_message_modal:__0__0" at bounding box center [370, 152] width 46 height 11
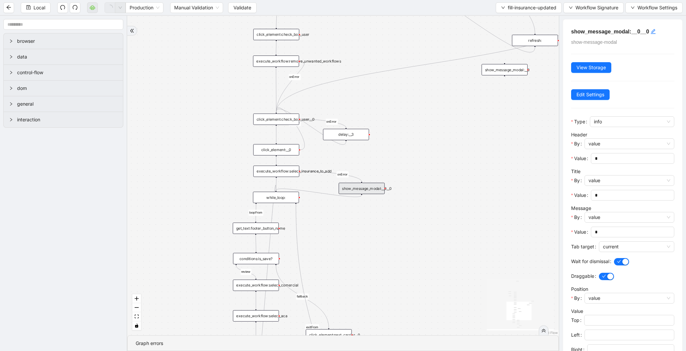
drag, startPoint x: 403, startPoint y: 238, endPoint x: 395, endPoint y: 274, distance: 37.8
click at [395, 274] on div "loopFrom review fallback onError onError onError onError onError onError onErro…" at bounding box center [342, 176] width 431 height 320
click at [266, 174] on div "execute_workflow:select_insurance_to_add" at bounding box center [276, 171] width 46 height 11
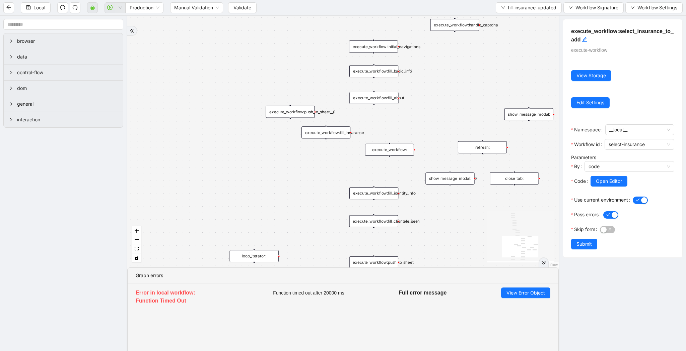
drag, startPoint x: 377, startPoint y: 57, endPoint x: 312, endPoint y: 172, distance: 132.4
click at [312, 172] on div "trigger loop_data:provider_data execute_workflow:retool_data_fetch execute_work…" at bounding box center [342, 142] width 431 height 252
click at [245, 8] on span "Validate" at bounding box center [242, 7] width 18 height 7
click at [543, 5] on span "fill-insurance-updated" at bounding box center [531, 7] width 49 height 7
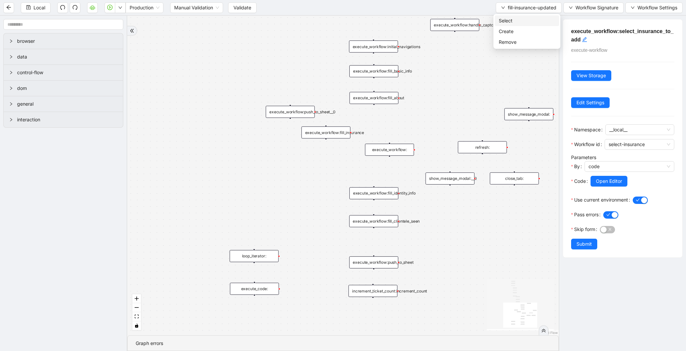
click at [529, 19] on span "Select" at bounding box center [526, 20] width 56 height 7
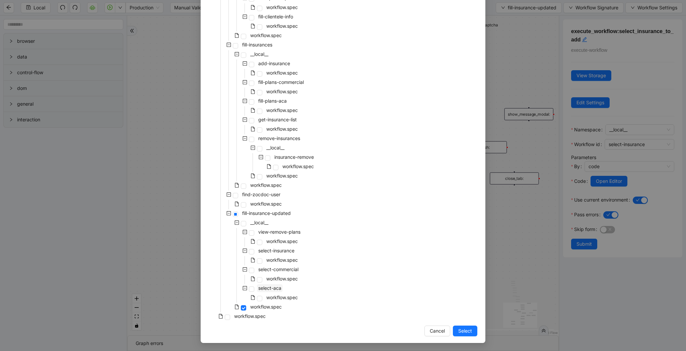
click at [280, 289] on span "select-aca" at bounding box center [269, 289] width 23 height 6
click at [280, 300] on span "workflow.spec" at bounding box center [281, 298] width 31 height 6
click at [465, 333] on span "Select" at bounding box center [465, 331] width 14 height 7
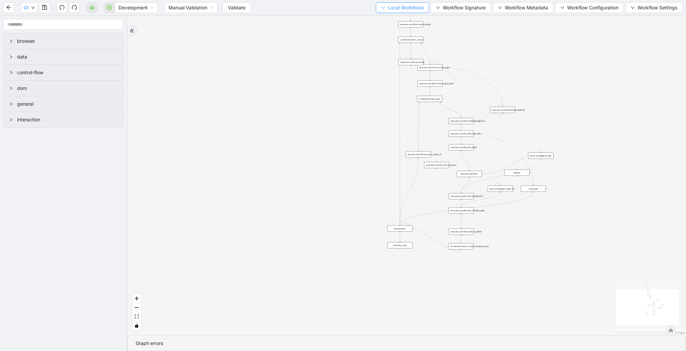
click at [384, 4] on button "Local Workflows" at bounding box center [402, 7] width 53 height 11
click at [384, 16] on li "Select" at bounding box center [399, 20] width 52 height 11
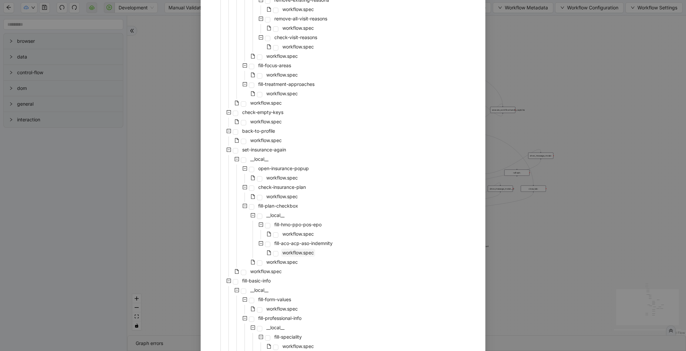
scroll to position [1125, 0]
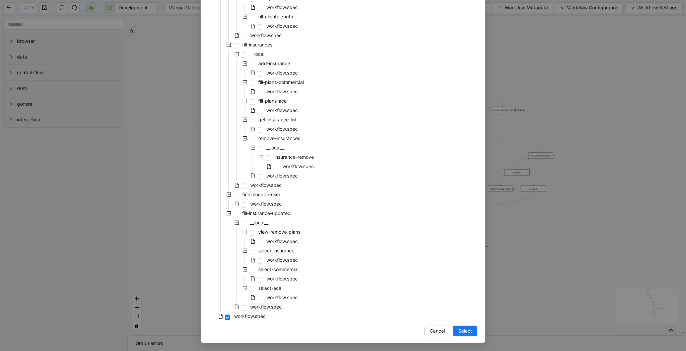
click at [268, 307] on span "workflow.spec" at bounding box center [265, 307] width 31 height 6
click at [469, 331] on span "Select" at bounding box center [465, 331] width 14 height 7
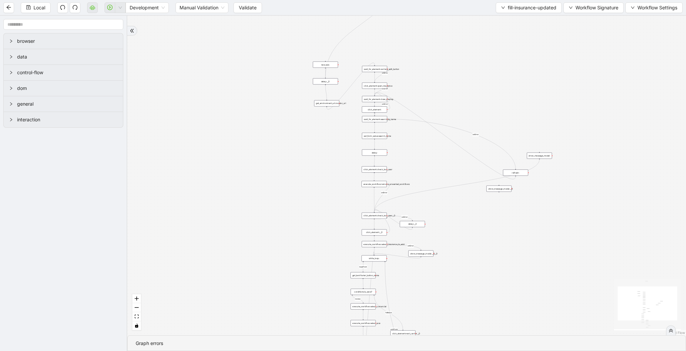
drag, startPoint x: 341, startPoint y: 178, endPoint x: 296, endPoint y: 212, distance: 56.6
click at [296, 212] on div "loopFrom review fallback exitFrom onError onError onError onError onError onErr…" at bounding box center [406, 176] width 558 height 320
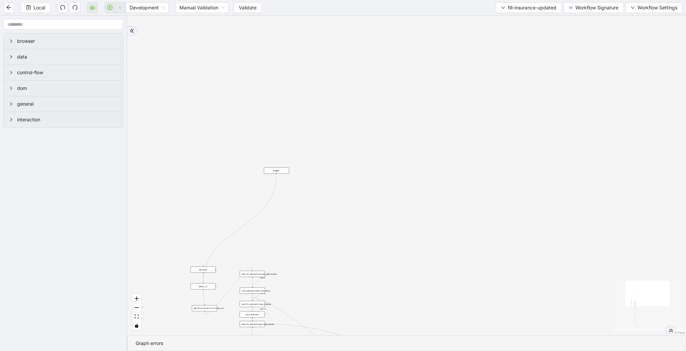
drag, startPoint x: 462, startPoint y: 86, endPoint x: 384, endPoint y: 257, distance: 188.4
click at [384, 257] on div "loopFrom review fallback exitFrom onError onError onError onError onError onErr…" at bounding box center [406, 176] width 558 height 320
drag, startPoint x: 281, startPoint y: 170, endPoint x: 262, endPoint y: 231, distance: 64.7
click at [262, 231] on div "trigger" at bounding box center [256, 233] width 25 height 6
drag, startPoint x: 319, startPoint y: 242, endPoint x: 349, endPoint y: 131, distance: 115.5
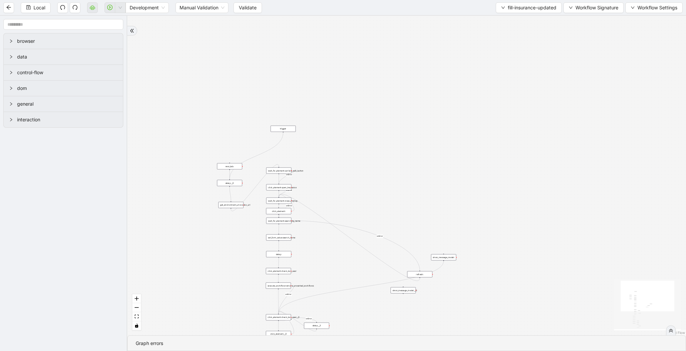
click at [349, 131] on div "loopFrom review fallback exitFrom onError onError onError onError onError onErr…" at bounding box center [406, 176] width 558 height 320
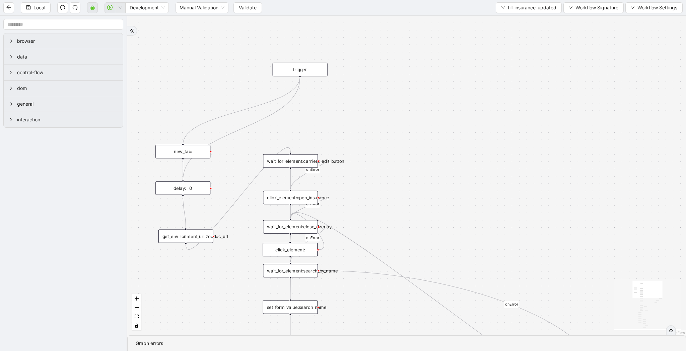
drag, startPoint x: 300, startPoint y: 76, endPoint x: 186, endPoint y: 149, distance: 135.2
click at [263, 149] on div "trigger wait_for_element:carriers_edit_button click_element:open_insurance refr…" at bounding box center [568, 293] width 610 height 350
click at [575, 8] on span "Workflow Signature" at bounding box center [596, 7] width 43 height 7
click at [579, 54] on span "Defaults" at bounding box center [592, 52] width 45 height 7
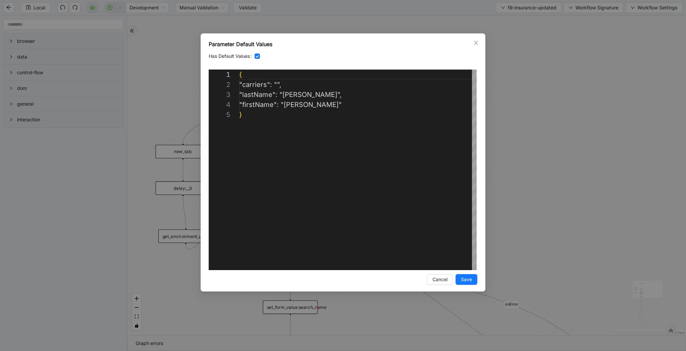
scroll to position [40, 0]
click at [283, 82] on div "{ "carriers" : "" , "lastName" : "[PERSON_NAME]" , "firstName" : "[PERSON_NAME]…" at bounding box center [357, 190] width 237 height 241
paste textarea "**********"
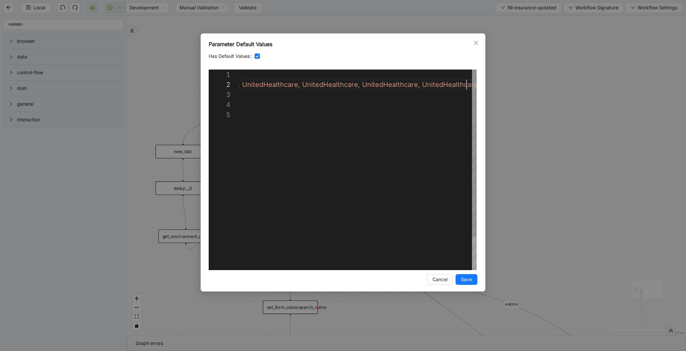
scroll to position [10, 683]
click at [299, 92] on div "{ "carriers" : "All Savers Insurance, AvMed, GEHA, Golden Rule, O scar Health I…" at bounding box center [593, 190] width 709 height 241
click at [304, 101] on div "{ "carriers" : "All Savers Insurance, AvMed, GEHA, Golden Rule, O scar Health I…" at bounding box center [593, 190] width 709 height 241
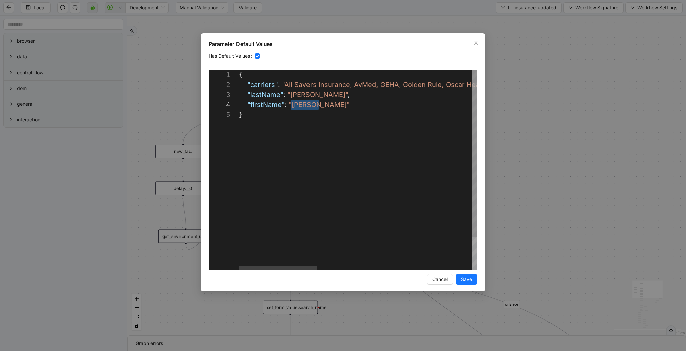
paste textarea "Editor content;Press Alt+F1 for Accessibility Options."
click at [304, 90] on div "{ "carriers" : "All Savers Insurance, AvMed, GEHA, Golden Rule, O scar Health I…" at bounding box center [593, 190] width 709 height 241
paste textarea "****"
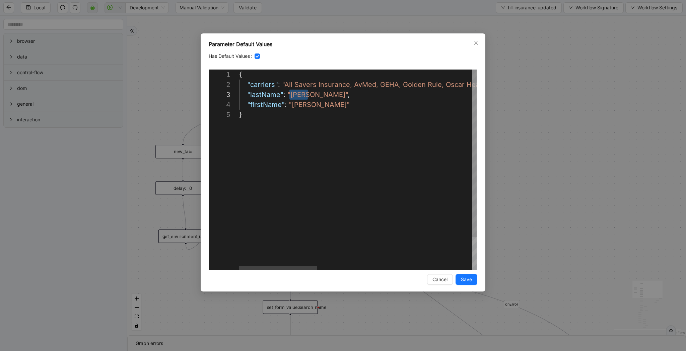
type textarea "**********"
click at [468, 281] on span "Save" at bounding box center [466, 279] width 11 height 7
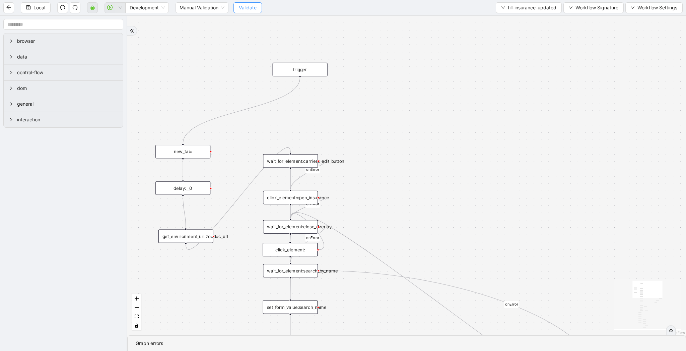
click at [244, 4] on span "Validate" at bounding box center [248, 7] width 18 height 7
click at [249, 9] on span "Validate" at bounding box center [248, 7] width 18 height 7
click at [182, 155] on div "new_tab:" at bounding box center [182, 151] width 55 height 13
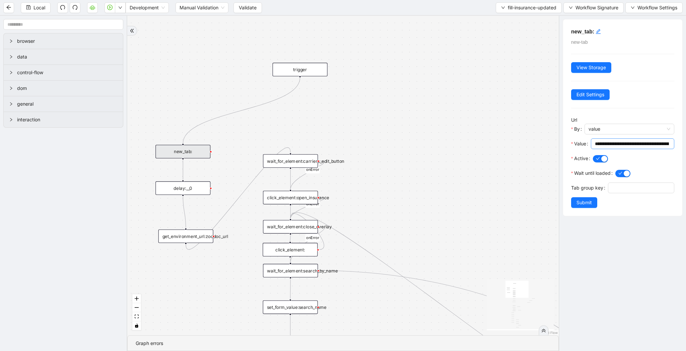
click at [628, 146] on input "**********" at bounding box center [631, 143] width 74 height 7
paste input "**********"
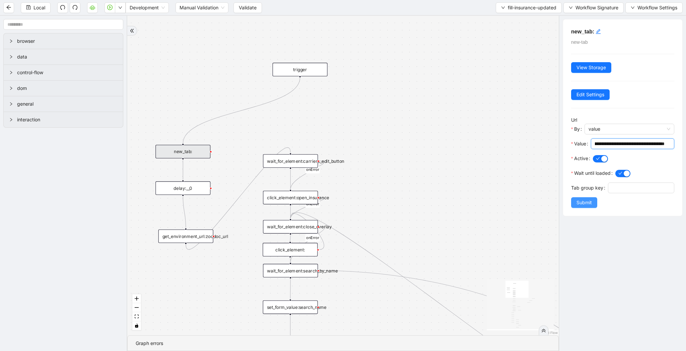
type input "**********"
click at [585, 201] on span "Submit" at bounding box center [583, 202] width 15 height 7
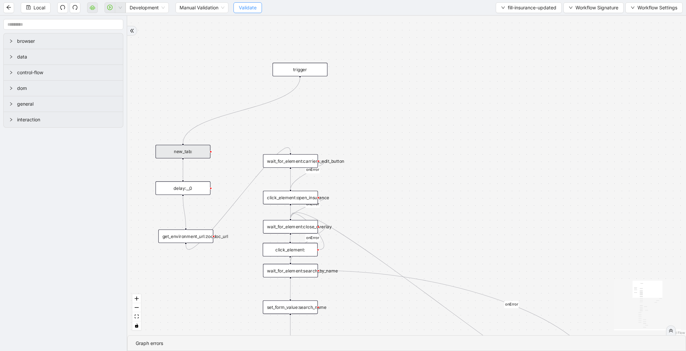
click at [247, 5] on span "Validate" at bounding box center [248, 7] width 18 height 7
click at [123, 6] on button "button" at bounding box center [120, 7] width 11 height 11
click at [117, 15] on li "Run local workflow" at bounding box center [98, 20] width 49 height 11
